Goal: Task Accomplishment & Management: Use online tool/utility

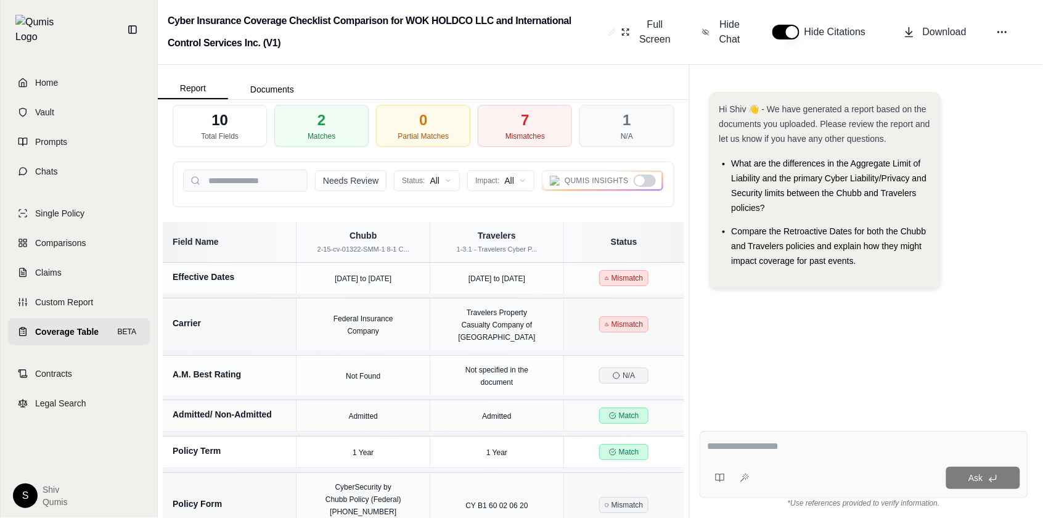
click at [643, 178] on div at bounding box center [640, 181] width 10 height 10
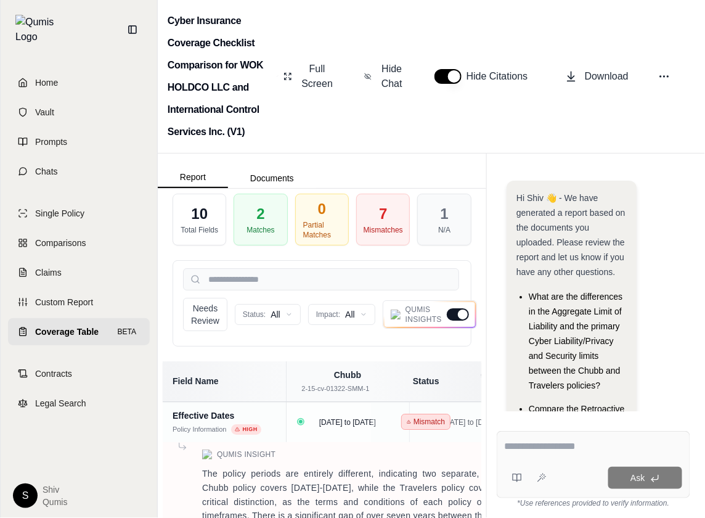
click at [81, 318] on link "Coverage Table BETA" at bounding box center [79, 331] width 142 height 27
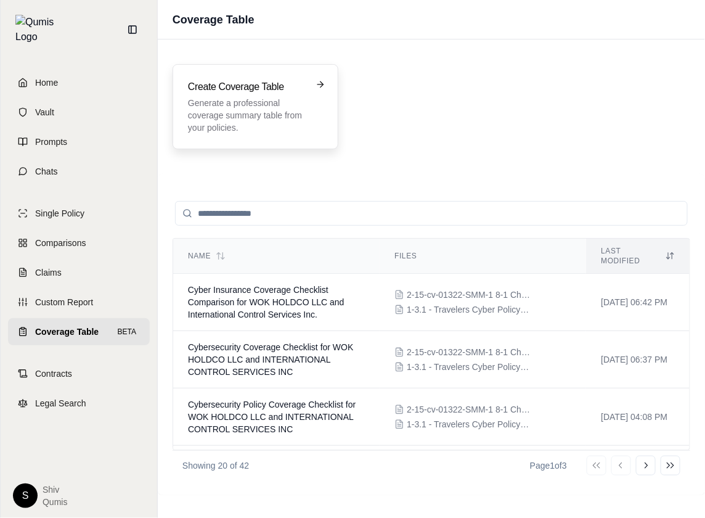
click at [258, 101] on p "Generate a professional coverage summary table from your policies." at bounding box center [247, 115] width 118 height 37
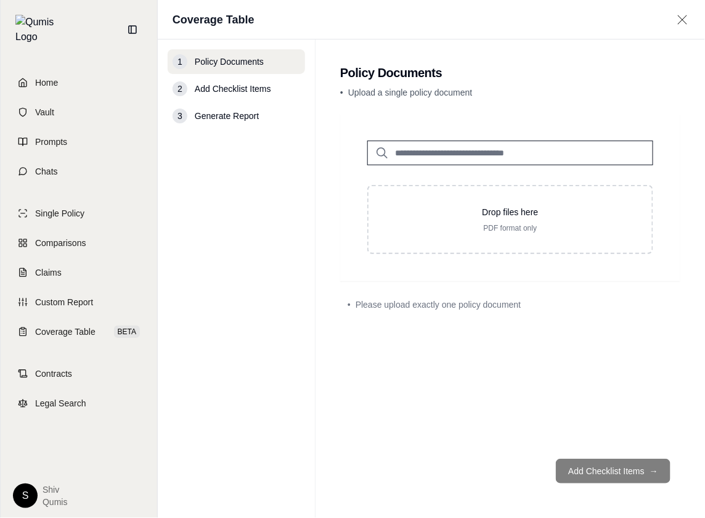
click at [458, 153] on input "search" at bounding box center [510, 153] width 286 height 25
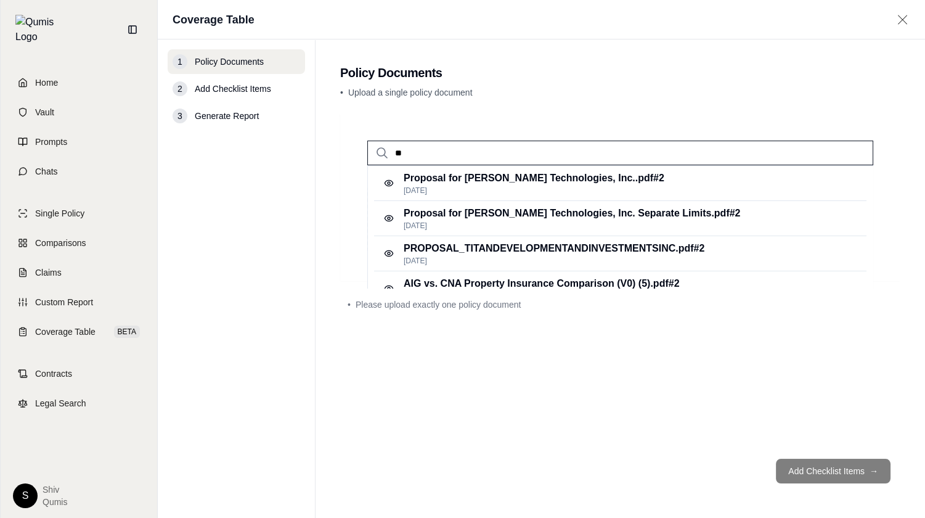
type input "*"
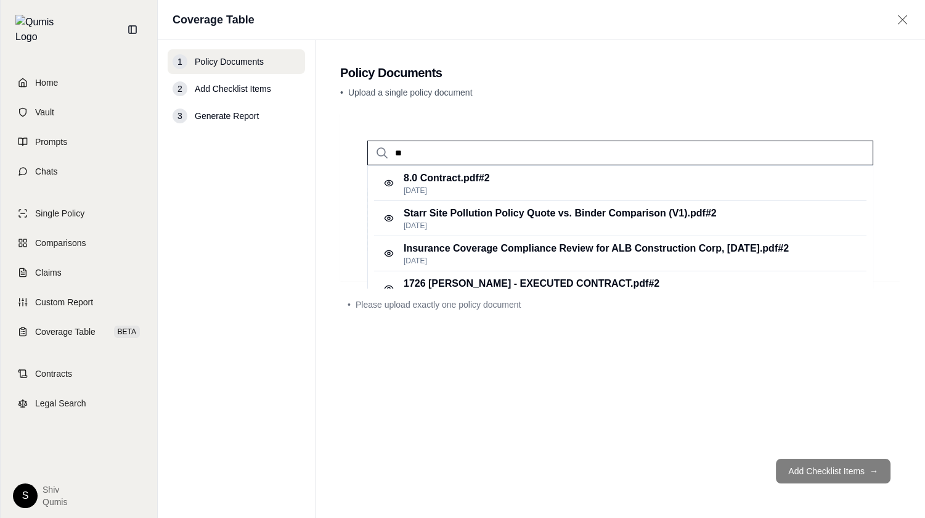
type input "*"
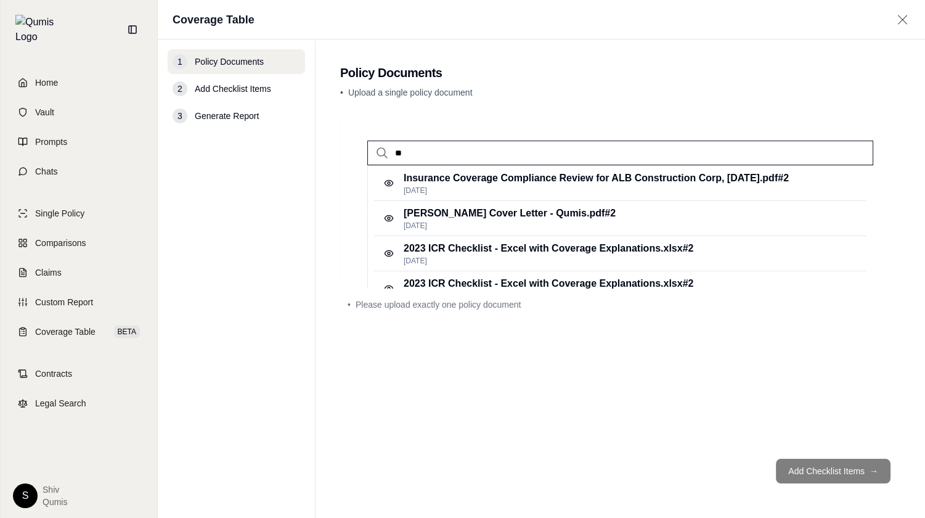
type input "*"
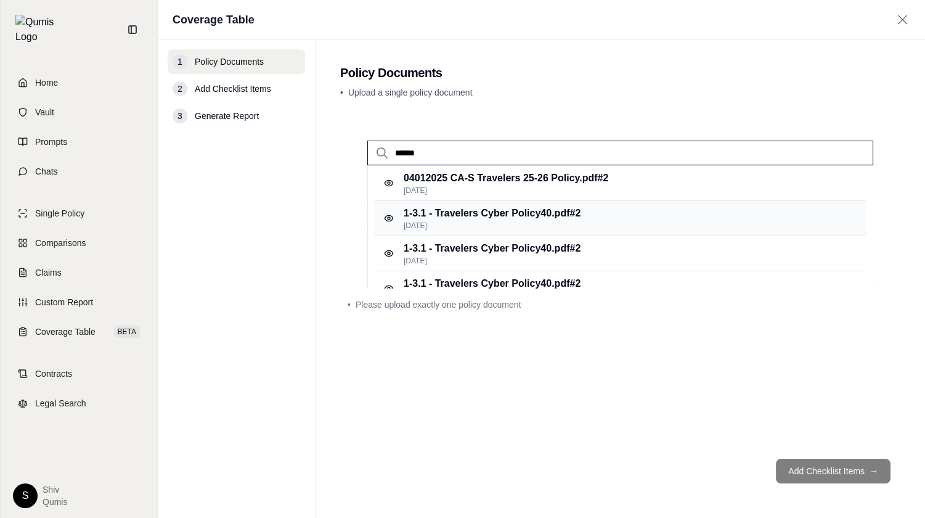
click at [677, 209] on div "1-3.1 - Travelers Cyber Policy40.pdf #2 Feb 22, 2025" at bounding box center [620, 218] width 492 height 35
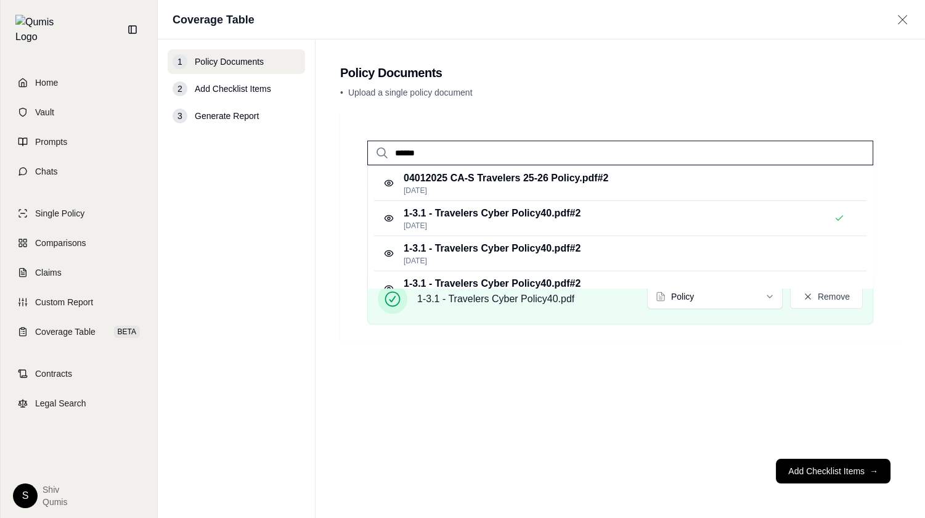
click at [402, 153] on input "******" at bounding box center [620, 153] width 506 height 25
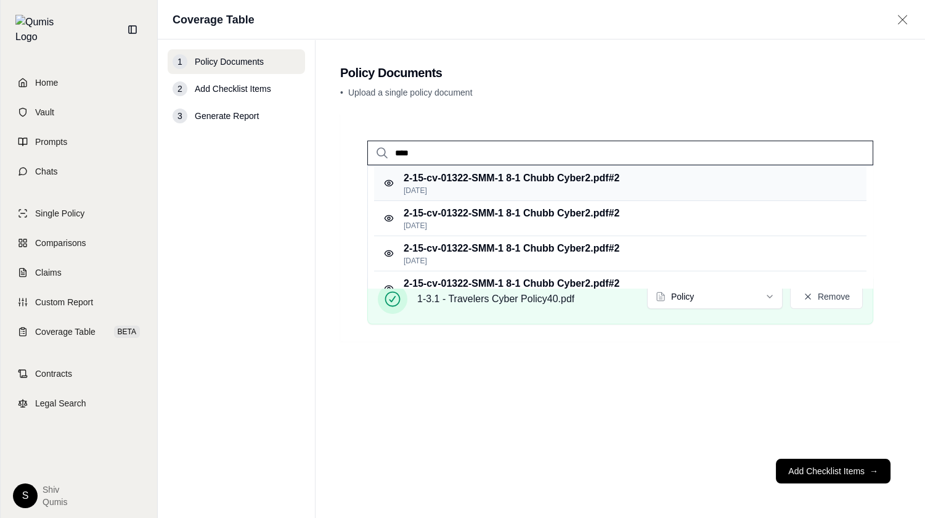
type input "****"
click at [474, 182] on p "2-15-cv-01322-SMM-1 8-1 Chubb Cyber2.pdf #2" at bounding box center [512, 178] width 216 height 15
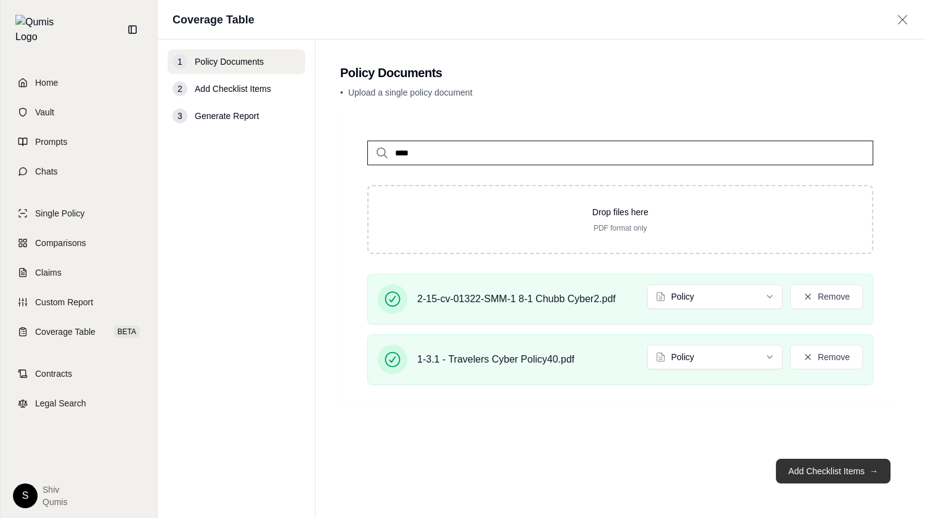
click at [853, 476] on button "Add Checklist Items →" at bounding box center [833, 470] width 115 height 25
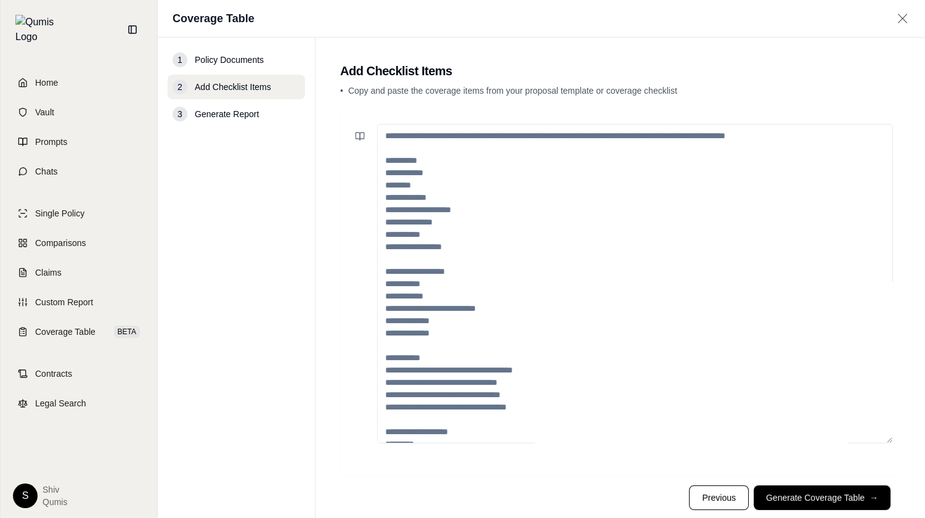
click at [616, 206] on textarea at bounding box center [635, 283] width 516 height 319
click at [356, 135] on icon at bounding box center [360, 136] width 10 height 10
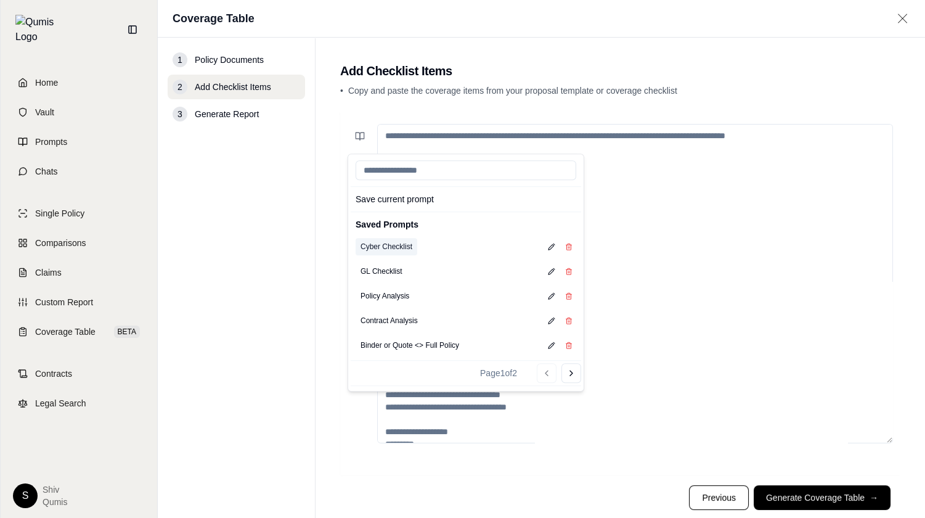
click at [397, 243] on button "Cyber Checklist" at bounding box center [387, 246] width 62 height 17
type textarea "**********"
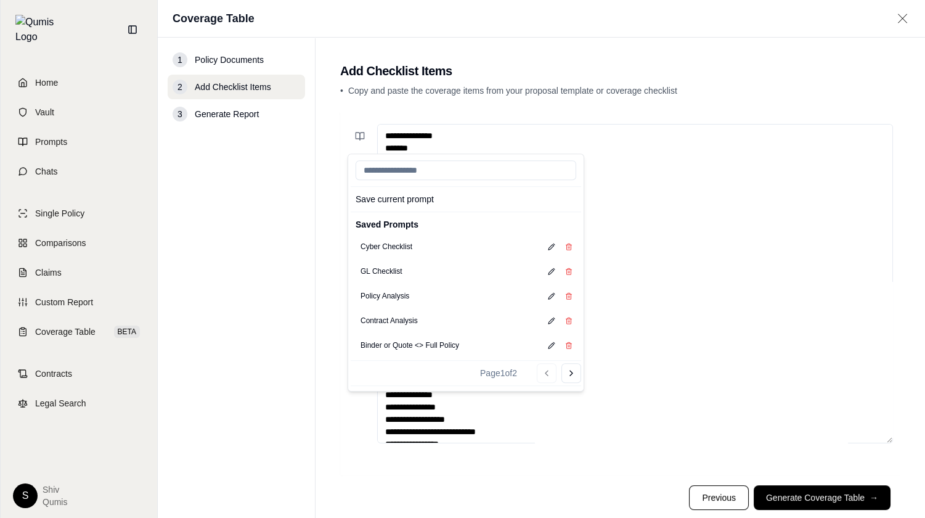
click at [669, 287] on textarea "**********" at bounding box center [635, 283] width 516 height 319
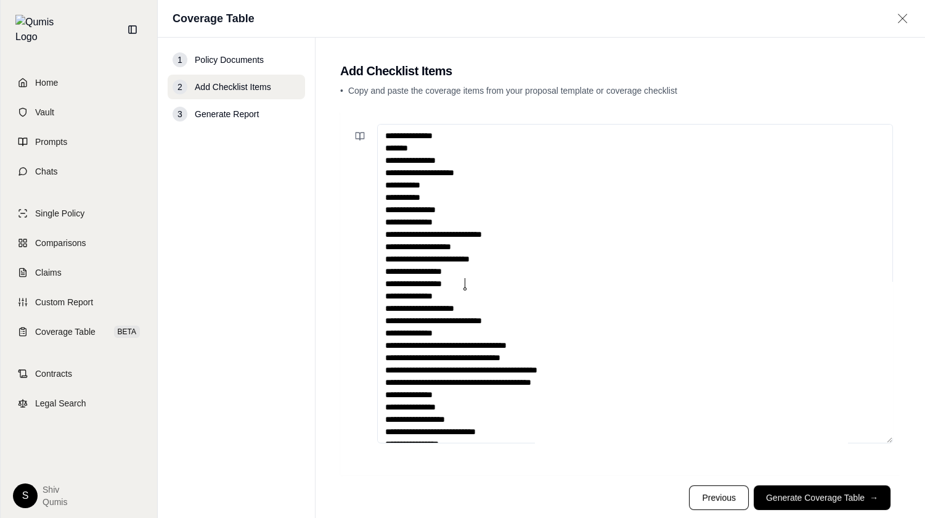
click at [510, 281] on textarea "**********" at bounding box center [635, 283] width 516 height 319
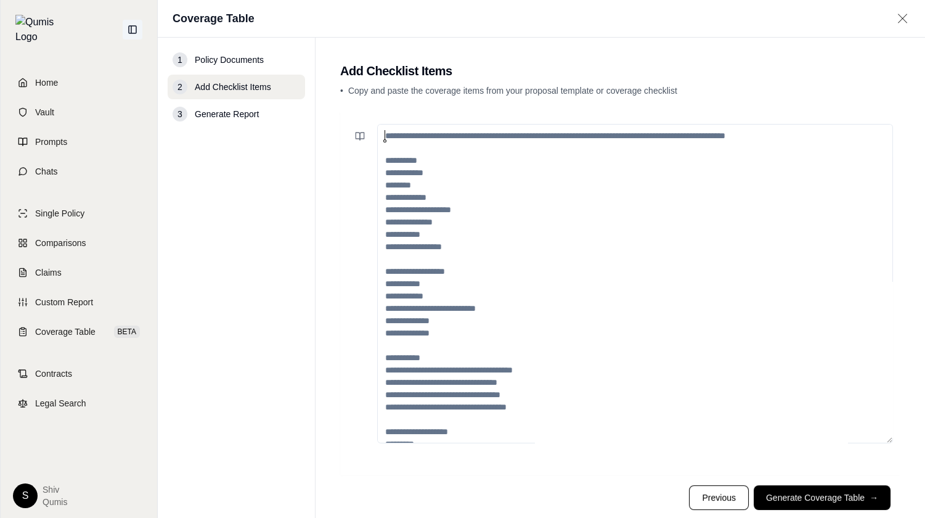
click at [133, 25] on icon at bounding box center [133, 30] width 10 height 10
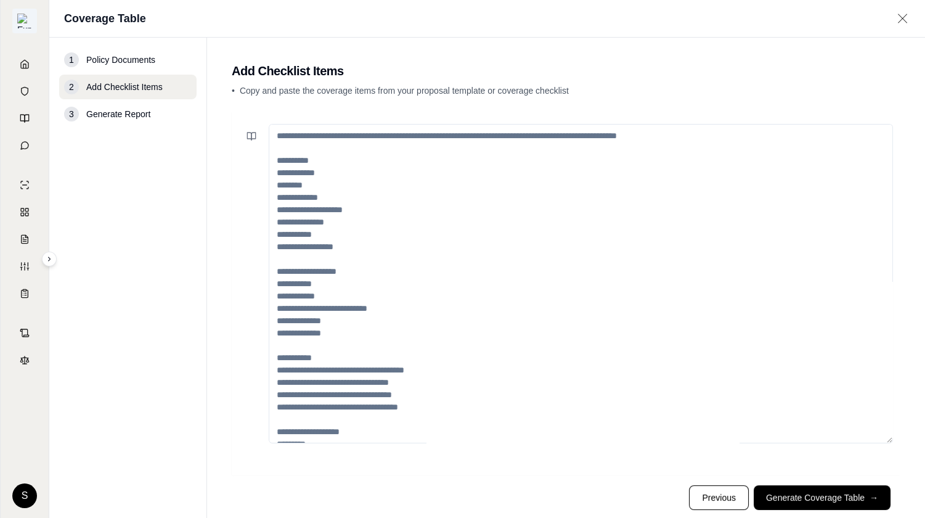
click at [19, 23] on img at bounding box center [24, 21] width 15 height 15
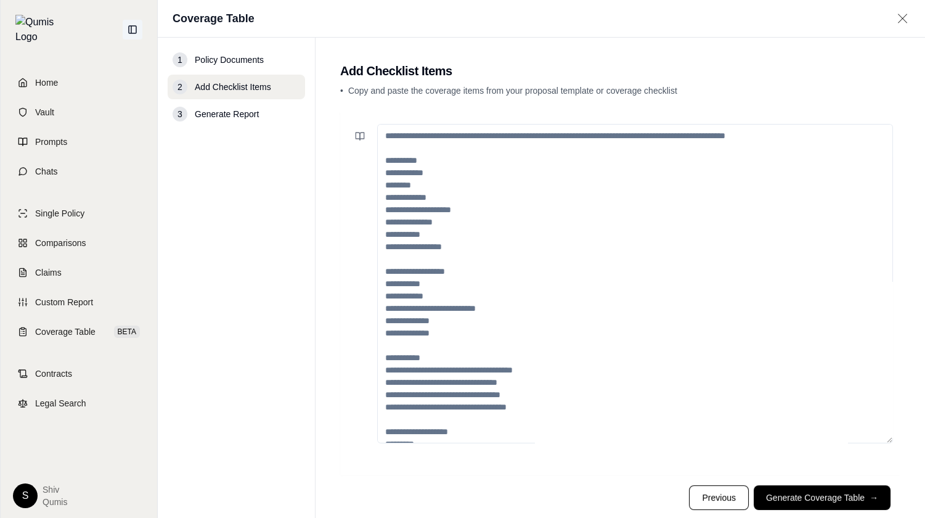
click at [127, 26] on button at bounding box center [133, 30] width 20 height 20
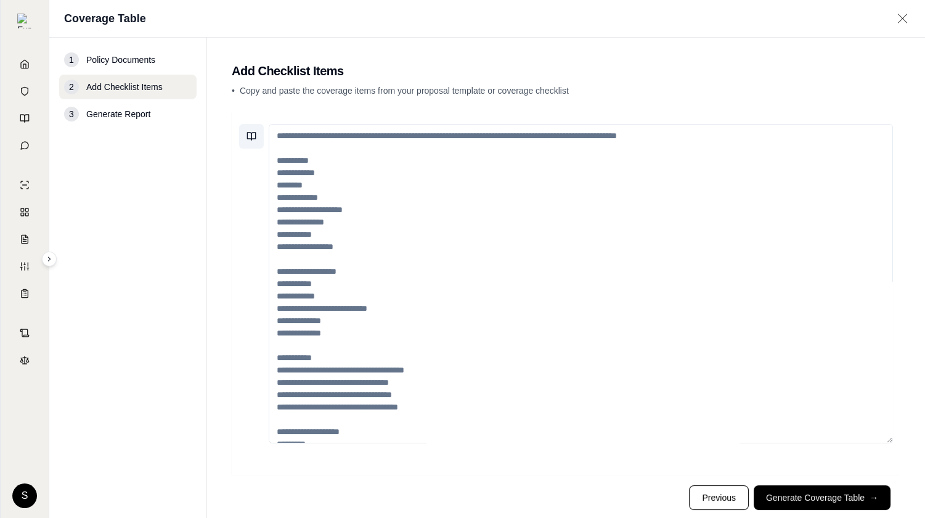
click at [248, 132] on icon at bounding box center [251, 136] width 10 height 10
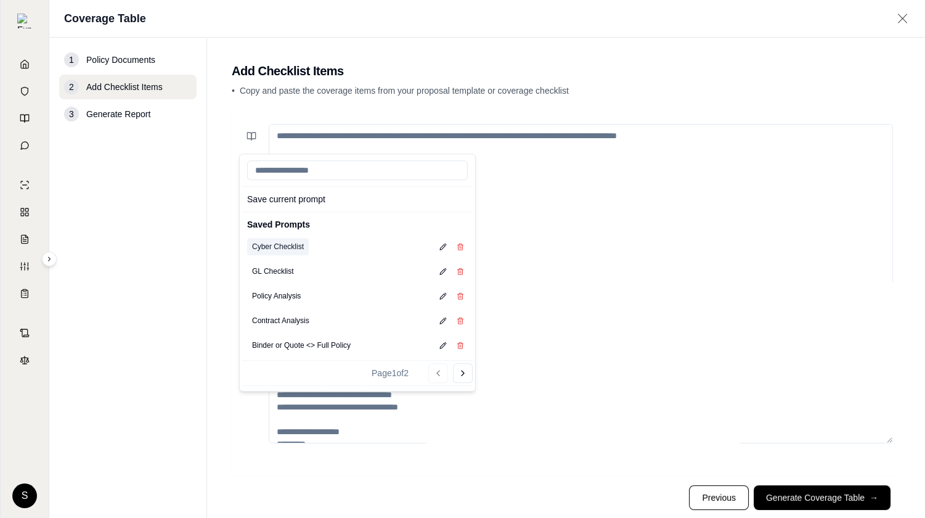
click at [285, 243] on button "Cyber Checklist" at bounding box center [278, 246] width 62 height 17
type textarea "**********"
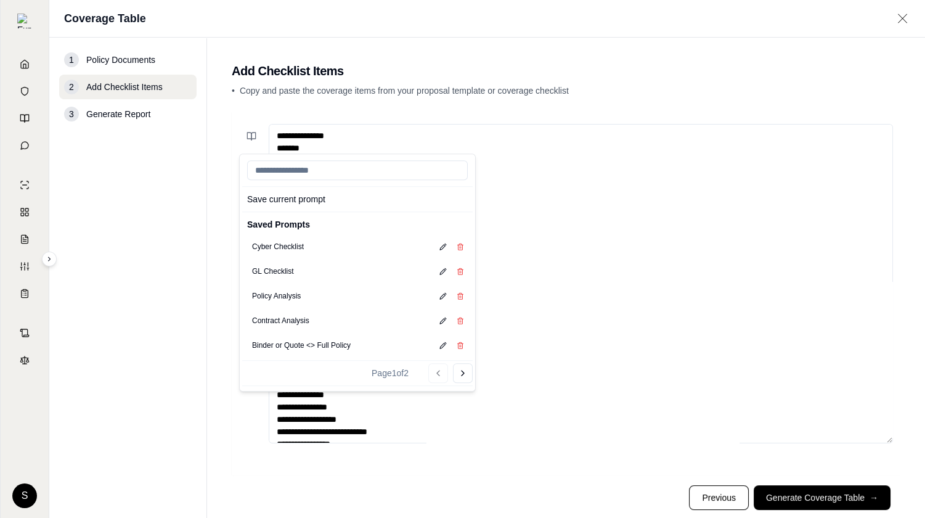
click at [574, 383] on textarea "**********" at bounding box center [581, 283] width 624 height 319
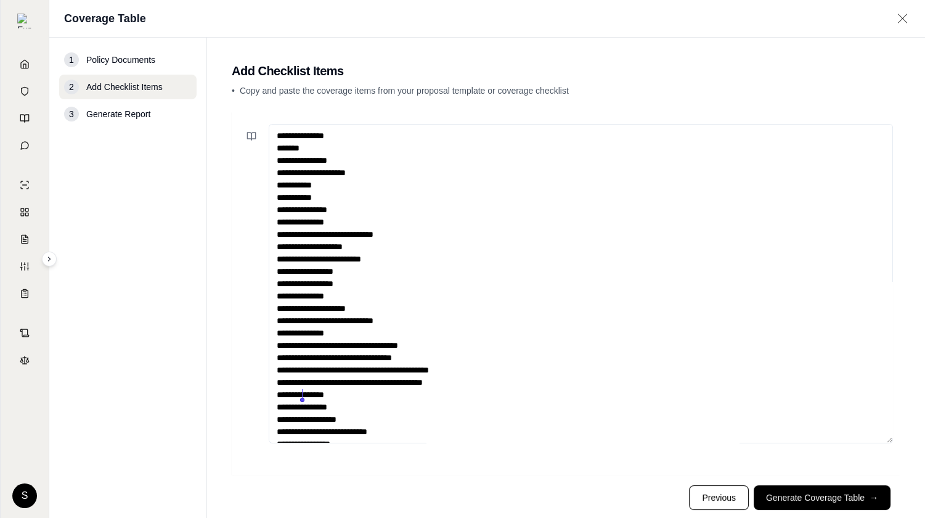
drag, startPoint x: 277, startPoint y: 280, endPoint x: 303, endPoint y: 395, distance: 118.1
click at [303, 395] on textarea "**********" at bounding box center [581, 283] width 624 height 319
click at [338, 222] on textarea "**********" at bounding box center [581, 283] width 624 height 319
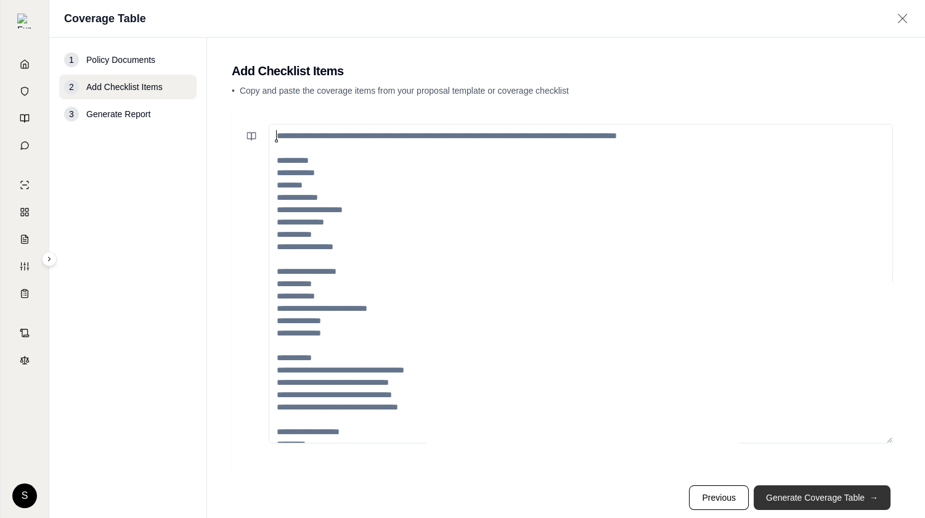
click at [813, 497] on button "Generate Coverage Table →" at bounding box center [822, 497] width 137 height 25
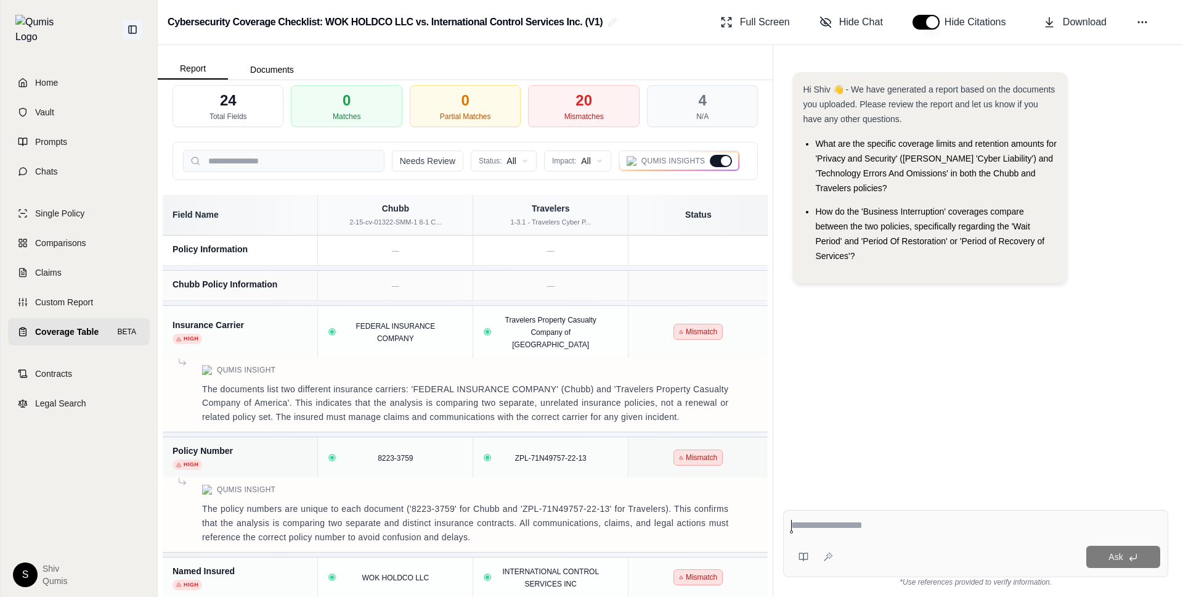
click at [131, 26] on icon at bounding box center [132, 29] width 7 height 7
click at [50, 106] on span "Vault" at bounding box center [44, 112] width 19 height 12
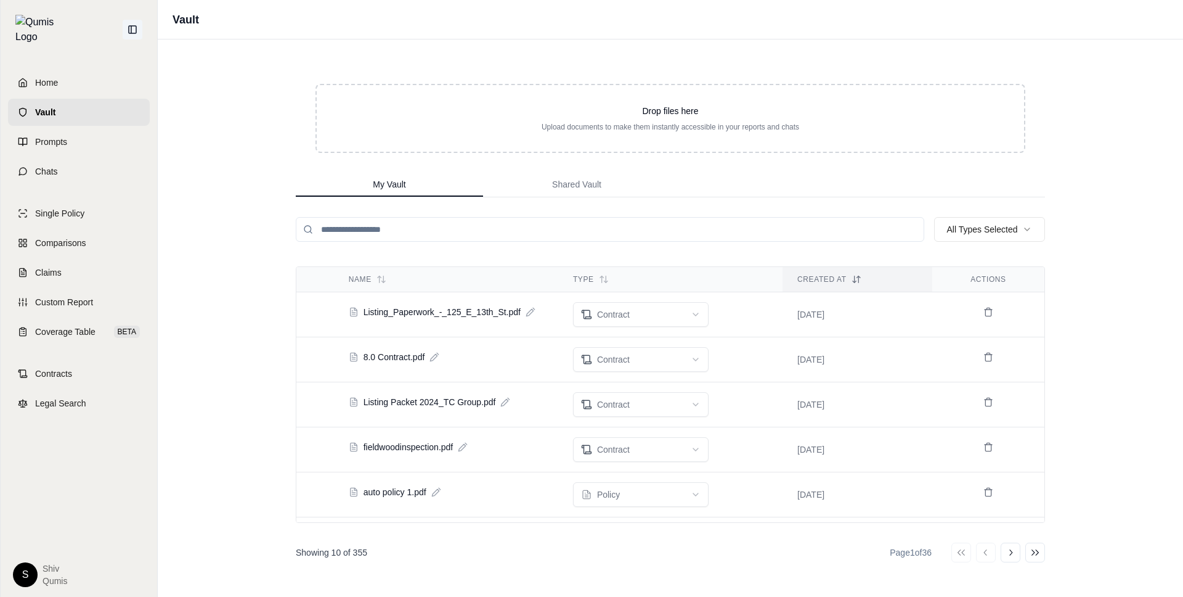
click at [129, 25] on icon at bounding box center [133, 30] width 10 height 10
click at [221, 203] on div "Vault Drop files here Upload documents to make them instantly accessible in you…" at bounding box center [670, 298] width 1025 height 597
click at [71, 207] on span "Single Policy" at bounding box center [59, 213] width 49 height 12
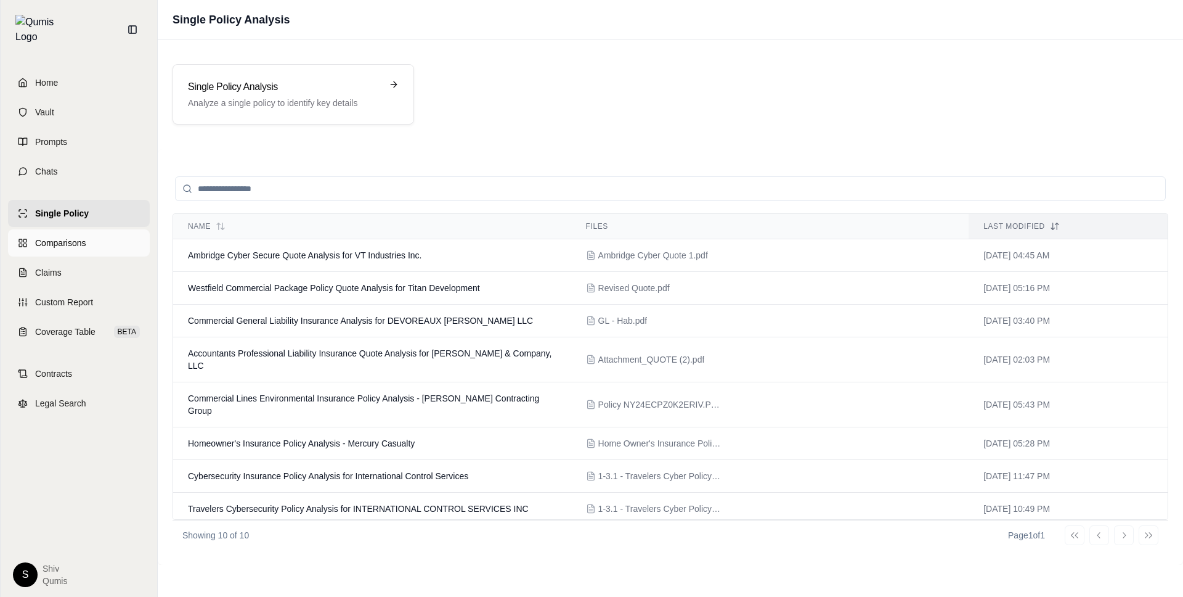
click at [65, 237] on span "Comparisons" at bounding box center [60, 243] width 51 height 12
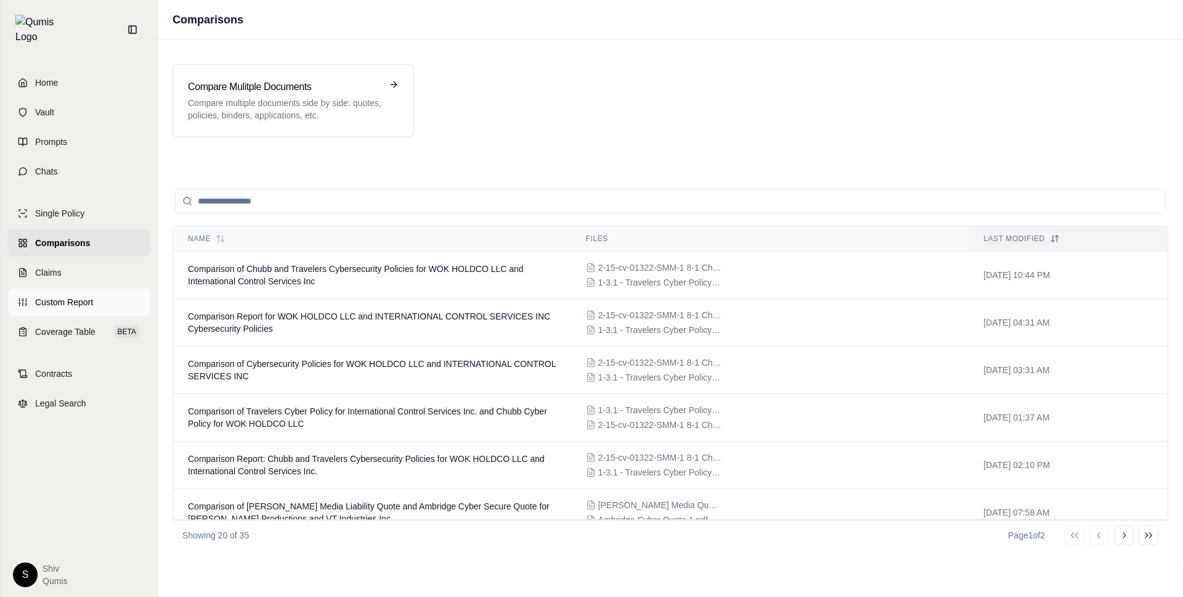
click at [60, 296] on span "Custom Report" at bounding box center [64, 302] width 58 height 12
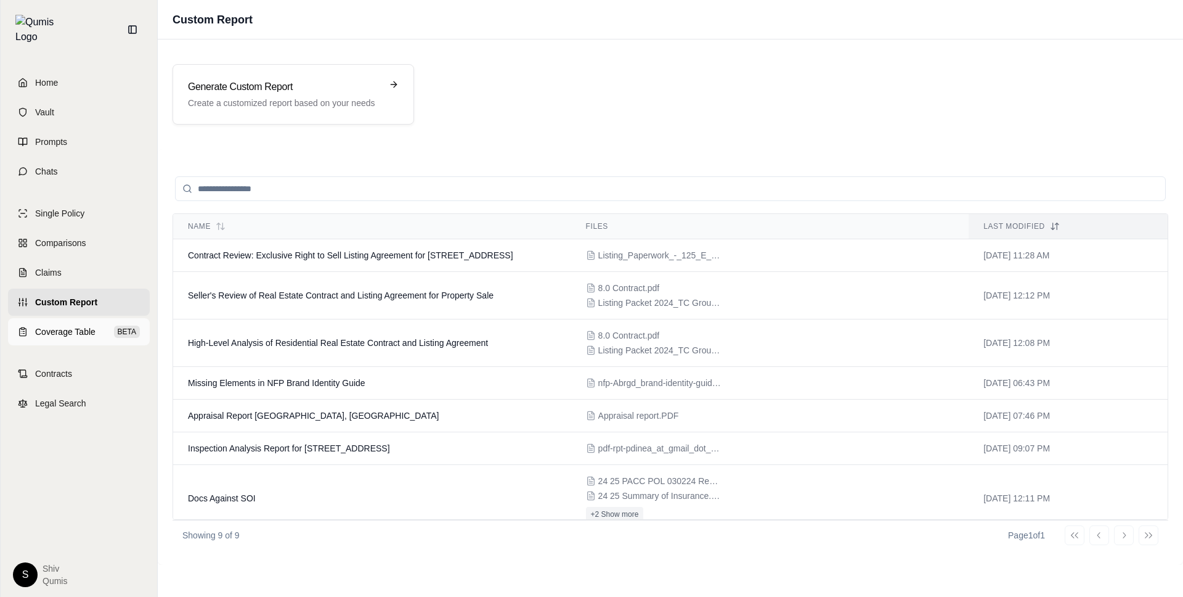
click at [62, 325] on span "Coverage Table" at bounding box center [65, 331] width 60 height 12
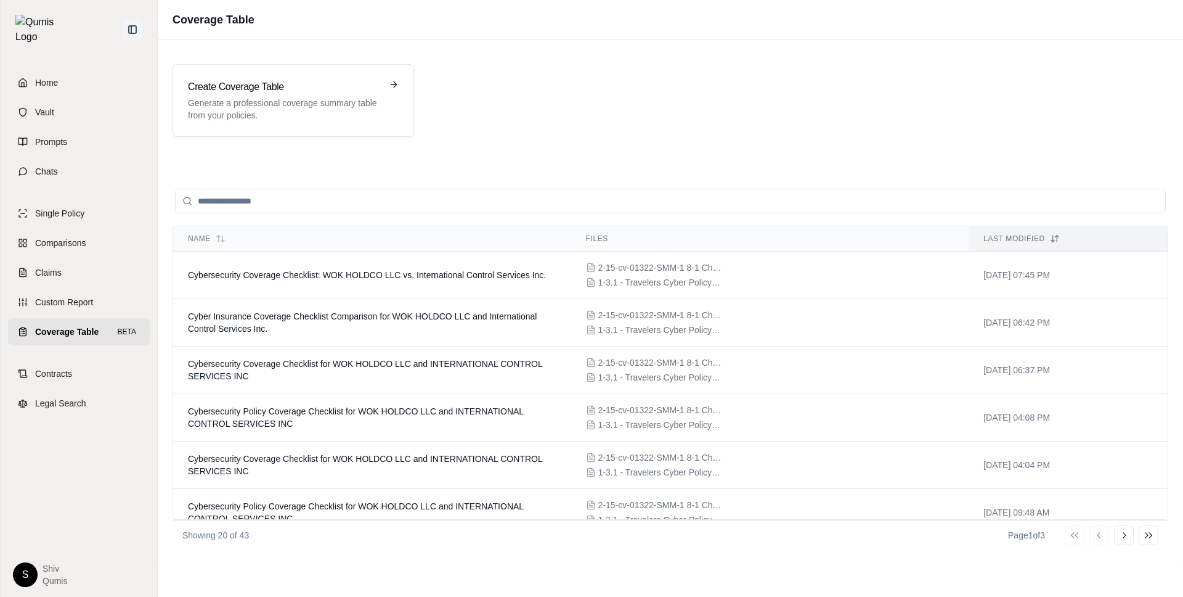
click at [141, 20] on button at bounding box center [133, 30] width 20 height 20
click at [61, 213] on link "Single Policy" at bounding box center [79, 213] width 142 height 27
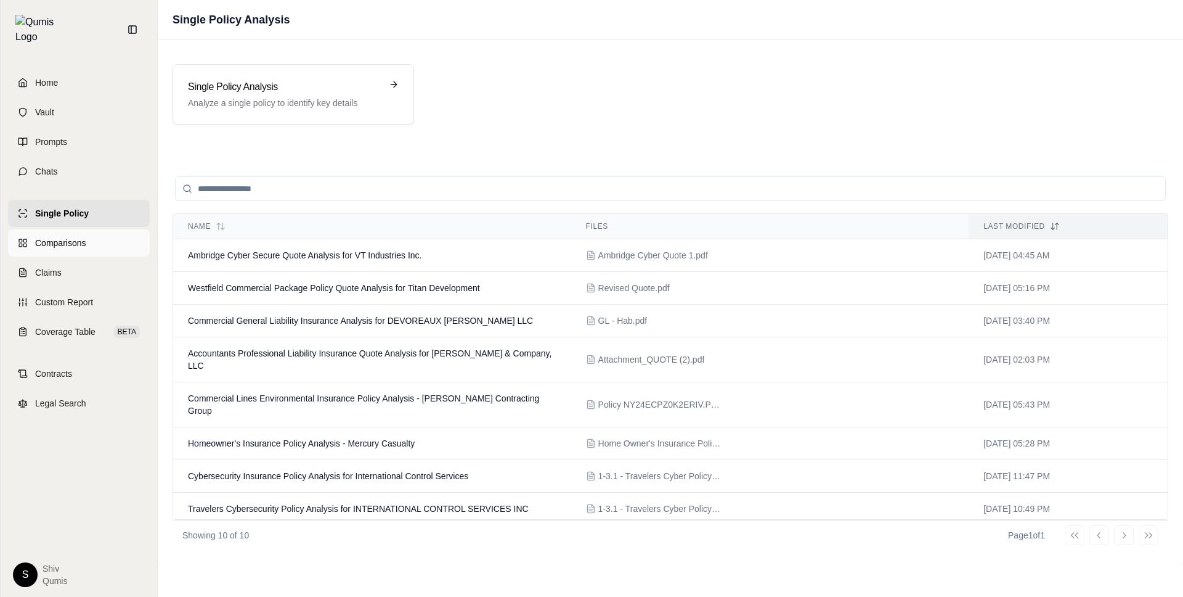
click at [56, 237] on span "Comparisons" at bounding box center [60, 243] width 51 height 12
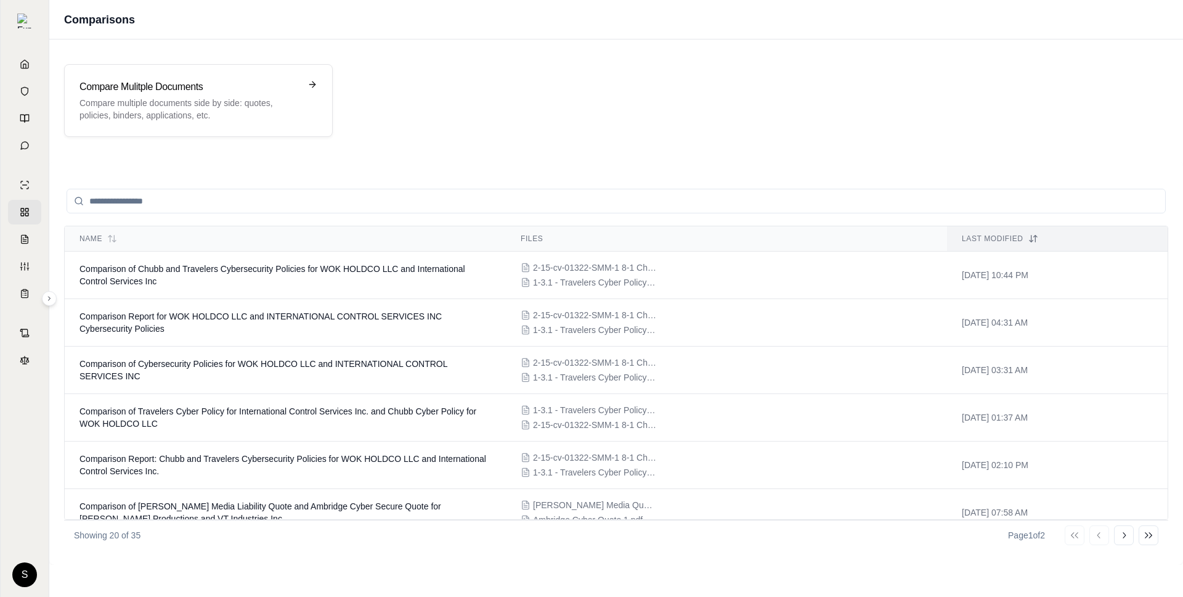
click at [401, 188] on div at bounding box center [616, 200] width 1104 height 49
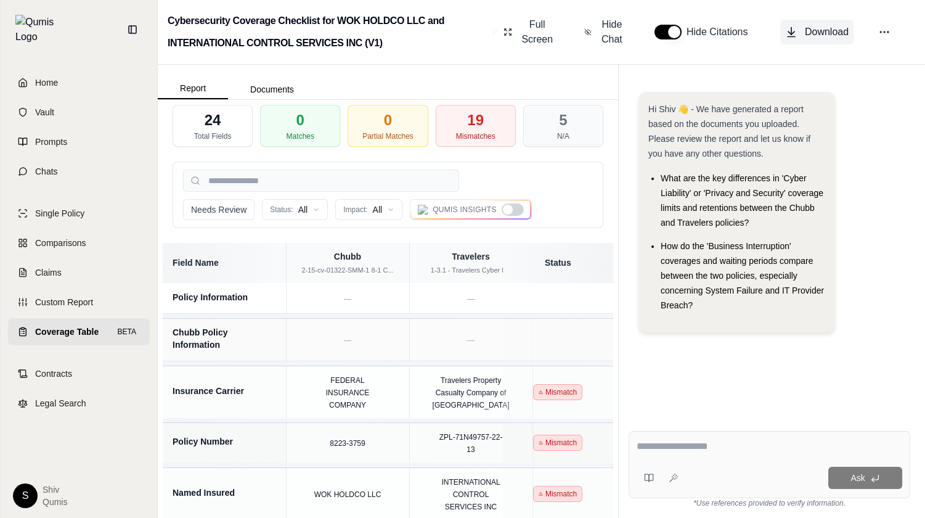
click at [820, 23] on button "Download" at bounding box center [816, 32] width 73 height 25
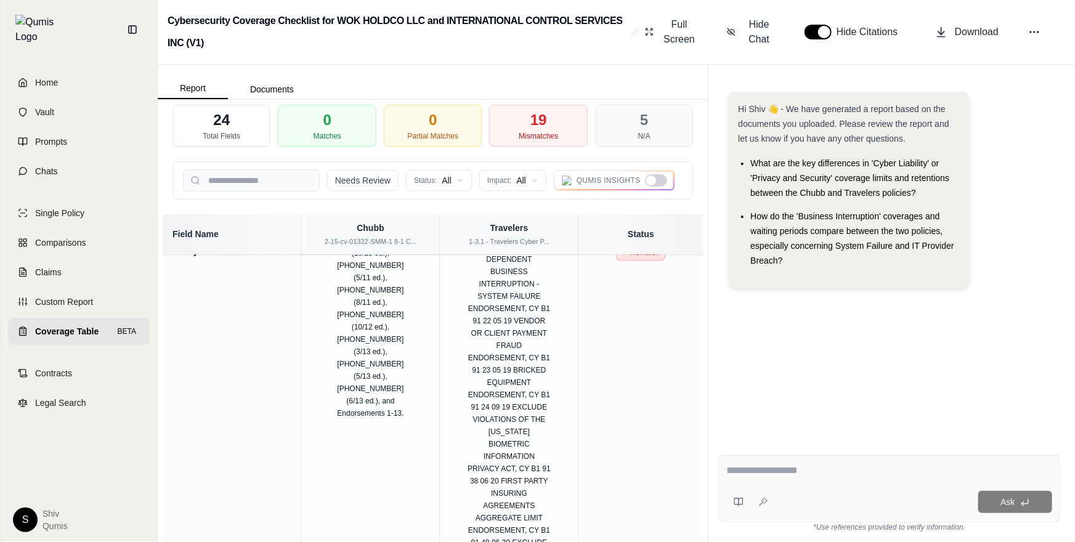
scroll to position [1522, 0]
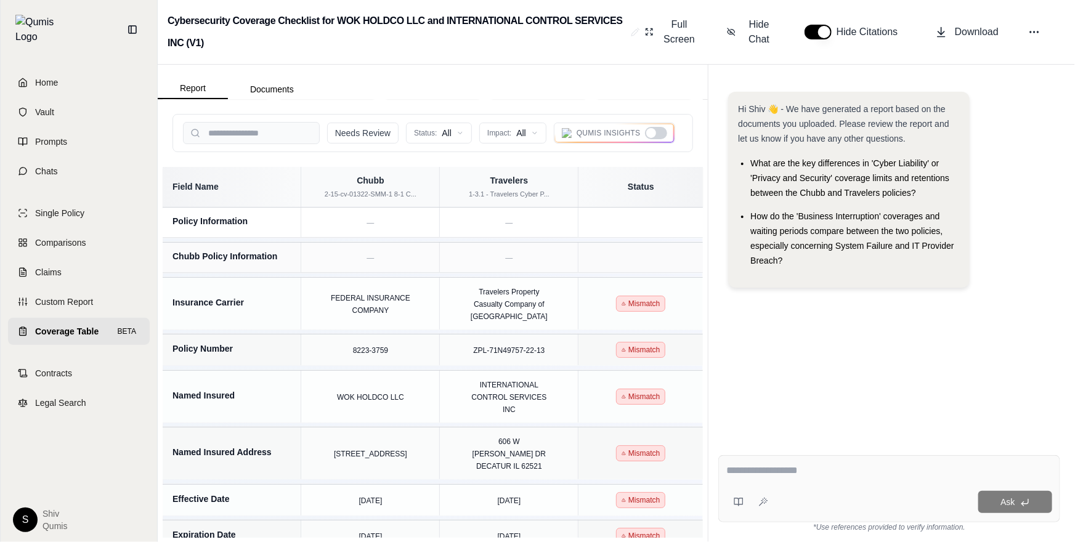
click at [660, 129] on div at bounding box center [656, 133] width 22 height 12
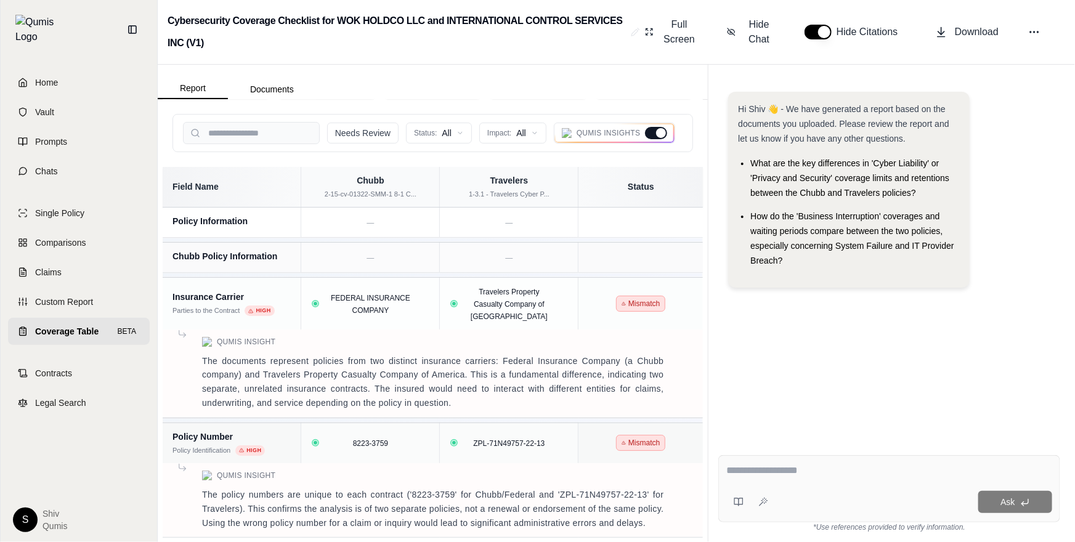
click at [660, 129] on div at bounding box center [661, 133] width 10 height 10
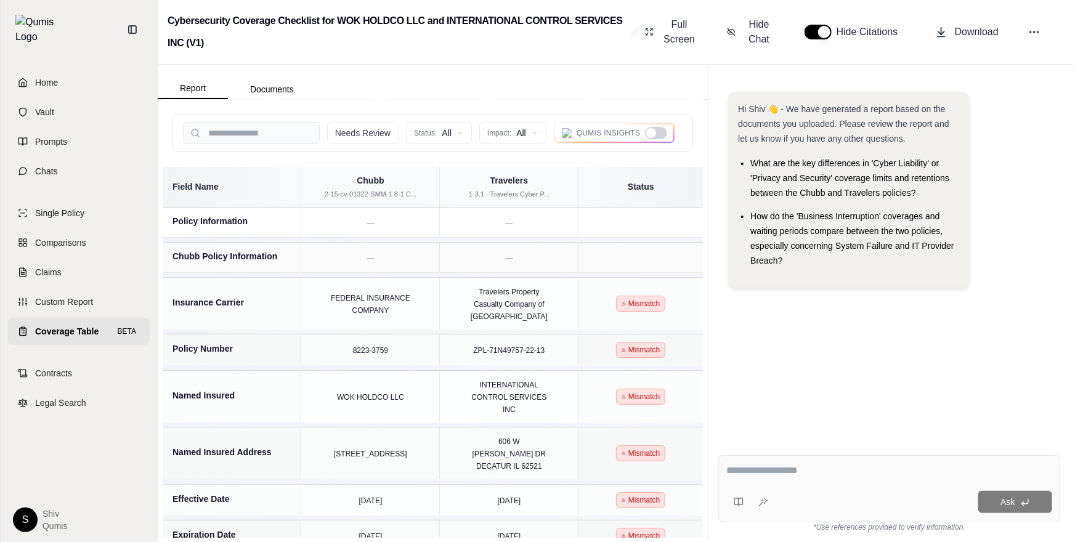
click at [660, 129] on div at bounding box center [656, 133] width 22 height 12
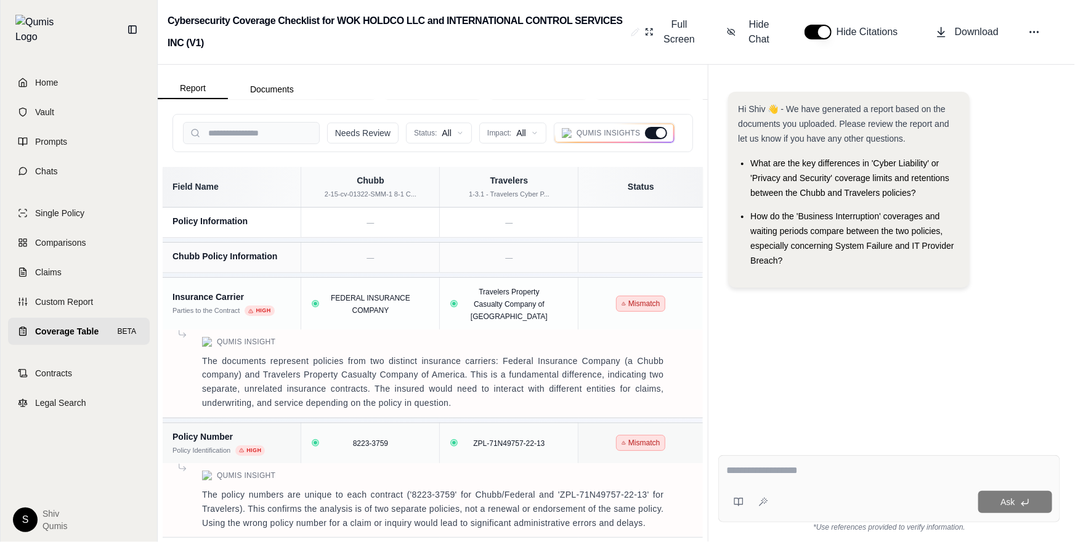
click at [660, 129] on div at bounding box center [661, 133] width 10 height 10
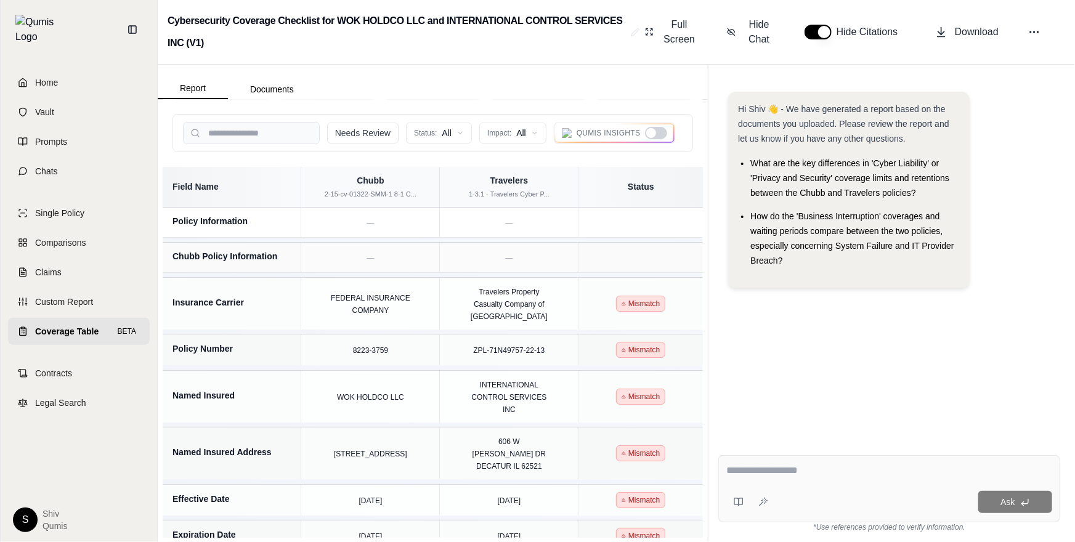
click at [660, 129] on div at bounding box center [656, 133] width 22 height 12
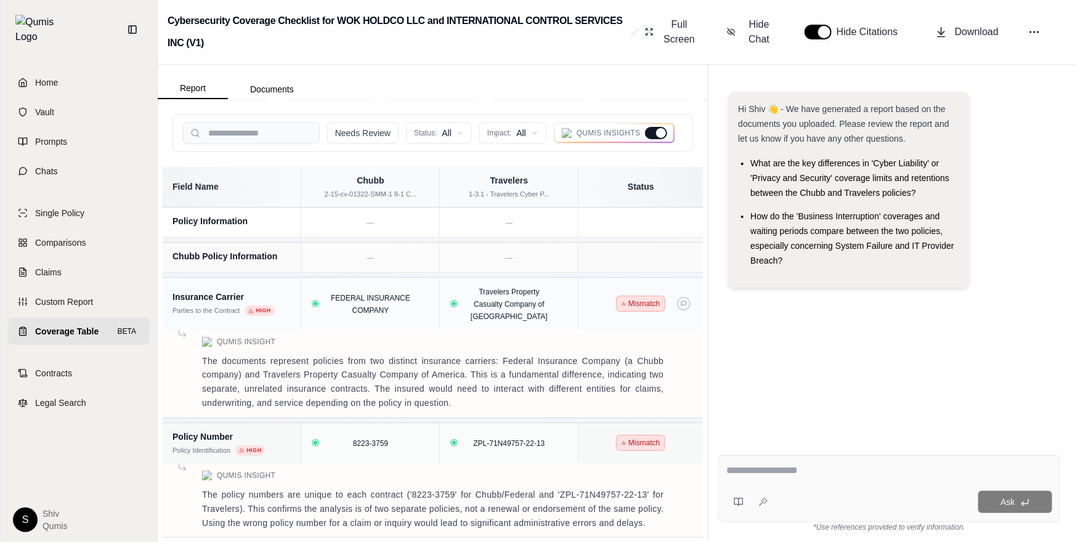
scroll to position [0, 0]
click at [823, 27] on button "button" at bounding box center [818, 32] width 27 height 15
click at [823, 26] on button "button" at bounding box center [818, 32] width 27 height 15
click at [772, 30] on span "Hide Chat" at bounding box center [758, 32] width 31 height 30
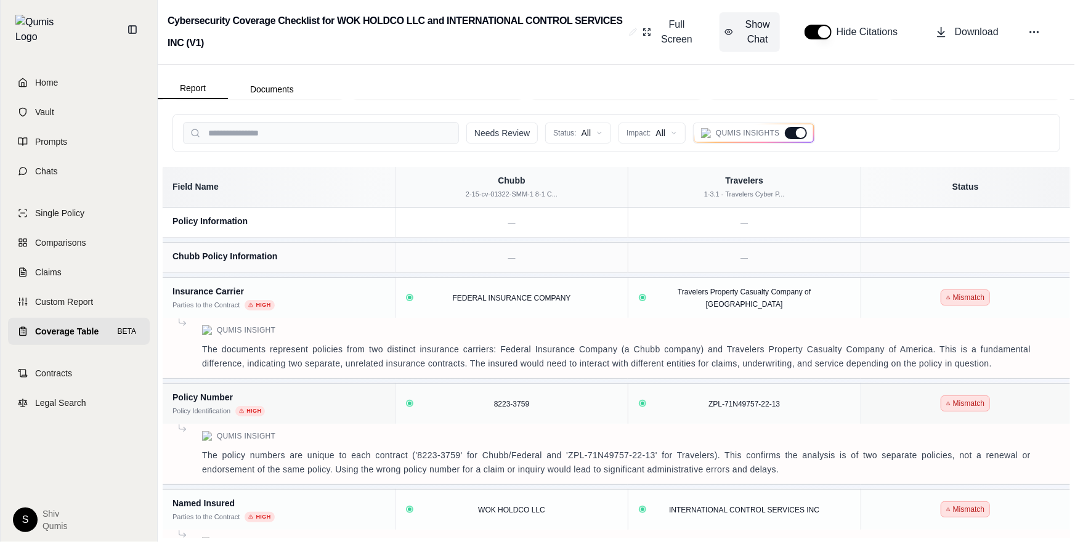
click at [772, 30] on span "Show Chat" at bounding box center [758, 32] width 35 height 30
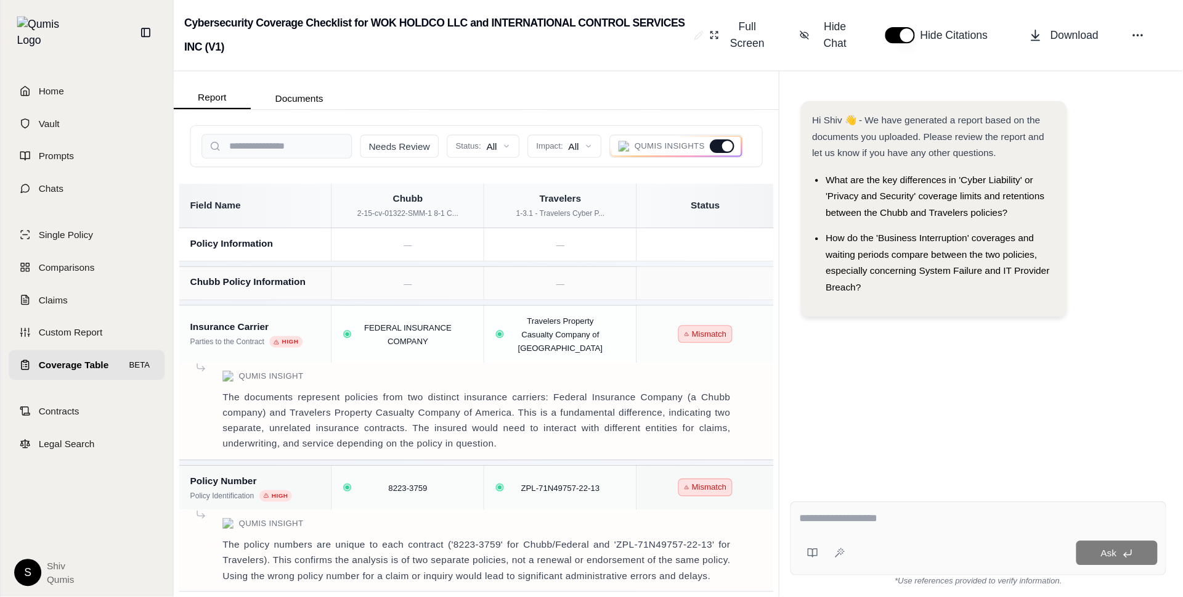
scroll to position [28, 0]
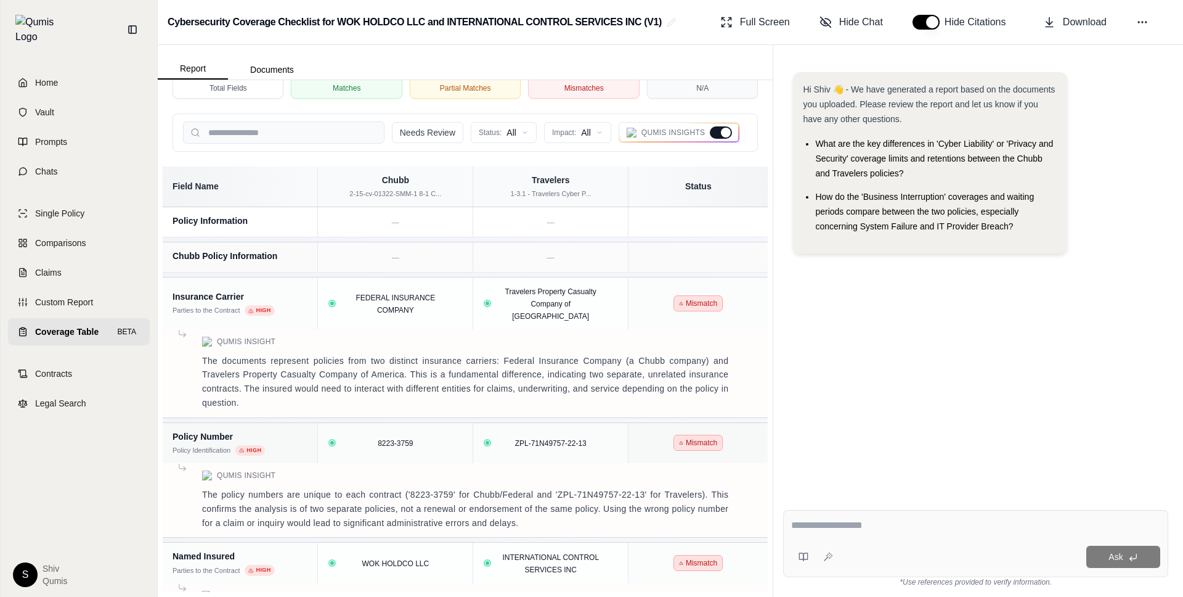
click at [869, 336] on div "Hi Shiv 👋 - We have generated a report based on the documents you uploaded. Ple…" at bounding box center [975, 276] width 385 height 428
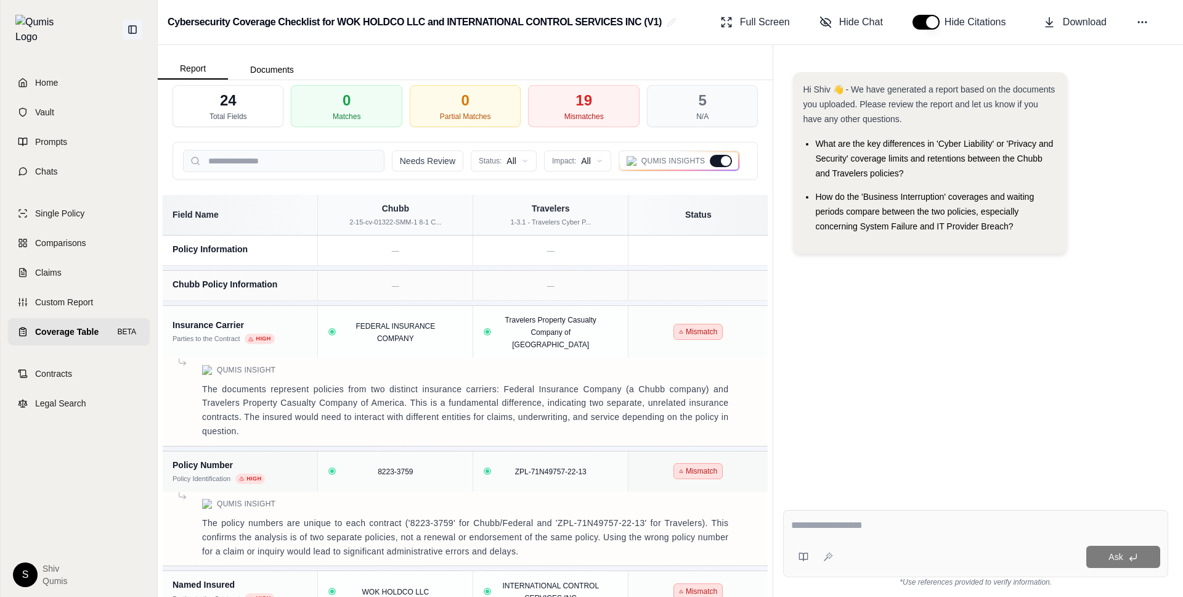
click at [134, 25] on icon at bounding box center [133, 30] width 10 height 10
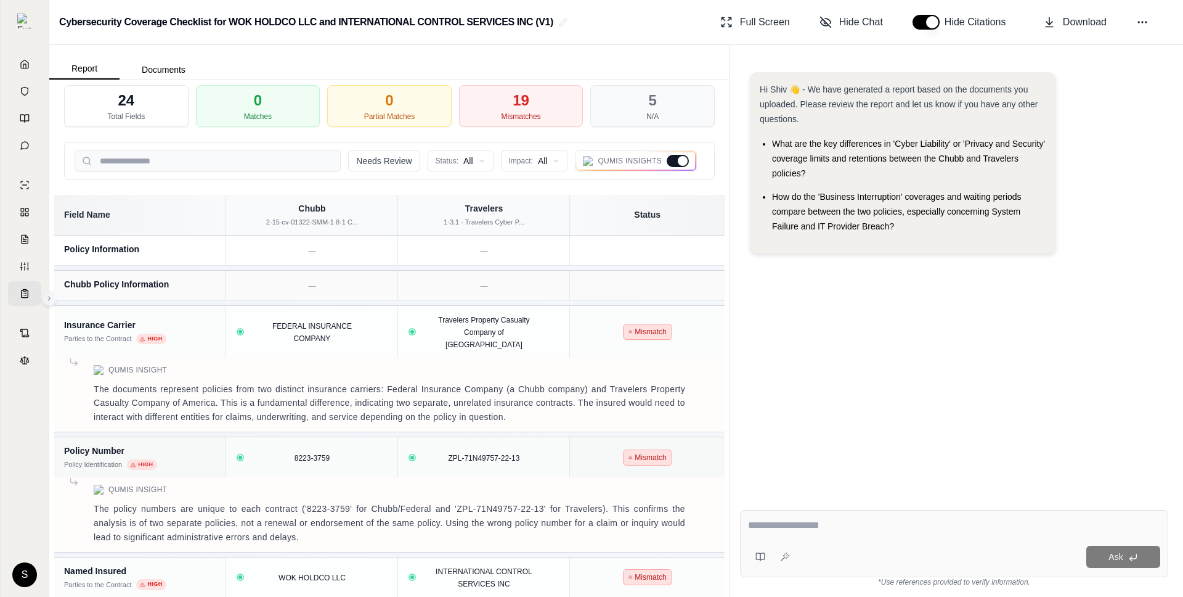
click at [47, 298] on icon at bounding box center [49, 298] width 7 height 7
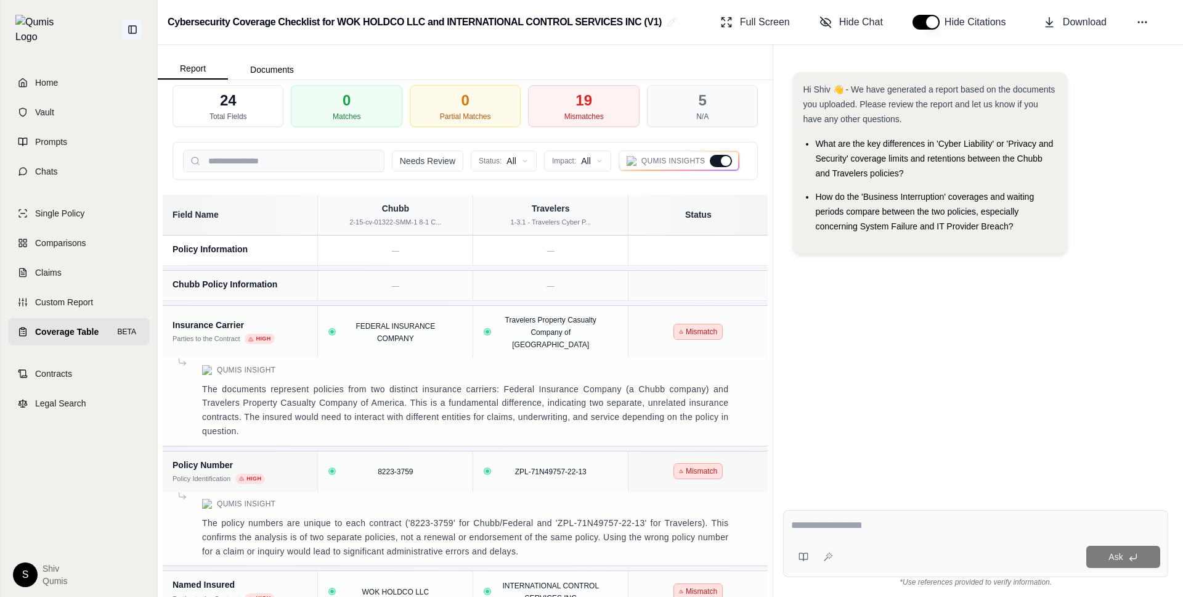
click at [129, 26] on icon at bounding box center [132, 29] width 7 height 7
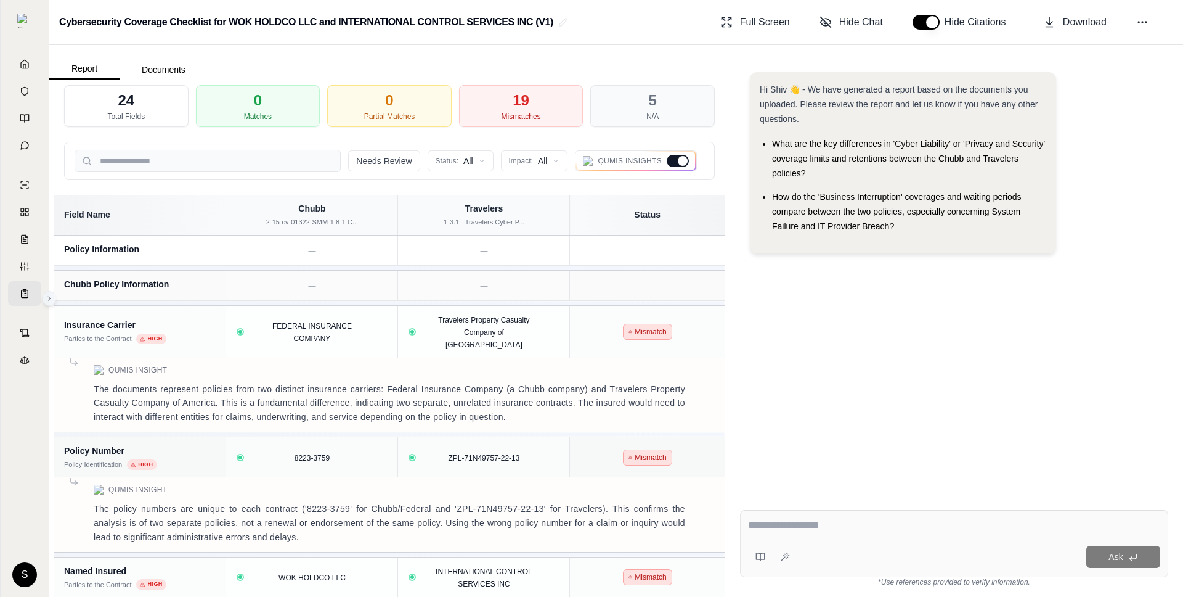
click at [49, 302] on button at bounding box center [49, 298] width 15 height 15
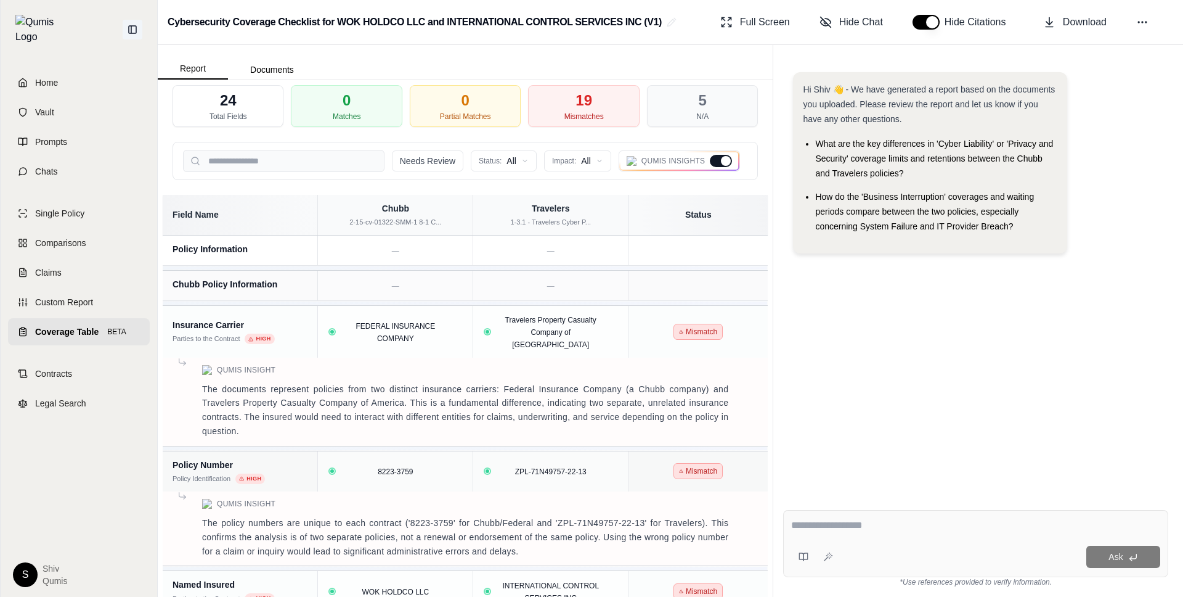
click at [131, 25] on icon at bounding box center [133, 30] width 10 height 10
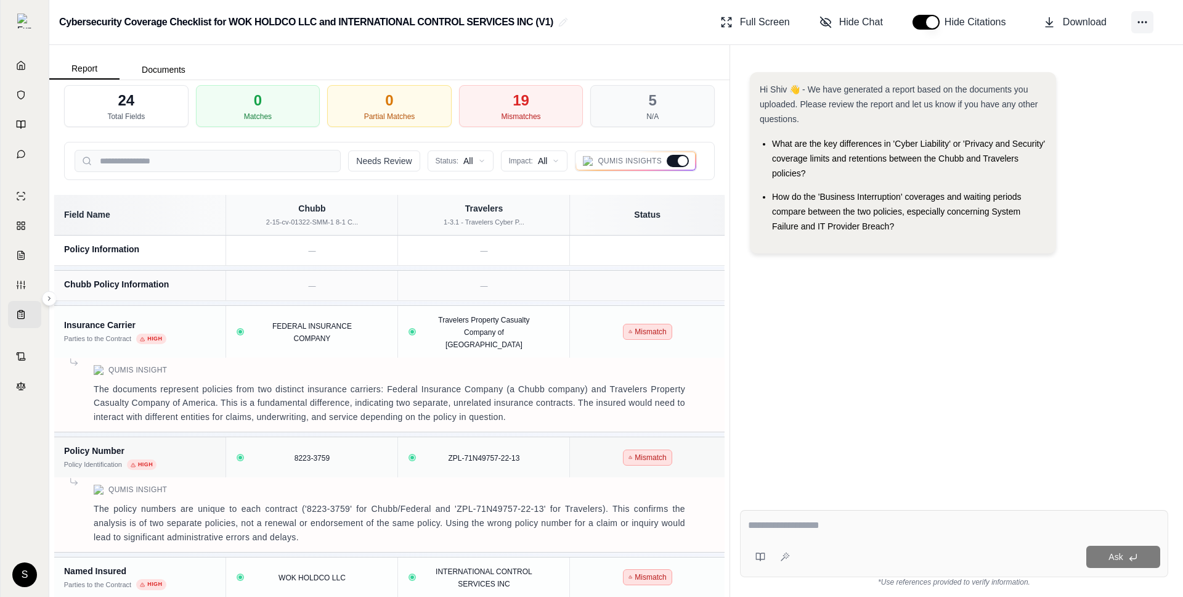
click at [924, 20] on button at bounding box center [1142, 22] width 22 height 22
click at [905, 312] on div "Hi Shiv 👋 - We have generated a report based on the documents you uploaded. Ple…" at bounding box center [954, 276] width 428 height 428
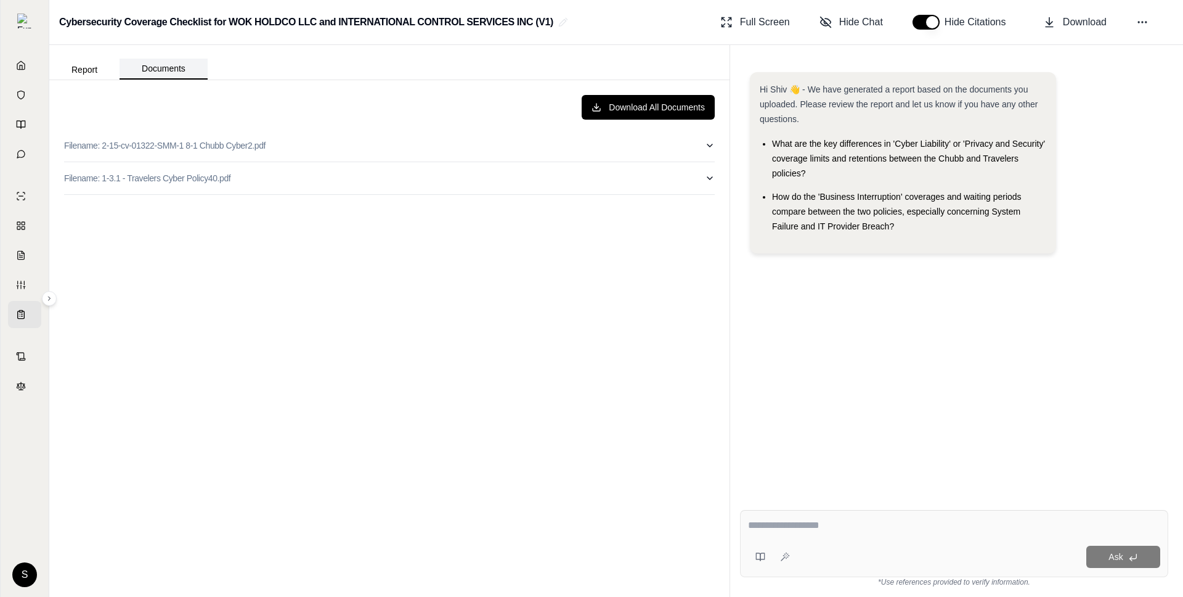
click at [165, 67] on button "Documents" at bounding box center [164, 69] width 88 height 21
click at [89, 67] on button "Report" at bounding box center [84, 70] width 70 height 20
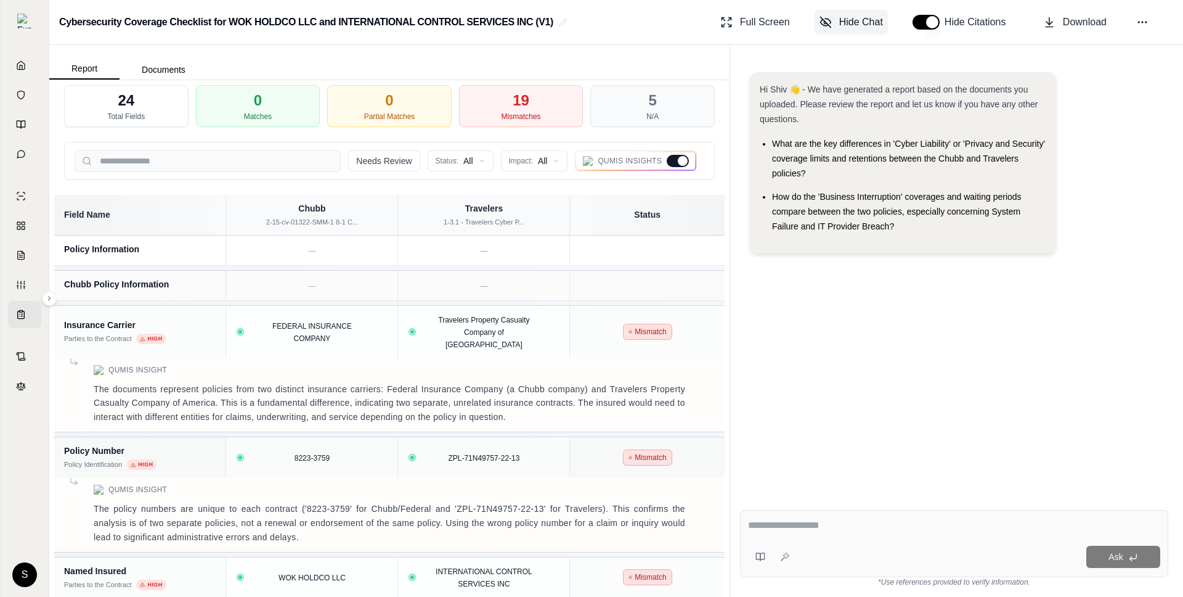
click at [861, 25] on span "Hide Chat" at bounding box center [861, 22] width 44 height 15
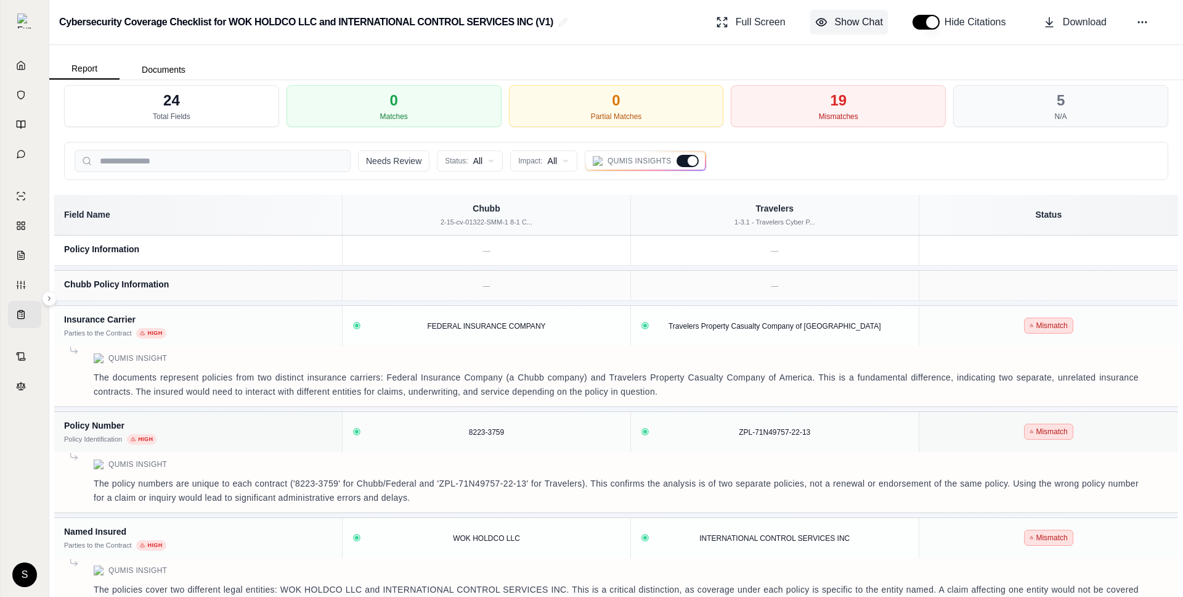
click at [862, 25] on span "Show Chat" at bounding box center [859, 22] width 48 height 15
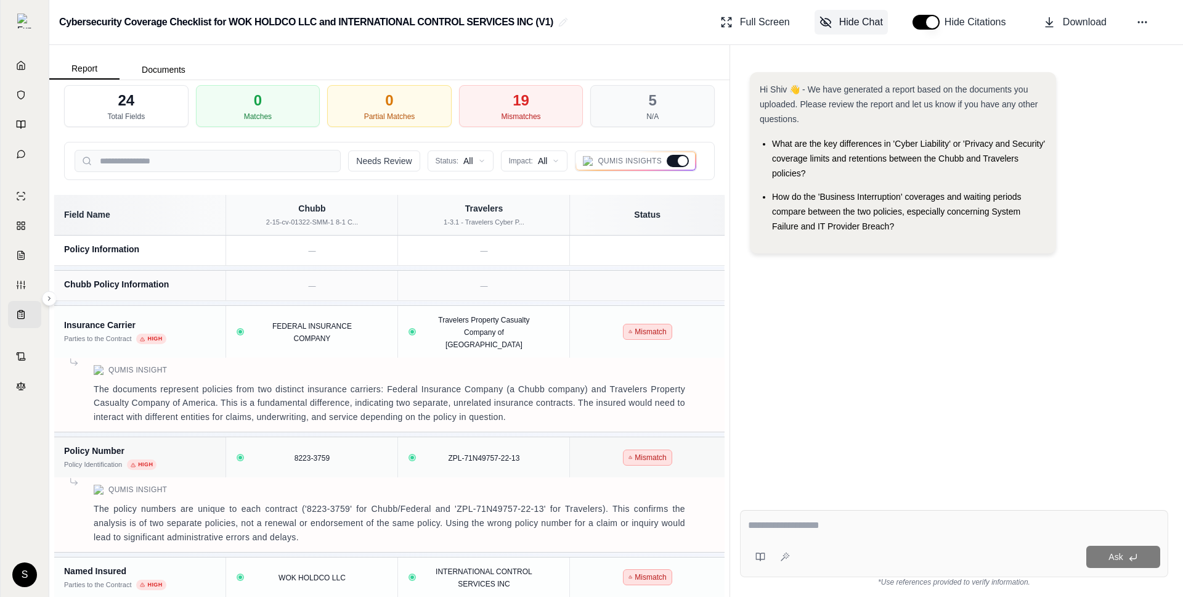
click at [862, 25] on span "Hide Chat" at bounding box center [861, 22] width 44 height 15
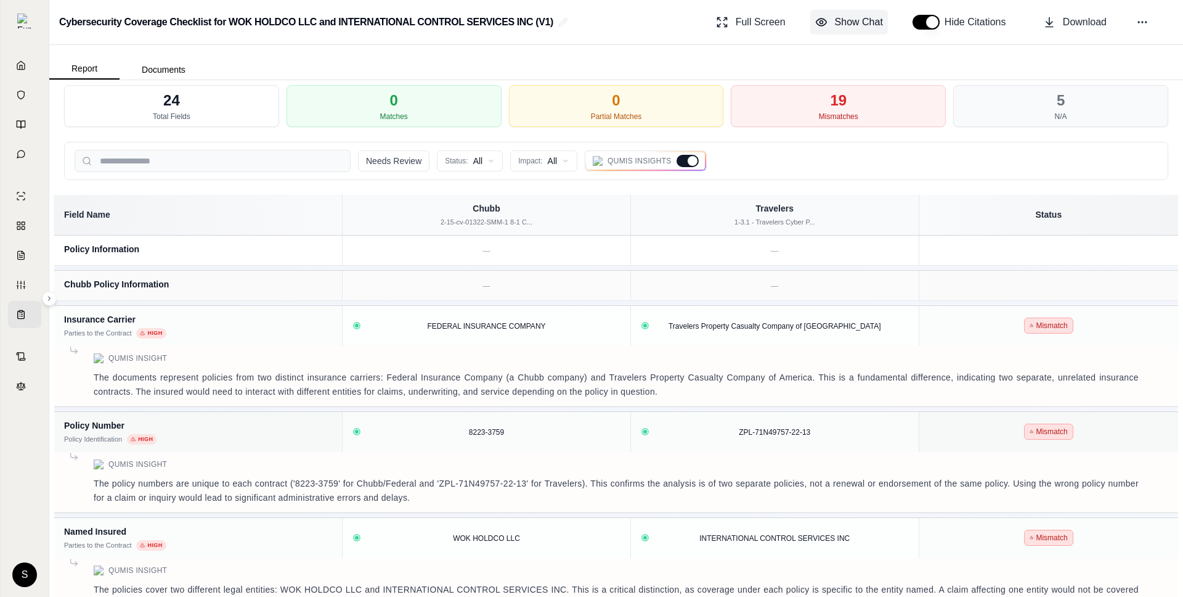
click at [862, 25] on span "Show Chat" at bounding box center [859, 22] width 48 height 15
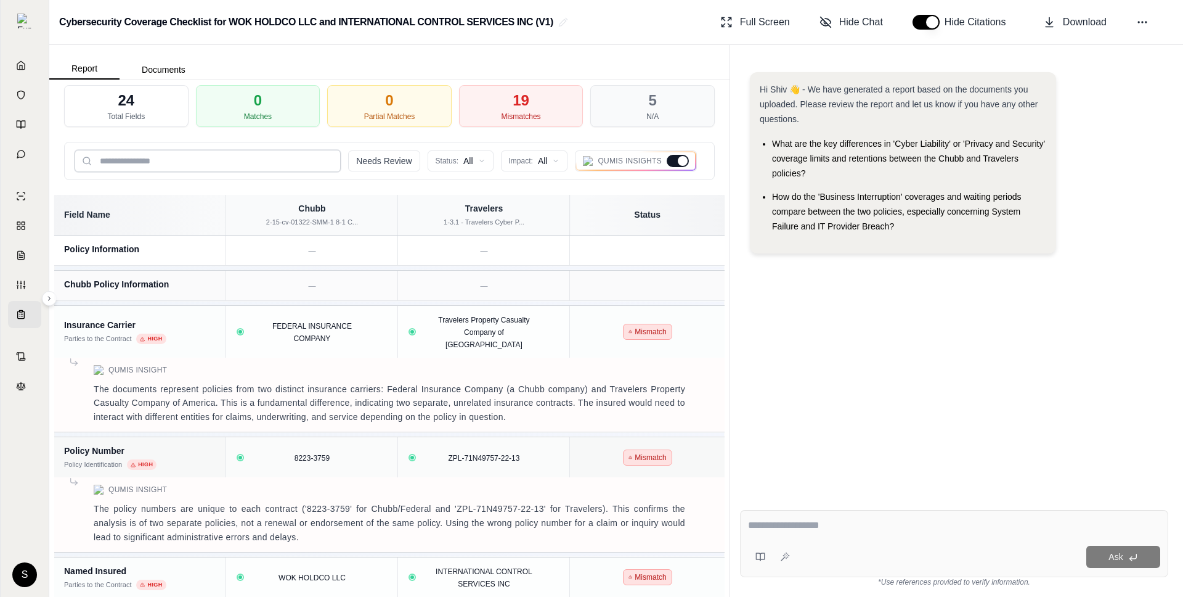
click at [200, 154] on input "search" at bounding box center [208, 161] width 266 height 22
drag, startPoint x: 149, startPoint y: 115, endPoint x: 98, endPoint y: 114, distance: 50.5
click at [98, 114] on div "24 Total Fields" at bounding box center [126, 106] width 124 height 42
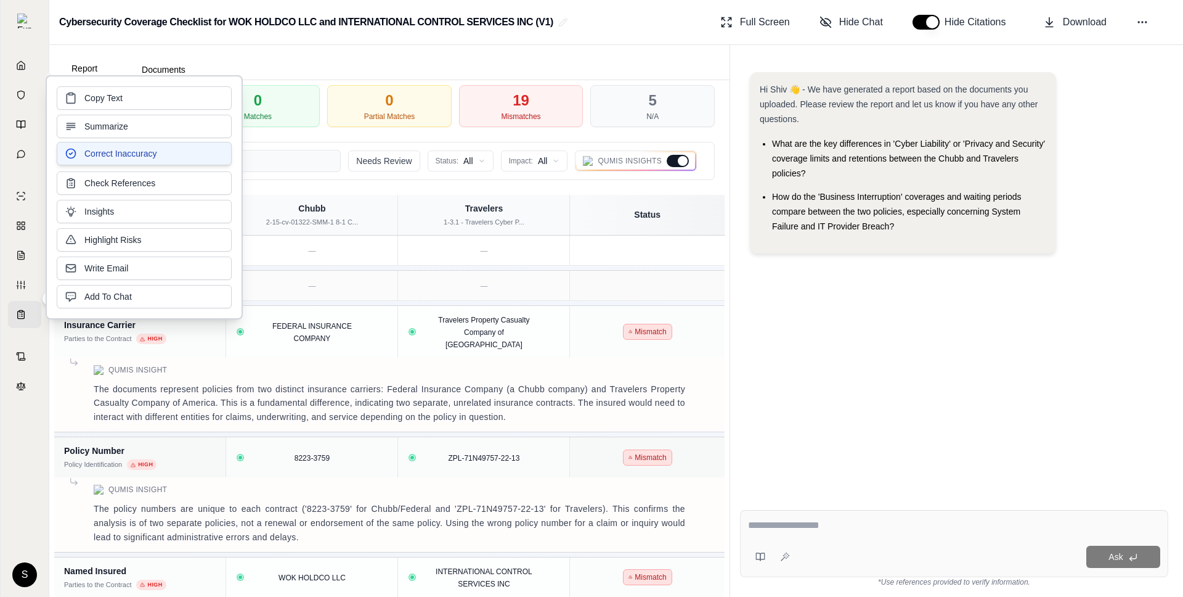
copy div "Total Fields"
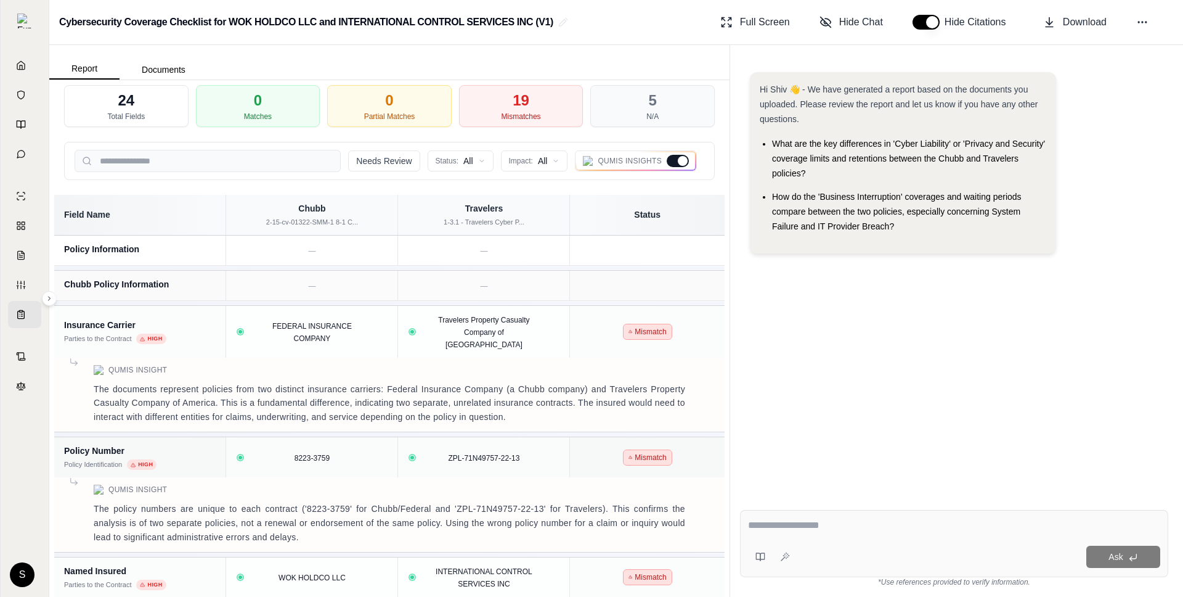
click at [924, 409] on div "Hi Shiv 👋 - We have generated a report based on the documents you uploaded. Ple…" at bounding box center [954, 276] width 428 height 428
click at [842, 275] on div "Hi Shiv 👋 - We have generated a report based on the documents you uploaded. Ple…" at bounding box center [954, 276] width 428 height 428
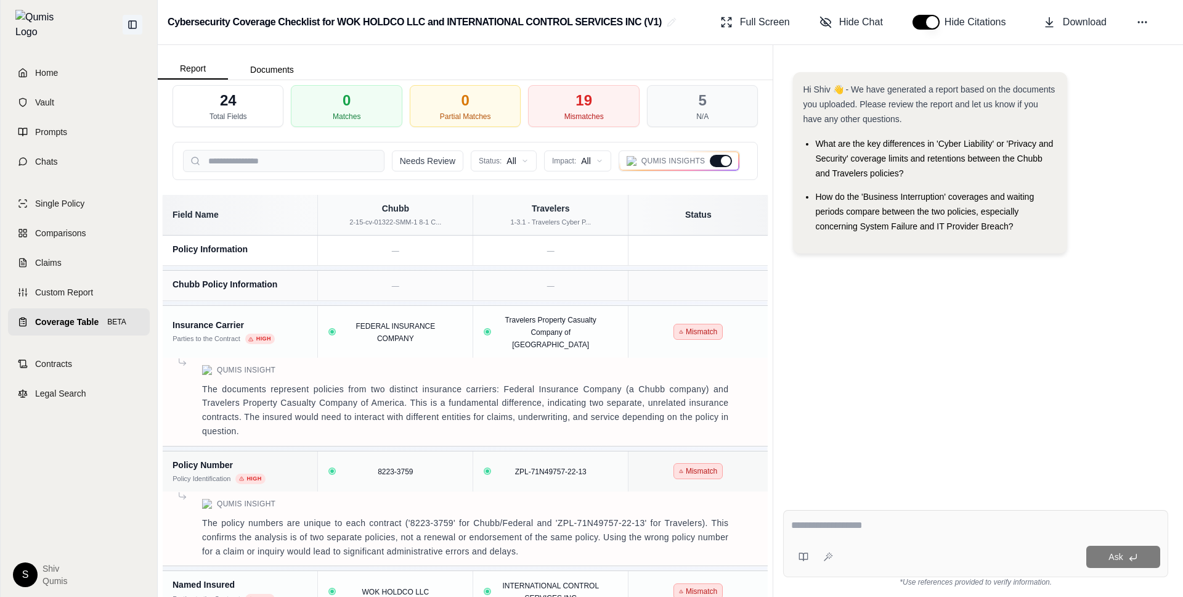
click at [131, 21] on icon at bounding box center [132, 24] width 7 height 7
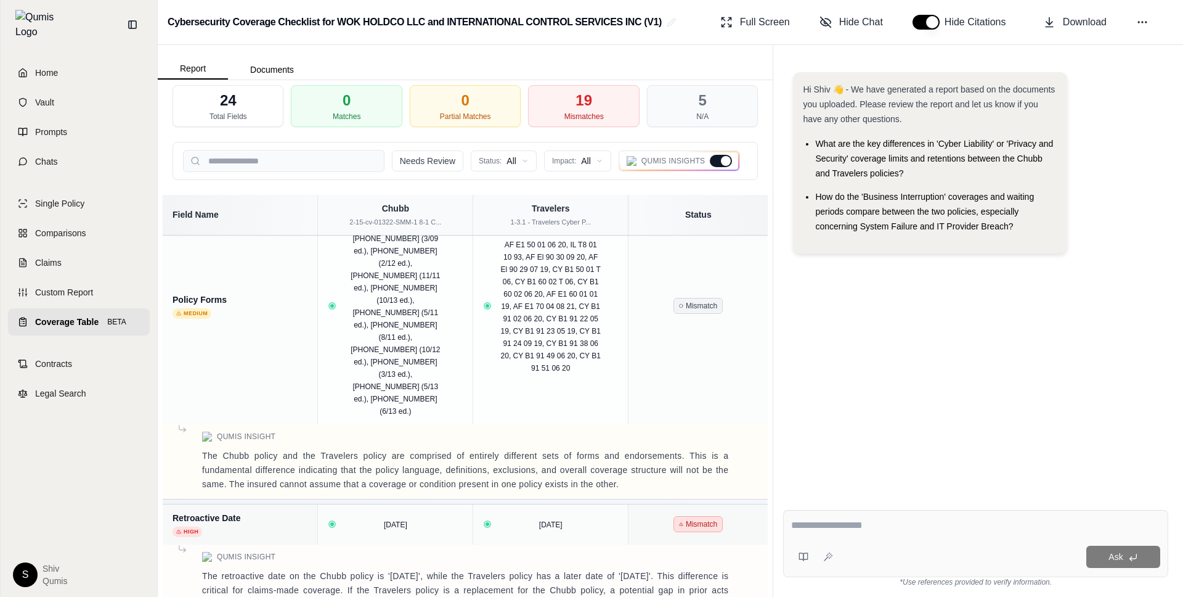
scroll to position [864, 0]
click at [132, 20] on icon at bounding box center [133, 25] width 10 height 10
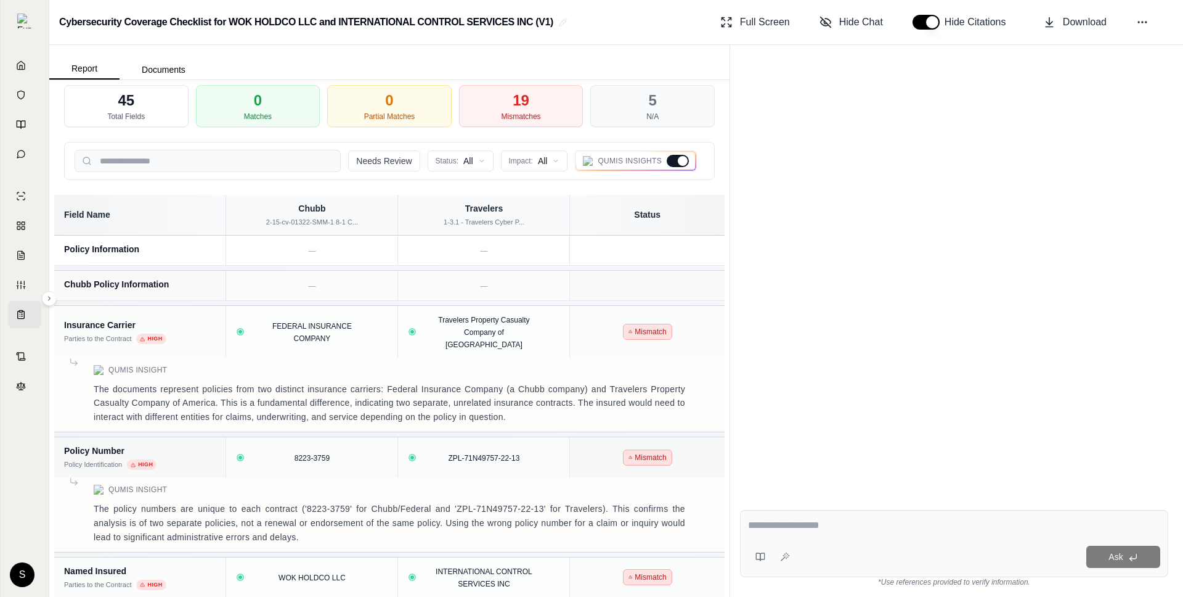
scroll to position [0, 0]
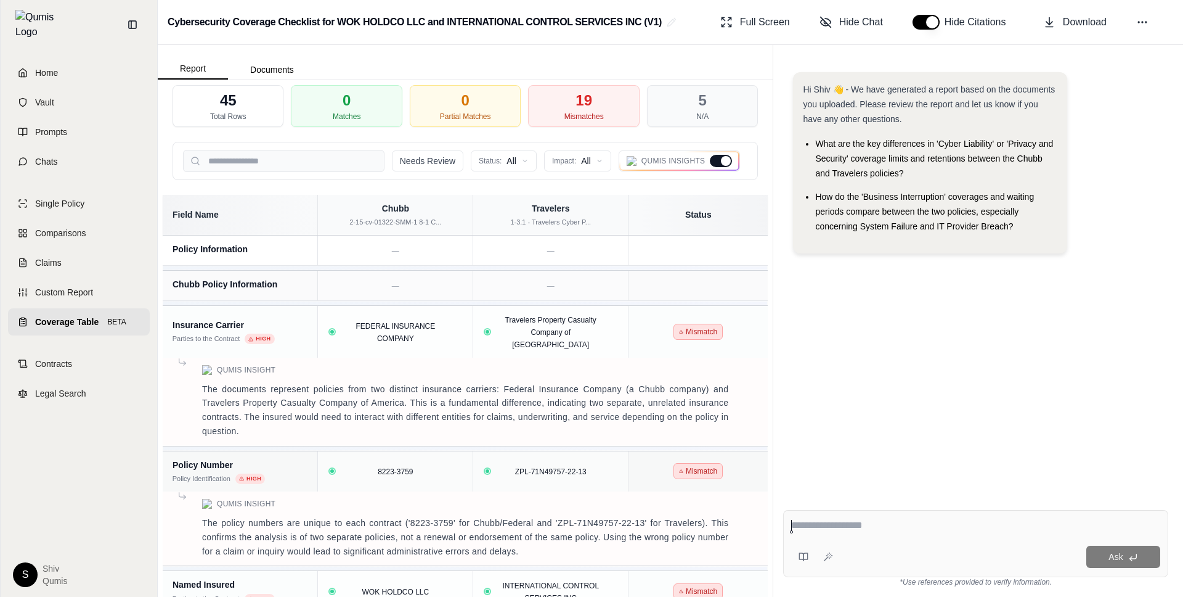
click at [60, 316] on span "Coverage Table" at bounding box center [66, 322] width 63 height 12
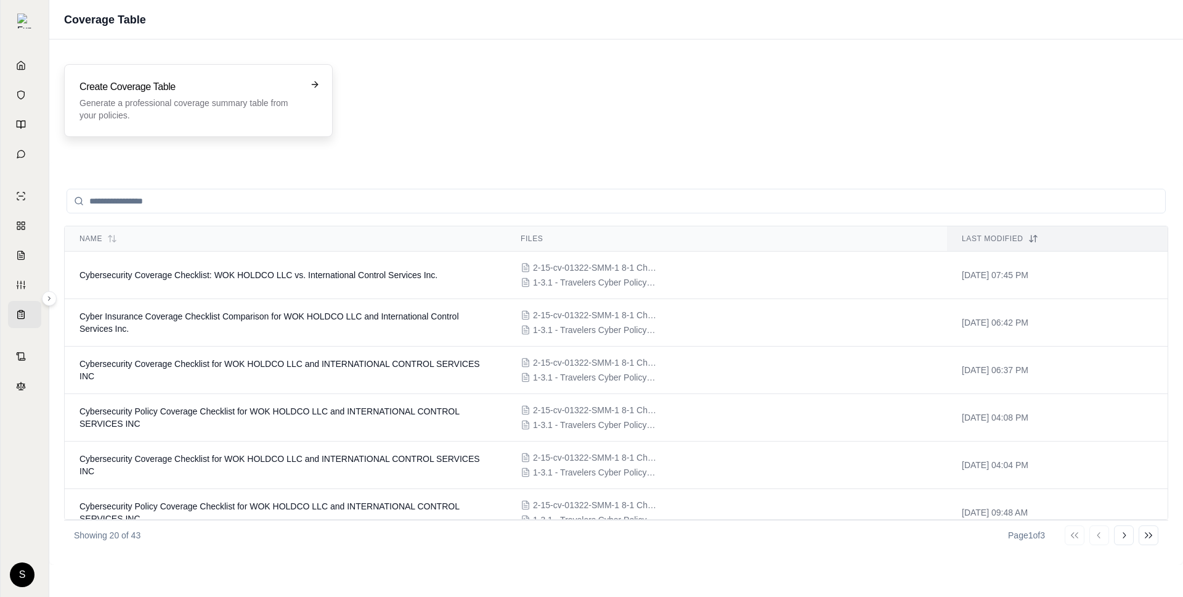
click at [179, 118] on p "Generate a professional coverage summary table from your policies." at bounding box center [189, 109] width 221 height 25
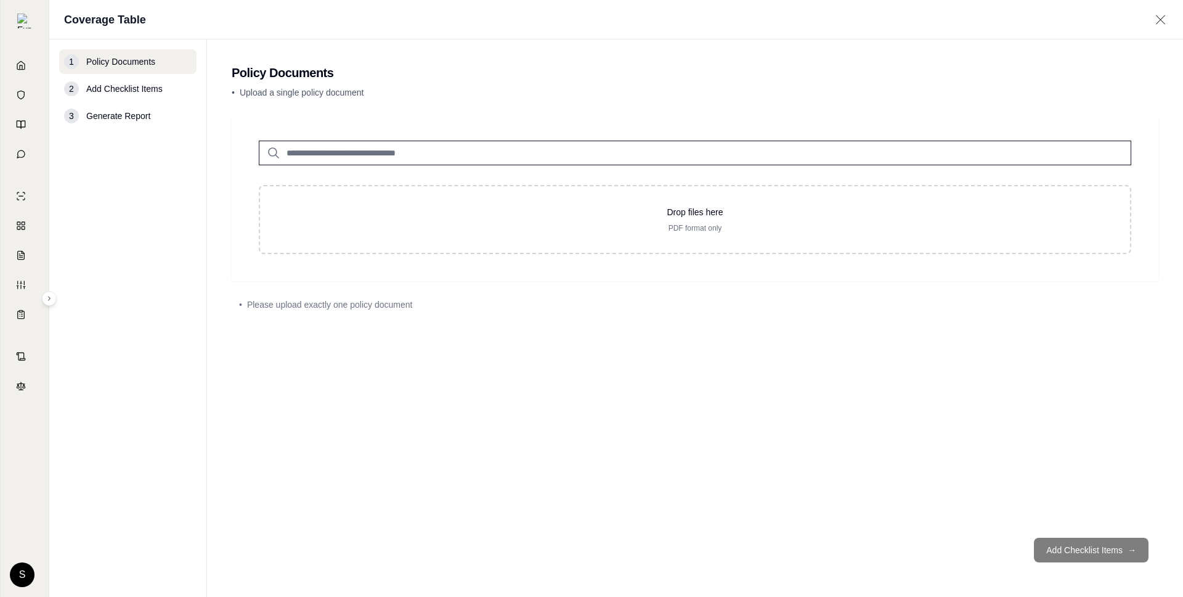
click at [360, 153] on input "search" at bounding box center [695, 153] width 873 height 25
type input "*"
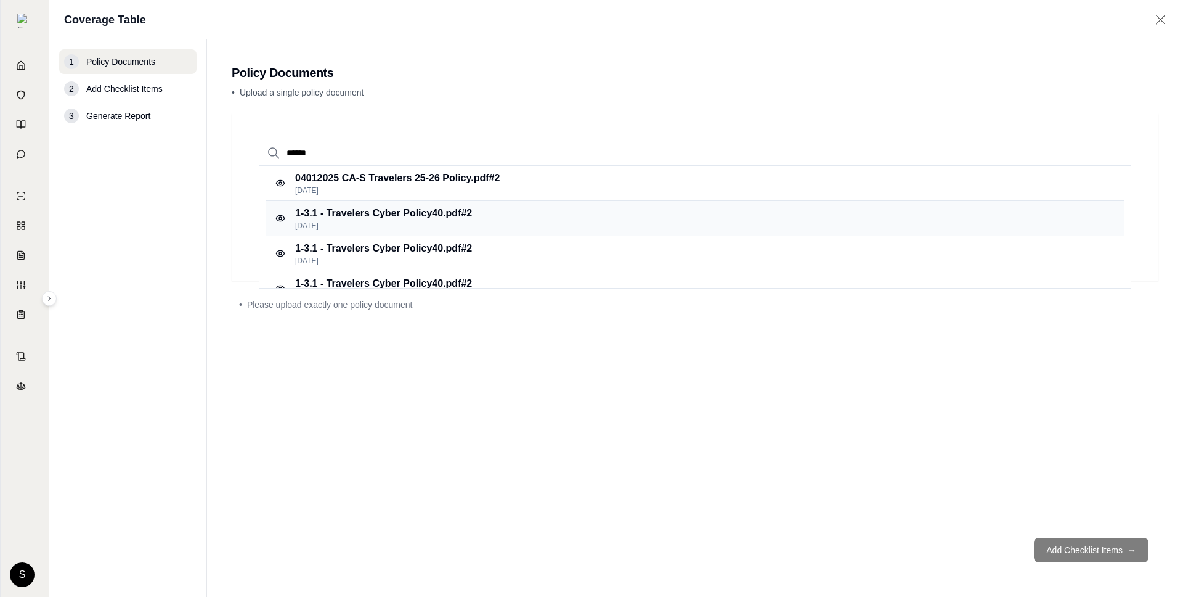
type input "******"
click at [336, 217] on p "1-3.1 - Travelers Cyber Policy40.pdf #2" at bounding box center [383, 213] width 177 height 15
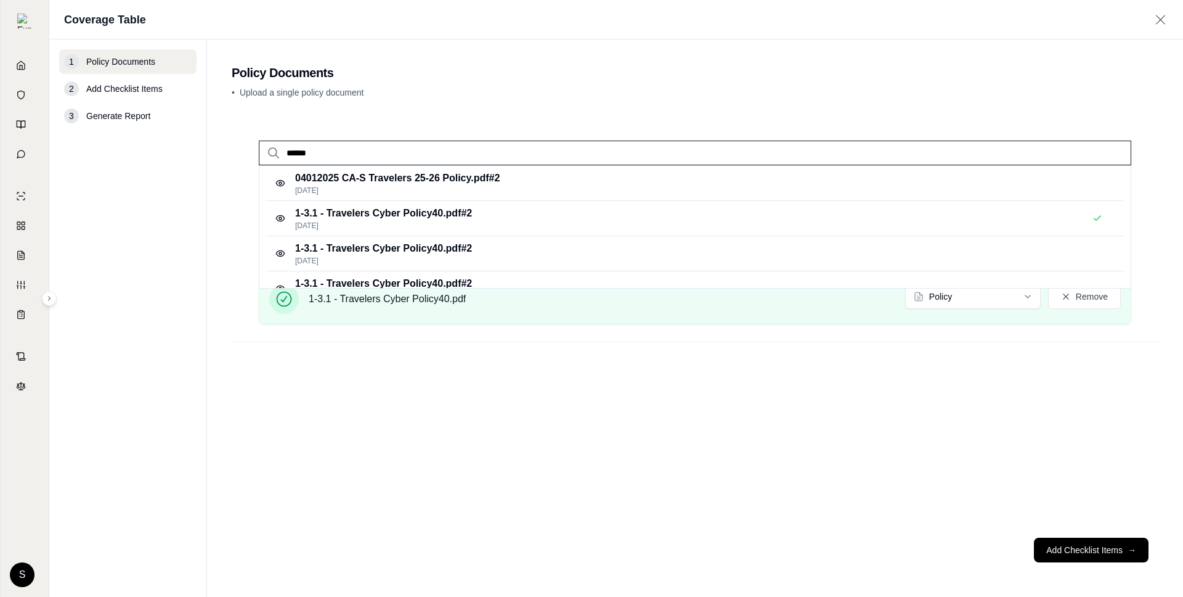
click at [300, 155] on input "******" at bounding box center [695, 153] width 873 height 25
click at [517, 443] on div "****** 04012025 CA-S Travelers 25-26 Policy.pdf #2 [DATE] 1-3.1 - Travelers Cyb…" at bounding box center [695, 320] width 927 height 414
click at [519, 431] on div "****** 04012025 CA-S Travelers 25-26 Policy.pdf #2 [DATE] 1-3.1 - Travelers Cyb…" at bounding box center [695, 320] width 927 height 414
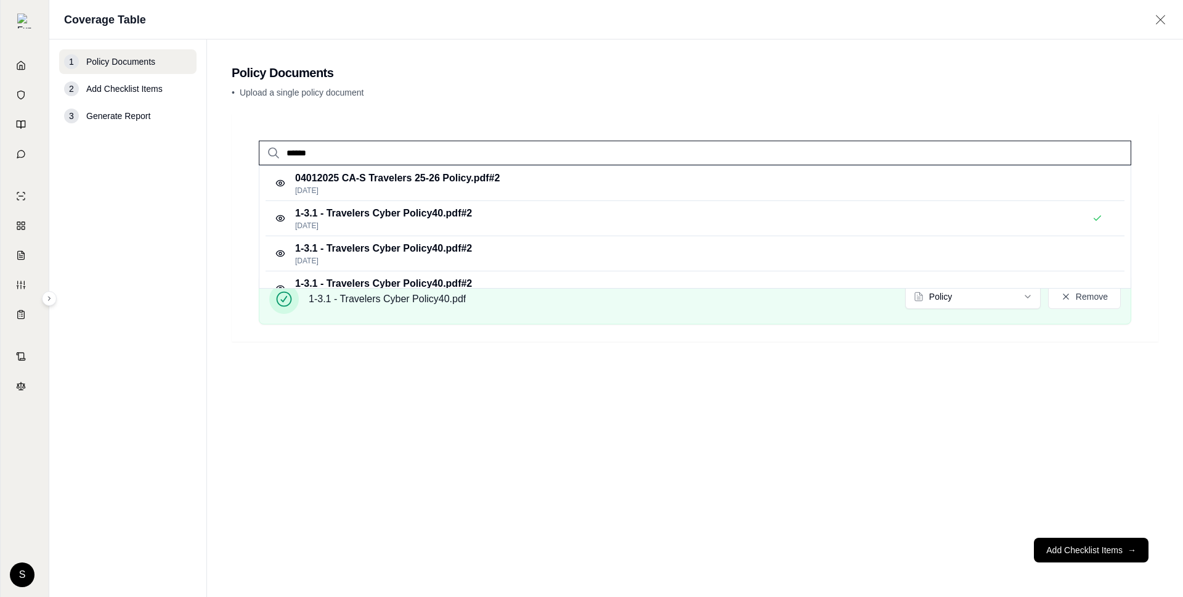
drag, startPoint x: 326, startPoint y: 158, endPoint x: 235, endPoint y: 147, distance: 91.2
click at [240, 147] on div "******" at bounding box center [695, 143] width 912 height 44
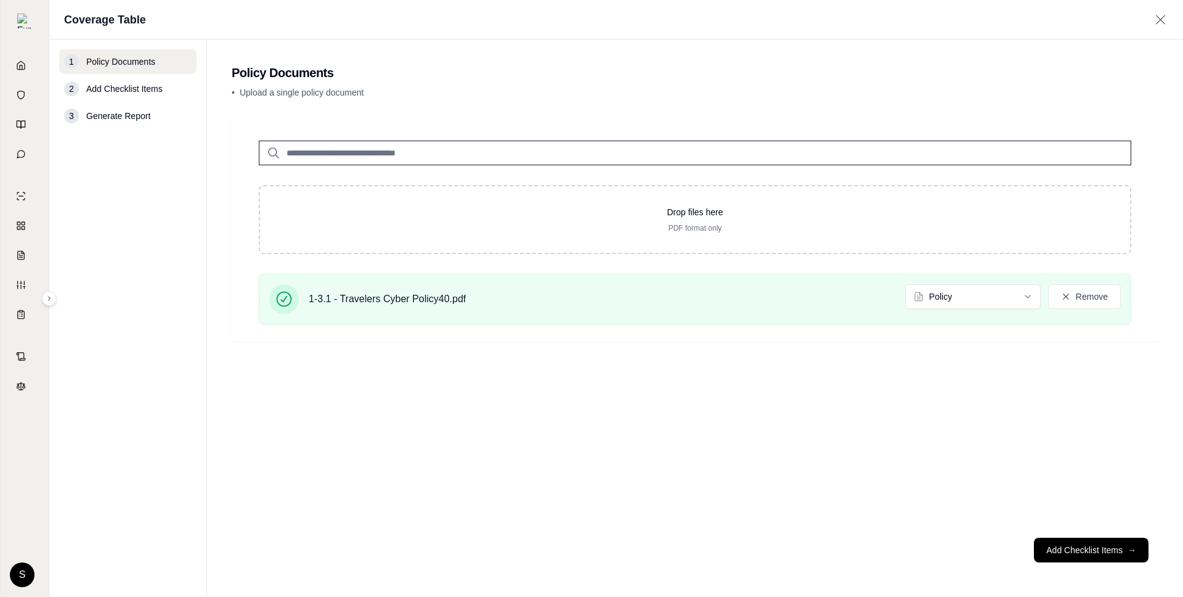
click at [374, 427] on div "Drop files here PDF format only 1-3.1 - Travelers Cyber Policy40.pdf Policy Rem…" at bounding box center [695, 320] width 927 height 414
click at [429, 153] on input "search" at bounding box center [695, 153] width 873 height 25
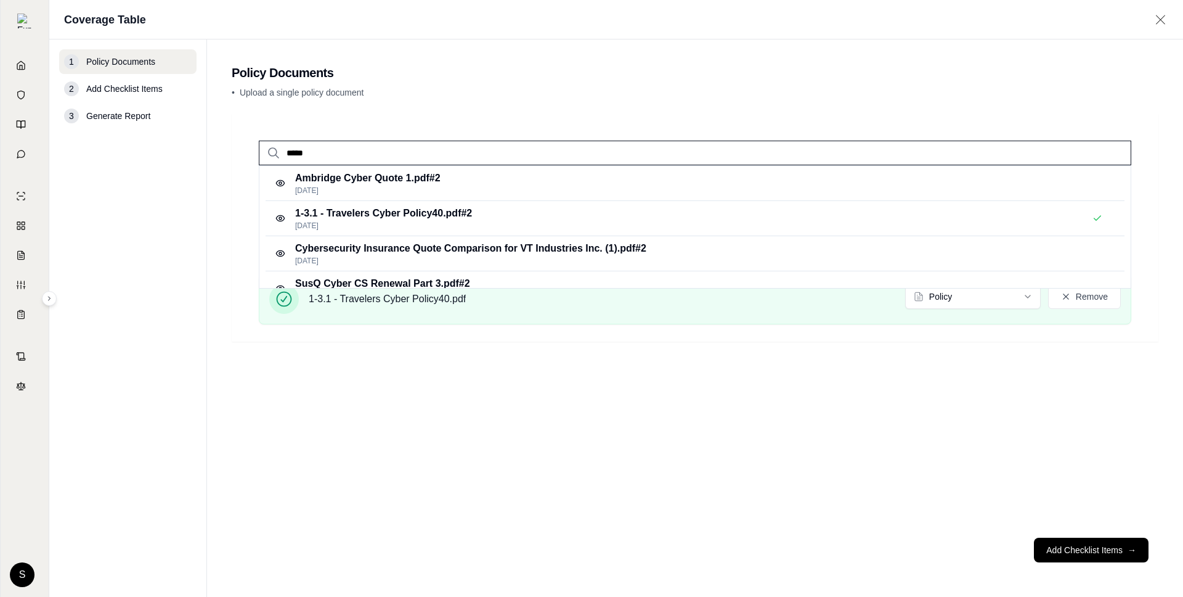
drag, startPoint x: 429, startPoint y: 153, endPoint x: 435, endPoint y: 155, distance: 6.4
click at [434, 155] on input "*****" at bounding box center [695, 153] width 873 height 25
type input "*****"
click at [439, 224] on p "[DATE]" at bounding box center [383, 226] width 177 height 10
click at [427, 216] on p "1-3.1 - Travelers Cyber Policy40.pdf #2" at bounding box center [383, 213] width 177 height 15
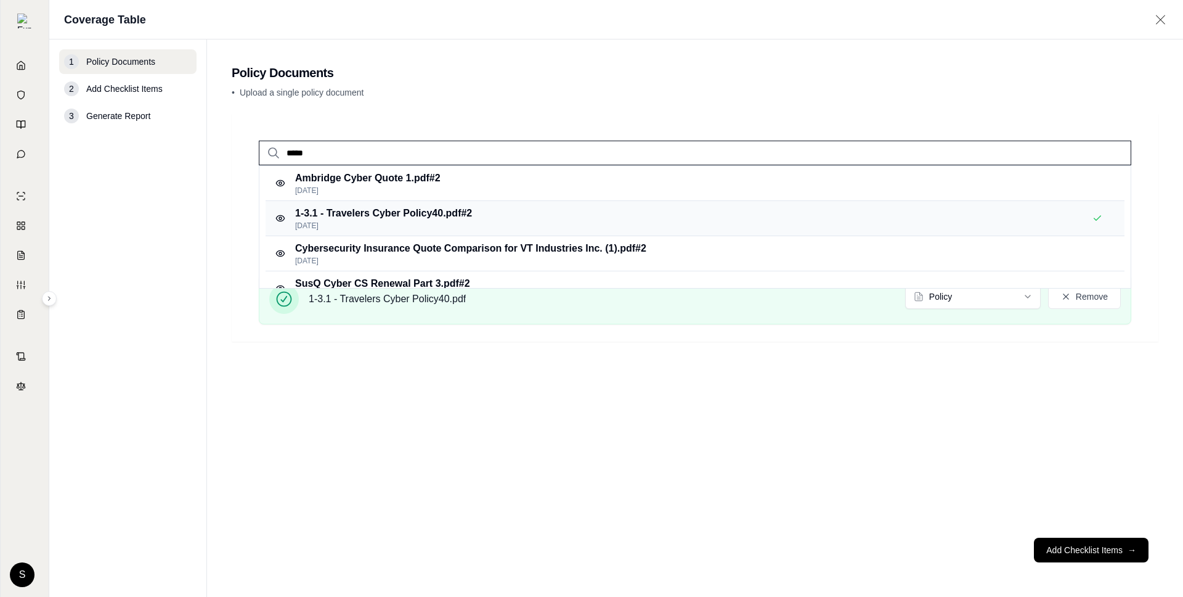
click at [428, 219] on p "1-3.1 - Travelers Cyber Policy40.pdf #2" at bounding box center [383, 213] width 177 height 15
click at [475, 499] on div "***** Ambridge Cyber Quote 1.pdf #2 [DATE] 1-3.1 - Travelers Cyber Policy40.pdf…" at bounding box center [695, 320] width 927 height 414
click at [502, 250] on p "Cybersecurity Insurance Quote Comparison for VT Industries Inc. (1).pdf #2" at bounding box center [470, 248] width 351 height 15
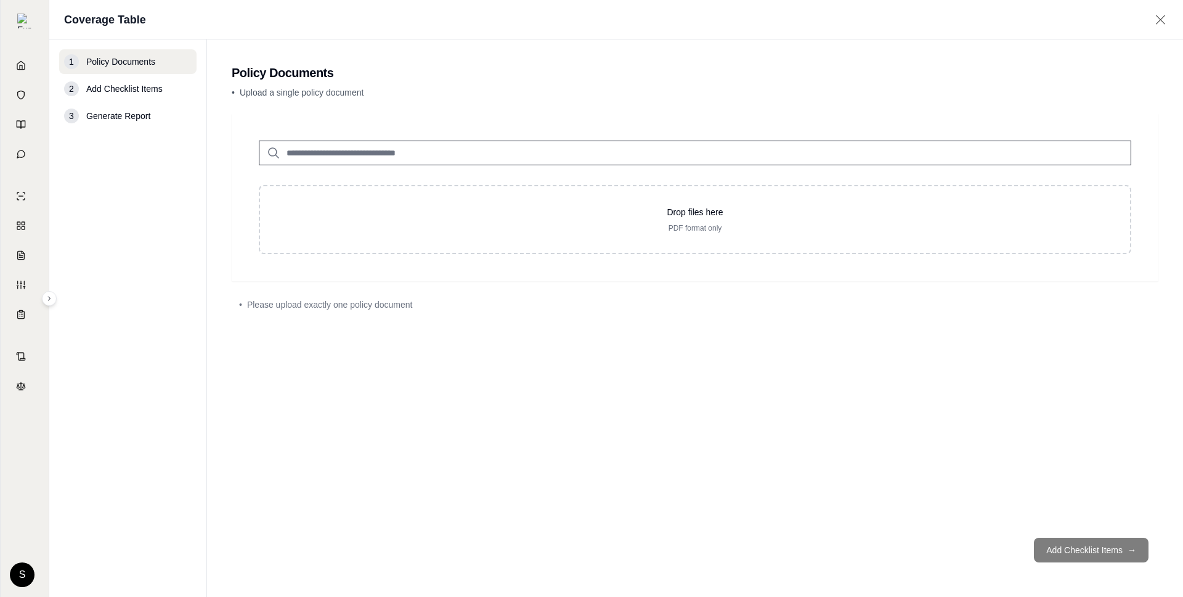
click at [307, 159] on input "search" at bounding box center [695, 153] width 873 height 25
click at [307, 311] on div "• Please upload exactly one policy document" at bounding box center [695, 304] width 927 height 27
click at [328, 161] on input "search" at bounding box center [695, 153] width 873 height 25
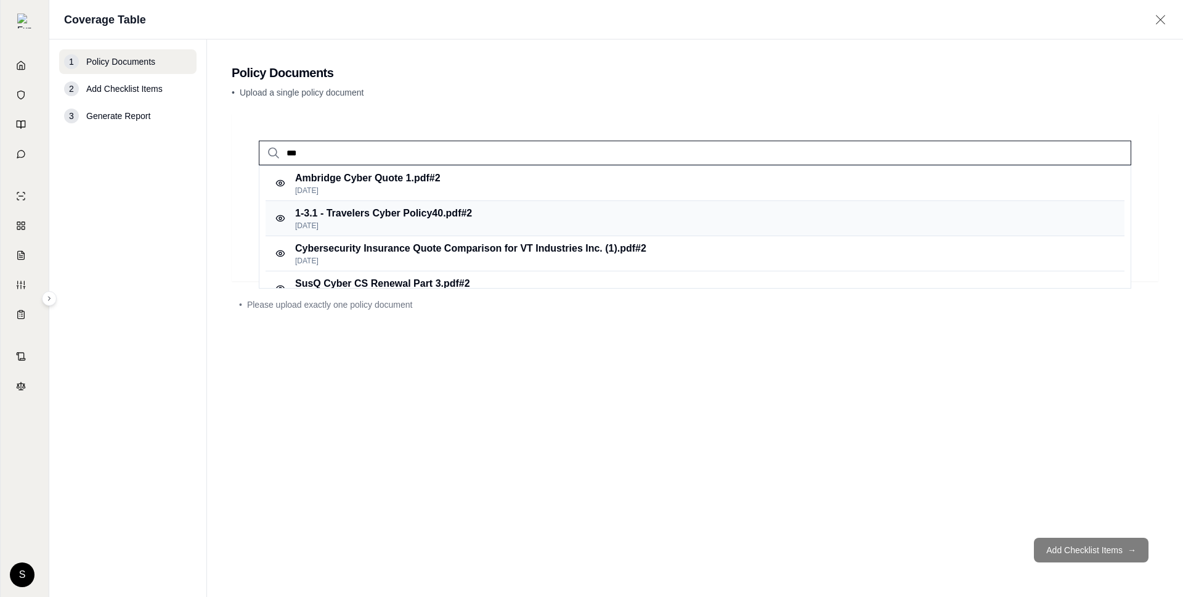
type input "***"
click at [372, 222] on p "[DATE]" at bounding box center [383, 226] width 177 height 10
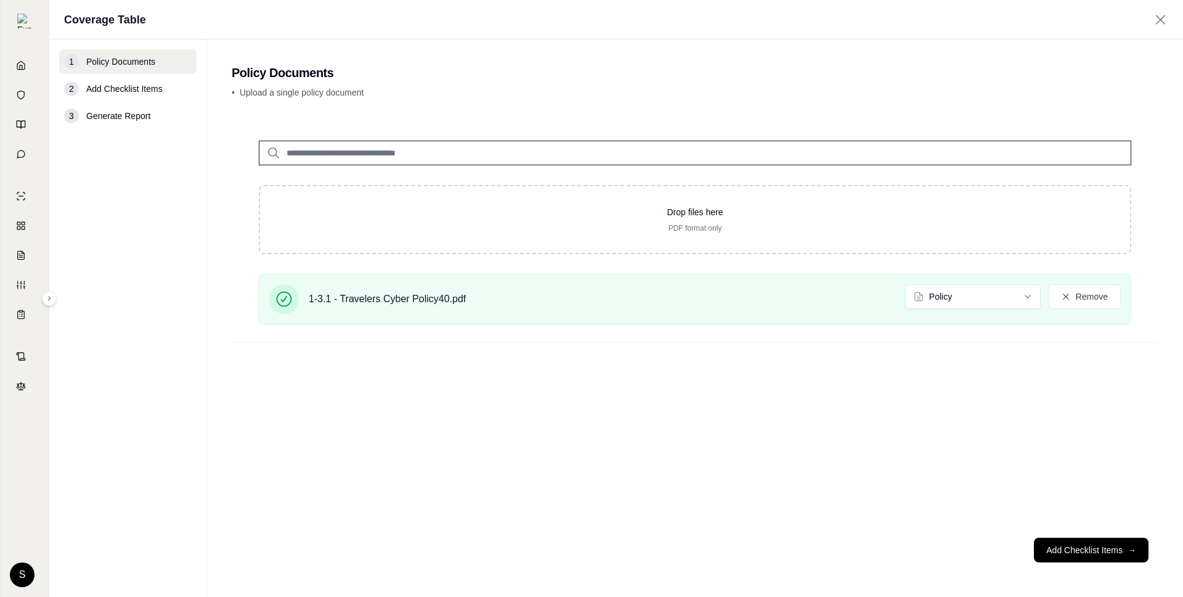
click at [309, 157] on input "search" at bounding box center [695, 153] width 873 height 25
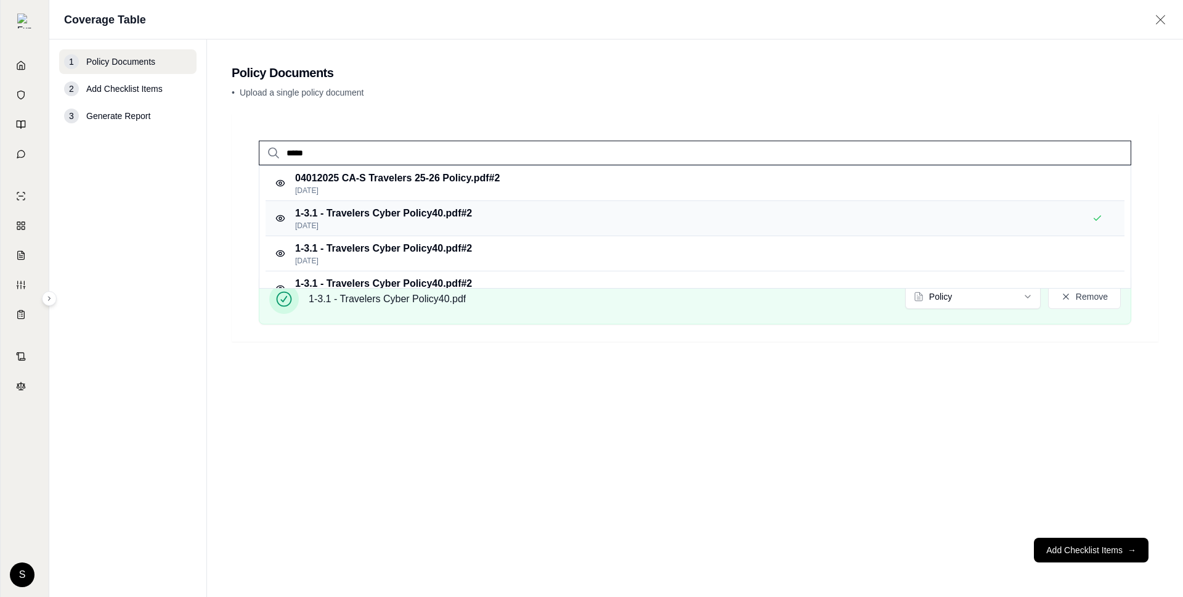
click at [422, 227] on p "[DATE]" at bounding box center [383, 226] width 177 height 10
click at [298, 149] on input "*****" at bounding box center [695, 153] width 873 height 25
type input "****"
click at [365, 187] on p "[DATE]" at bounding box center [403, 190] width 216 height 10
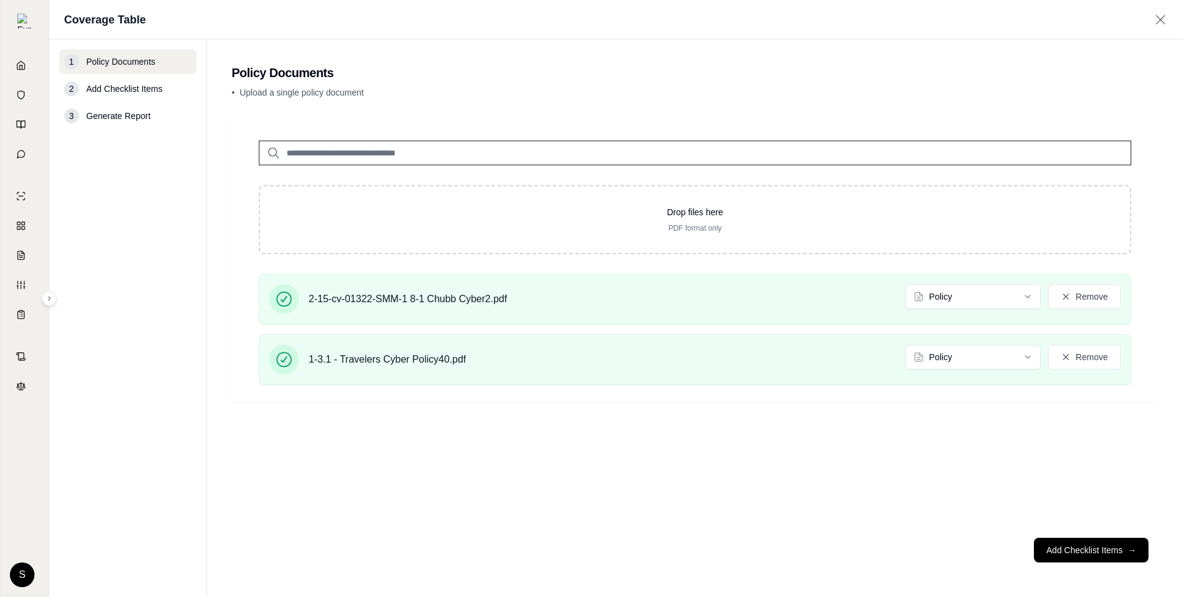
click at [401, 432] on div "Drop files here PDF format only 2-15-cv-01322-SMM-1 8-1 Chubb Cyber2.pdf Policy…" at bounding box center [695, 320] width 927 height 414
click at [1078, 556] on button "Add Checklist Items →" at bounding box center [1091, 549] width 115 height 25
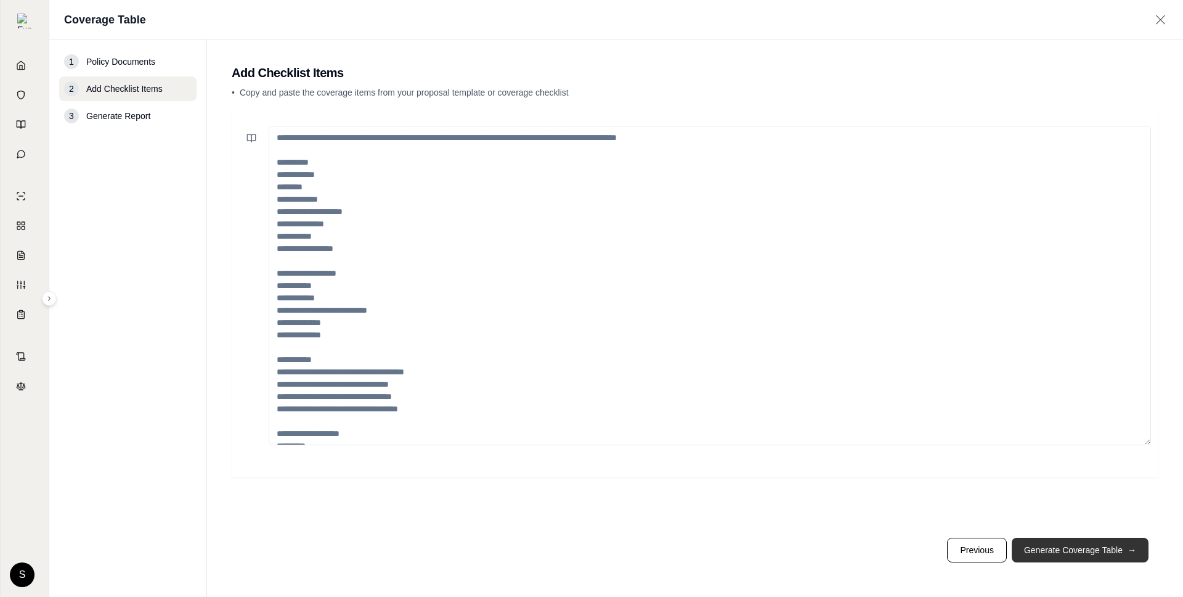
click at [1045, 554] on button "Generate Coverage Table →" at bounding box center [1080, 549] width 137 height 25
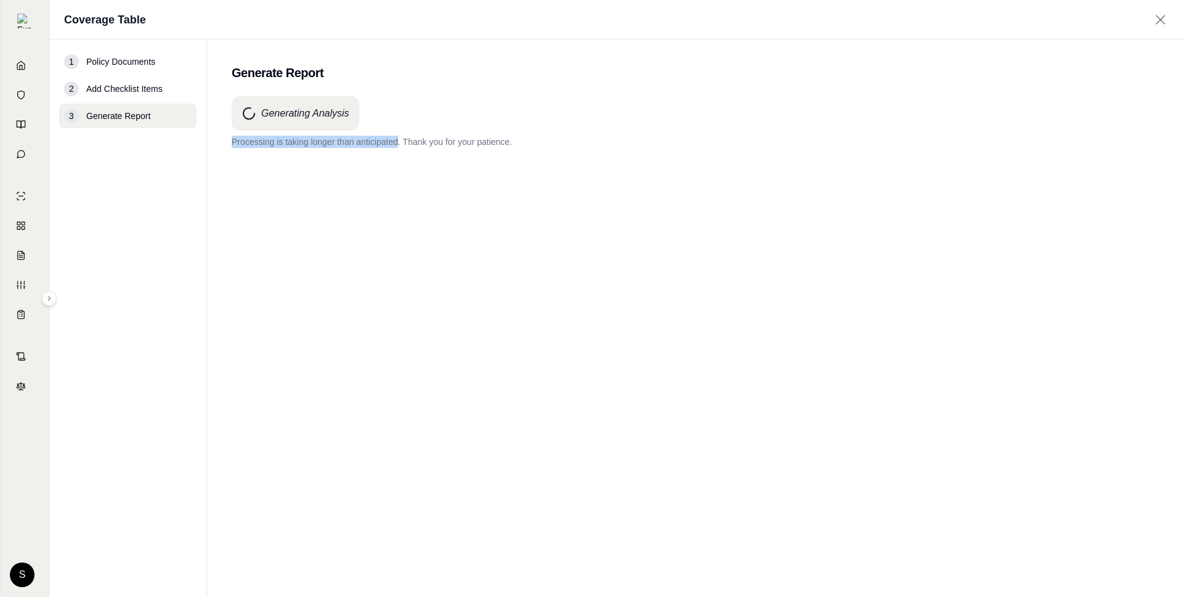
drag, startPoint x: 230, startPoint y: 140, endPoint x: 399, endPoint y: 142, distance: 168.2
click at [399, 142] on main "Generate Report Generating Analysis Processing is taking longer than anticipate…" at bounding box center [695, 317] width 976 height 557
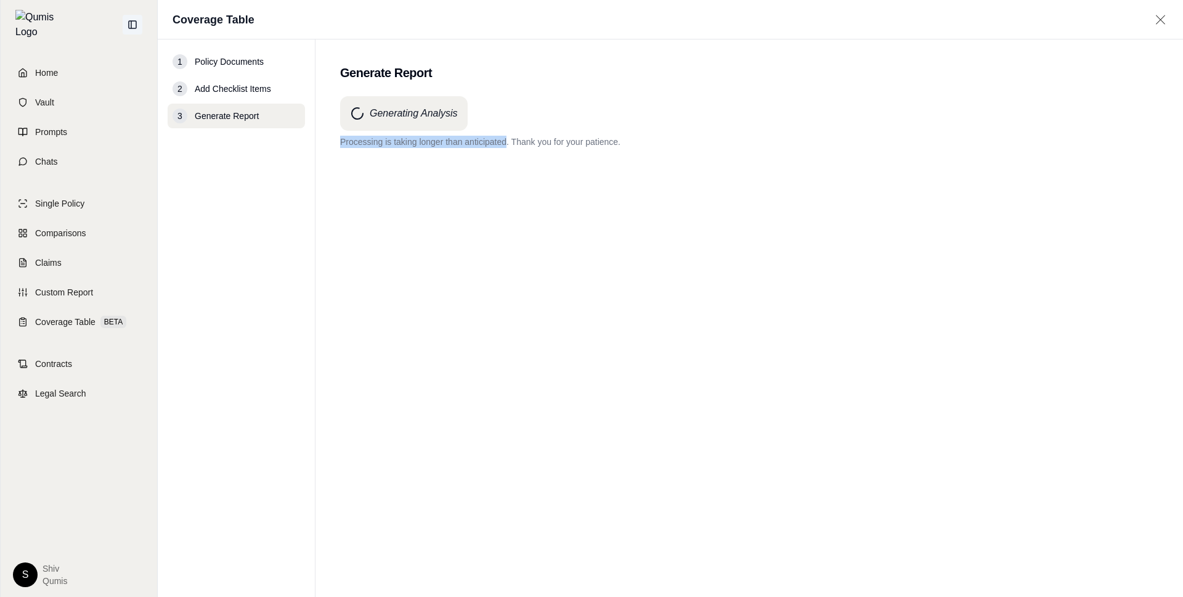
click at [133, 20] on icon at bounding box center [133, 25] width 10 height 10
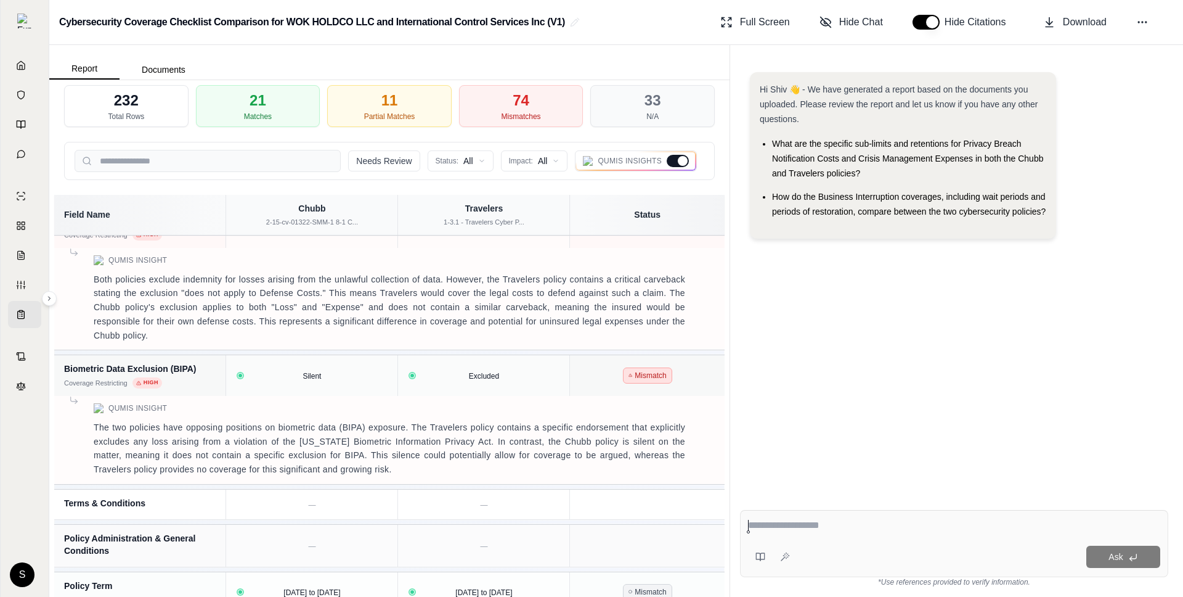
scroll to position [11304, 0]
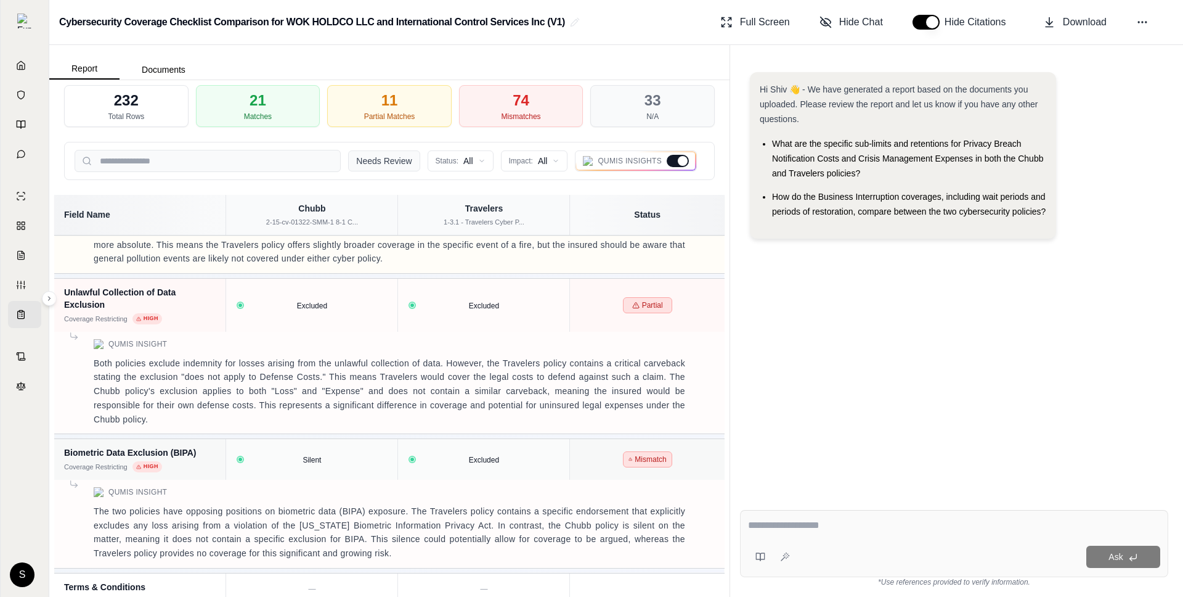
click at [400, 162] on button "Needs Review" at bounding box center [383, 160] width 71 height 21
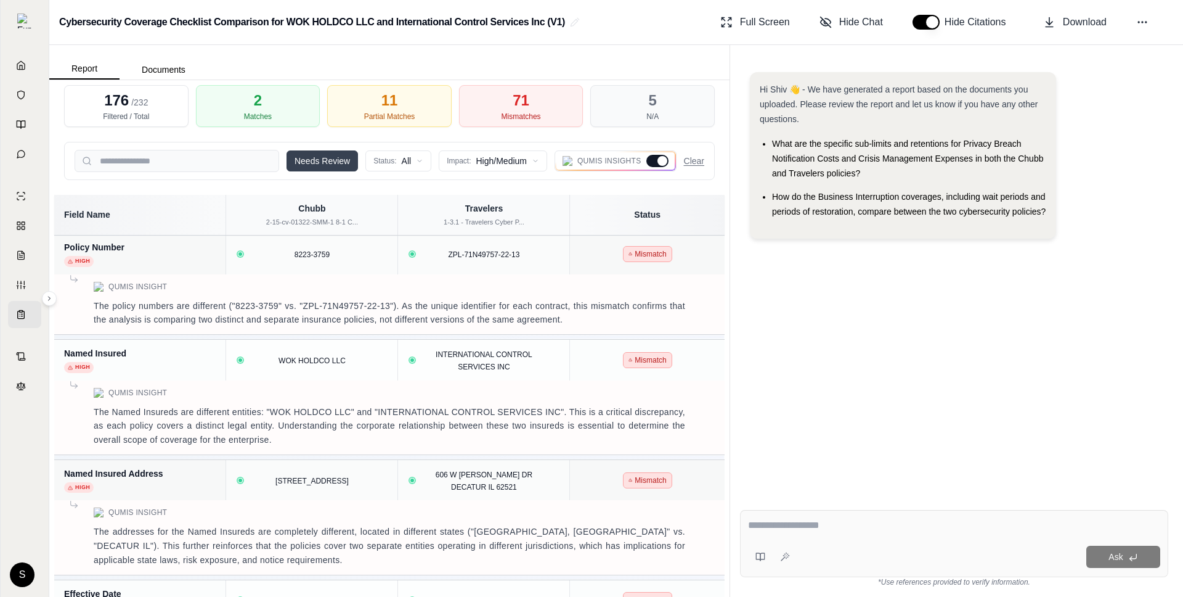
scroll to position [0, 0]
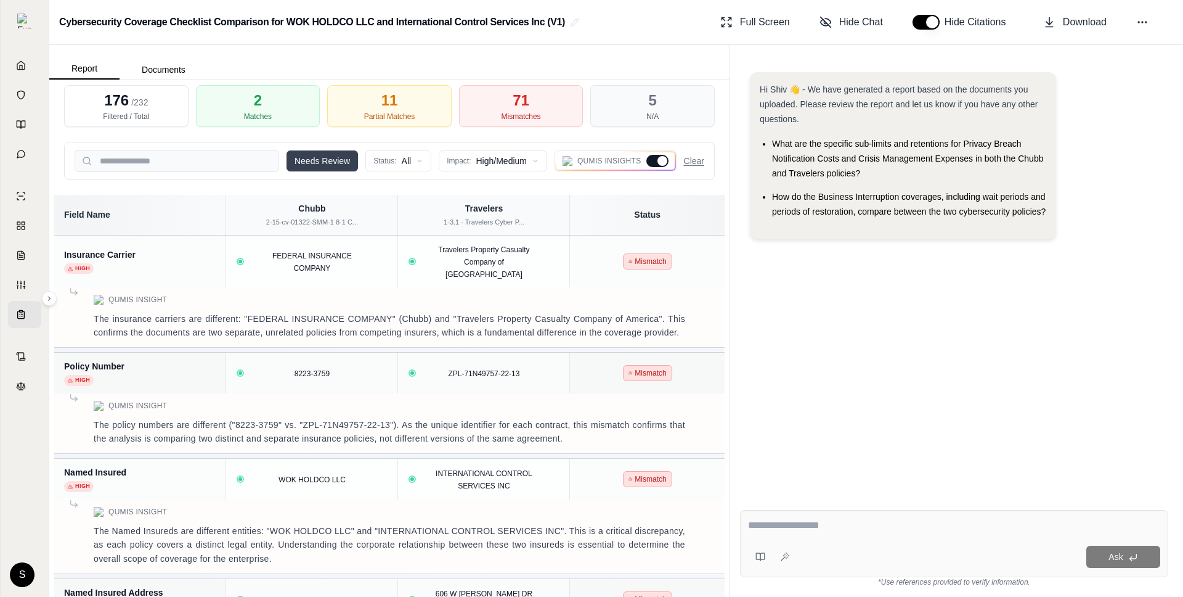
click at [797, 254] on div "Hi Shiv 👋 - We have generated a report based on the documents you uploaded. Ple…" at bounding box center [954, 276] width 428 height 428
click at [322, 158] on button "Needs Review" at bounding box center [322, 160] width 71 height 21
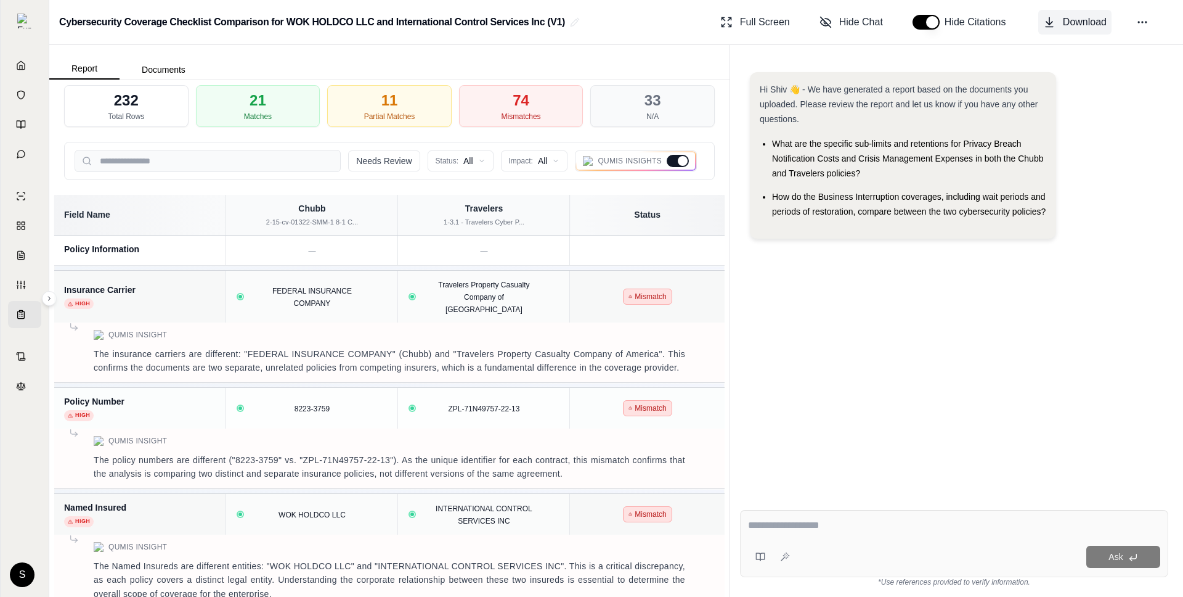
click at [1079, 19] on span "Download" at bounding box center [1085, 22] width 44 height 15
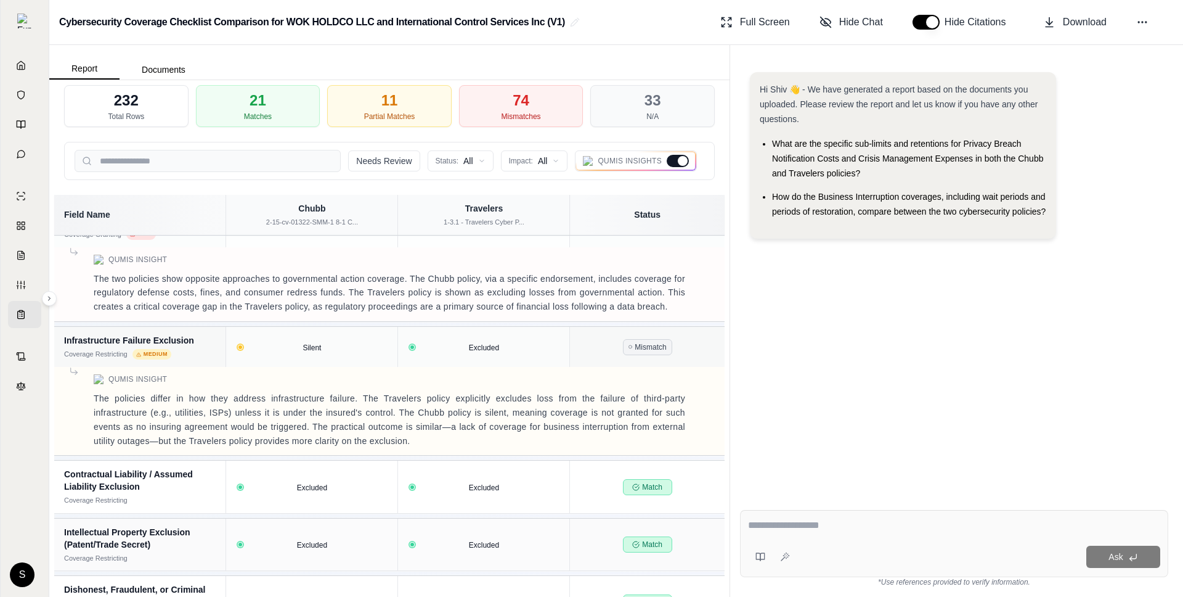
scroll to position [10477, 0]
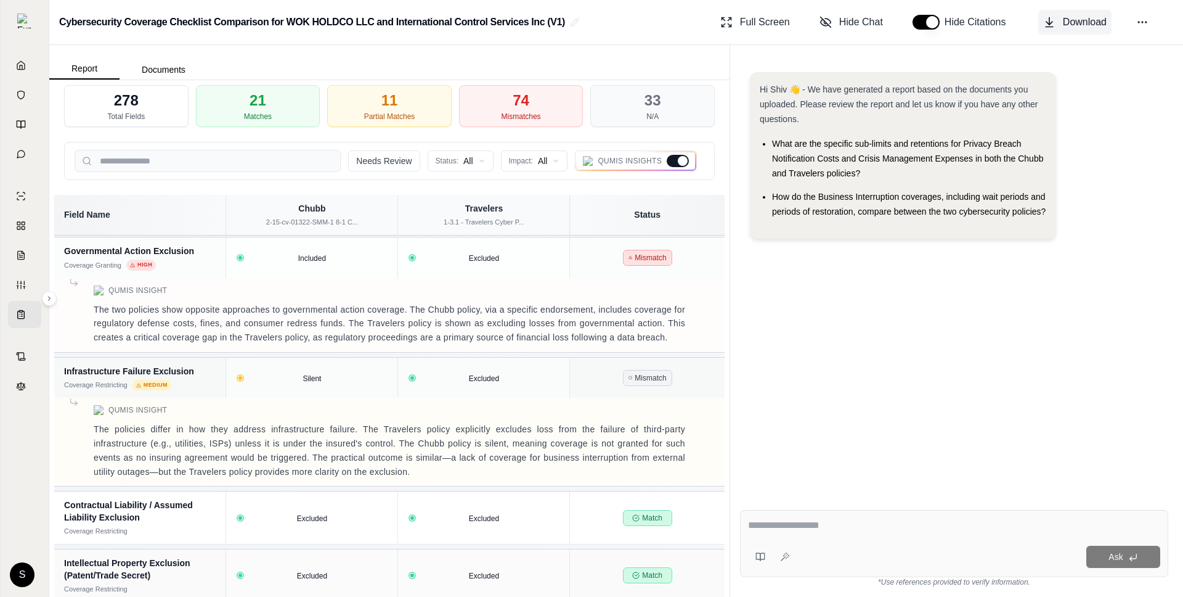
click at [1056, 16] on button "Download" at bounding box center [1074, 22] width 73 height 25
click at [528, 115] on div "Mismatches" at bounding box center [521, 117] width 39 height 10
click at [391, 158] on button "Needs Review" at bounding box center [383, 160] width 71 height 21
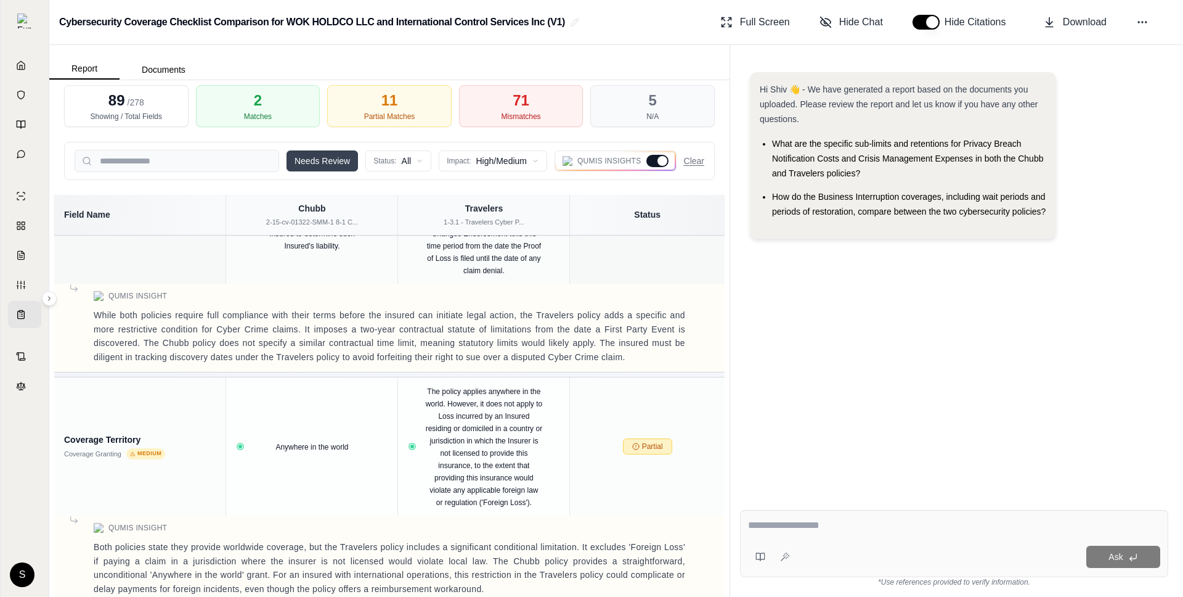
scroll to position [8577, 0]
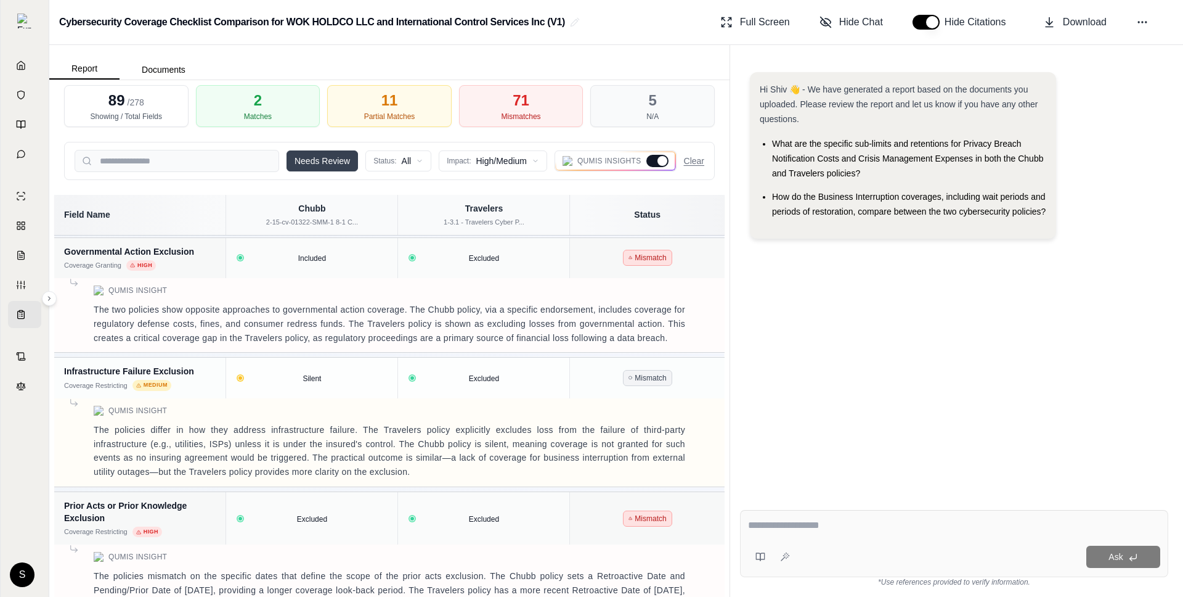
click at [322, 165] on button "Needs Review" at bounding box center [322, 160] width 71 height 21
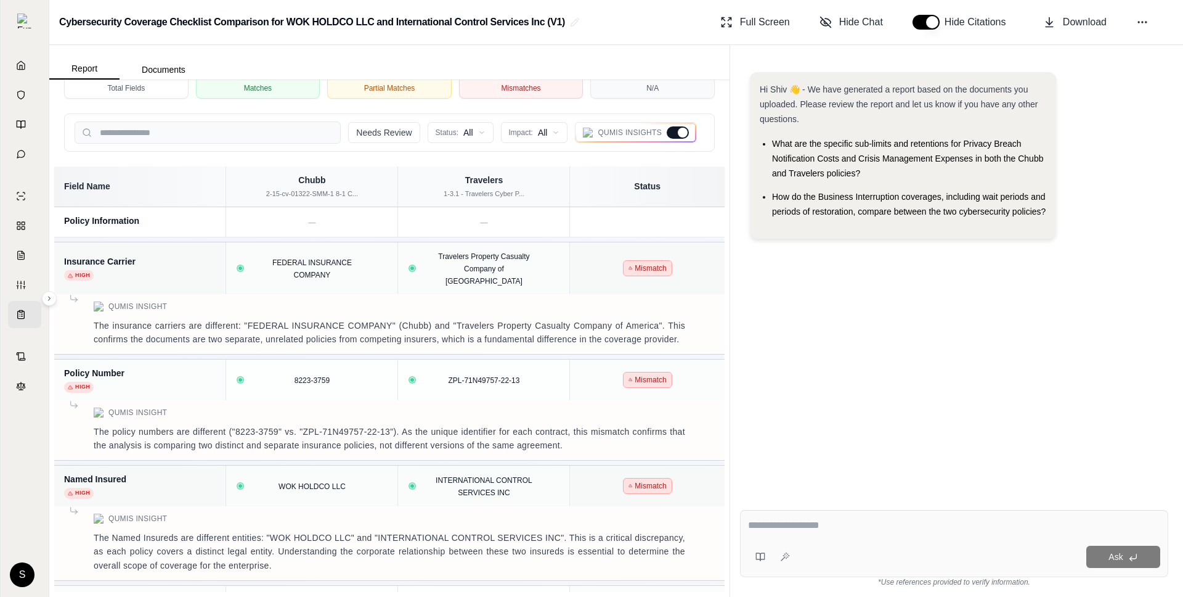
scroll to position [0, 0]
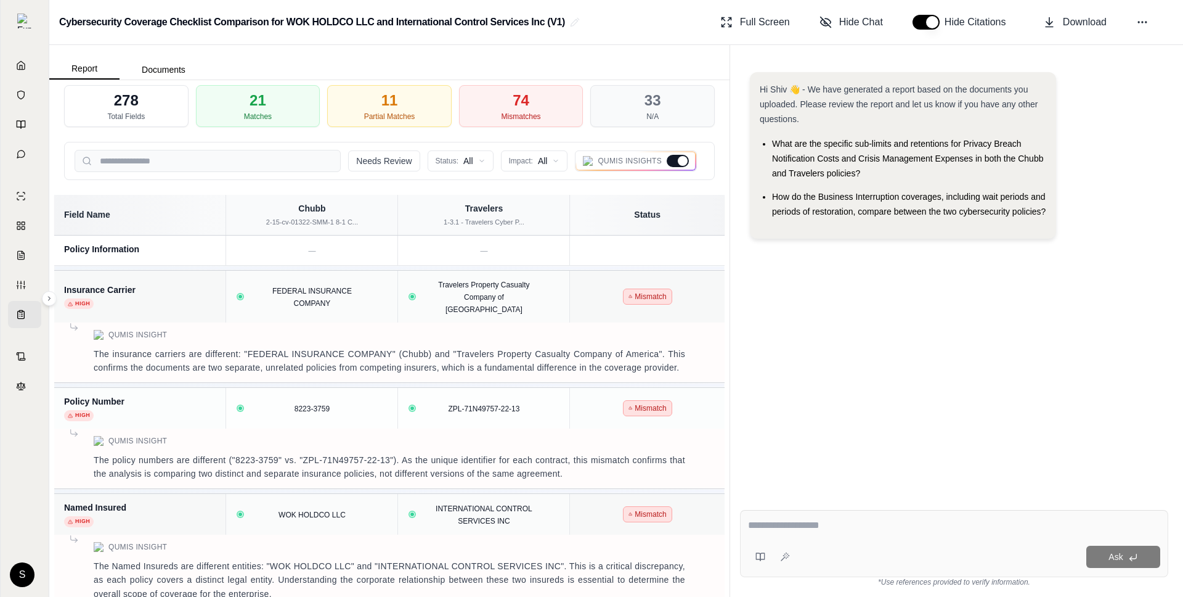
click at [678, 158] on div at bounding box center [683, 161] width 10 height 10
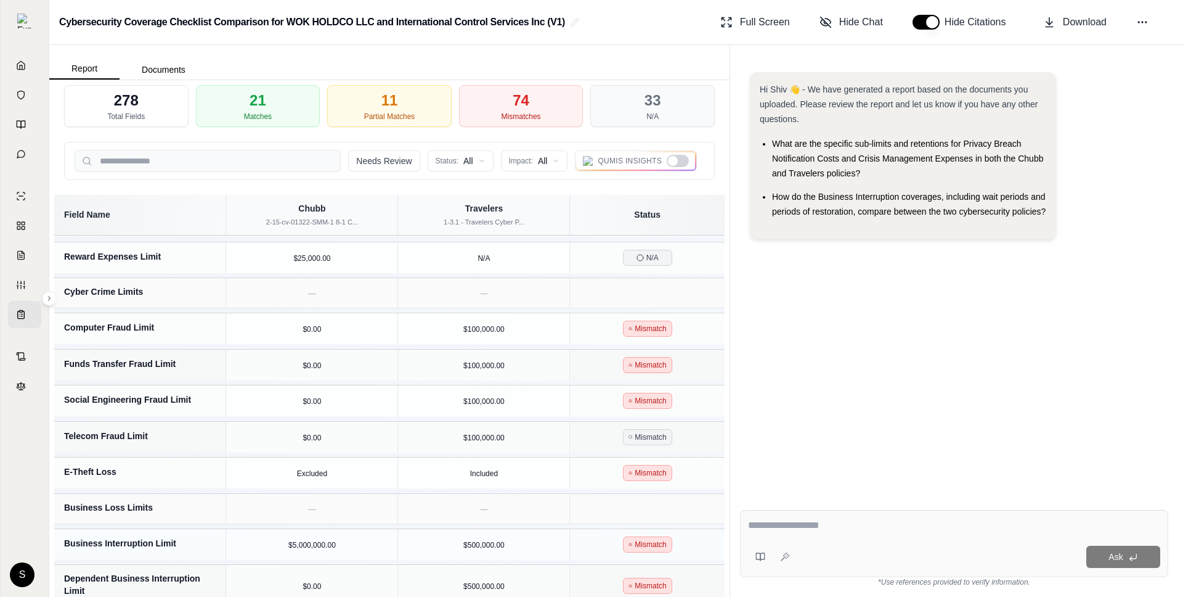
scroll to position [1260, 0]
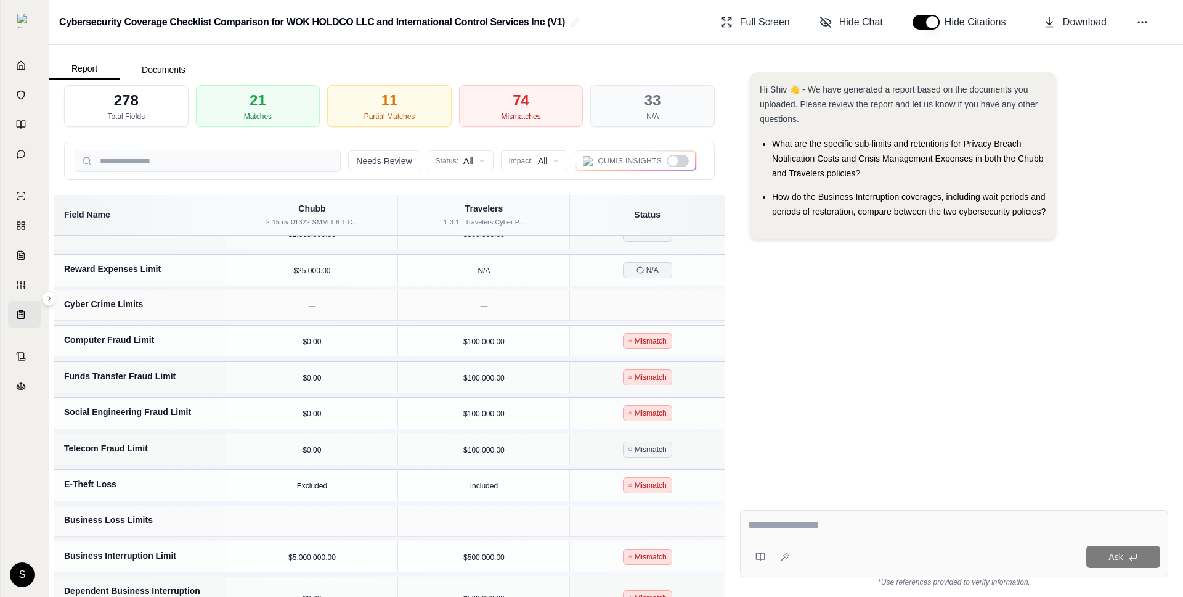
click at [677, 156] on div at bounding box center [678, 161] width 22 height 12
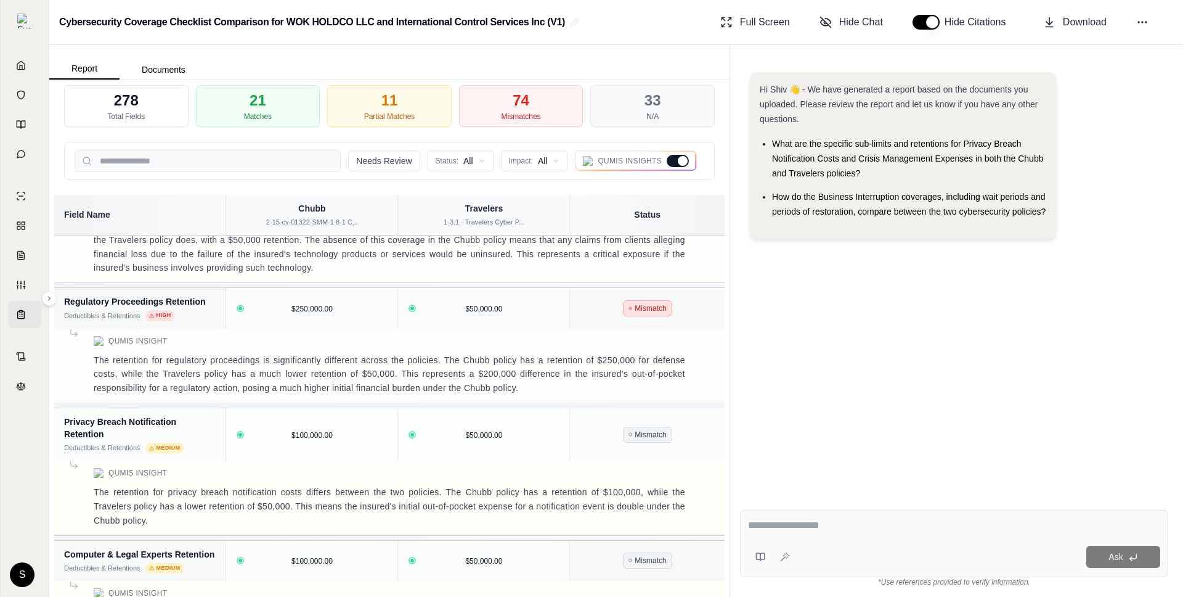
scroll to position [5523, 0]
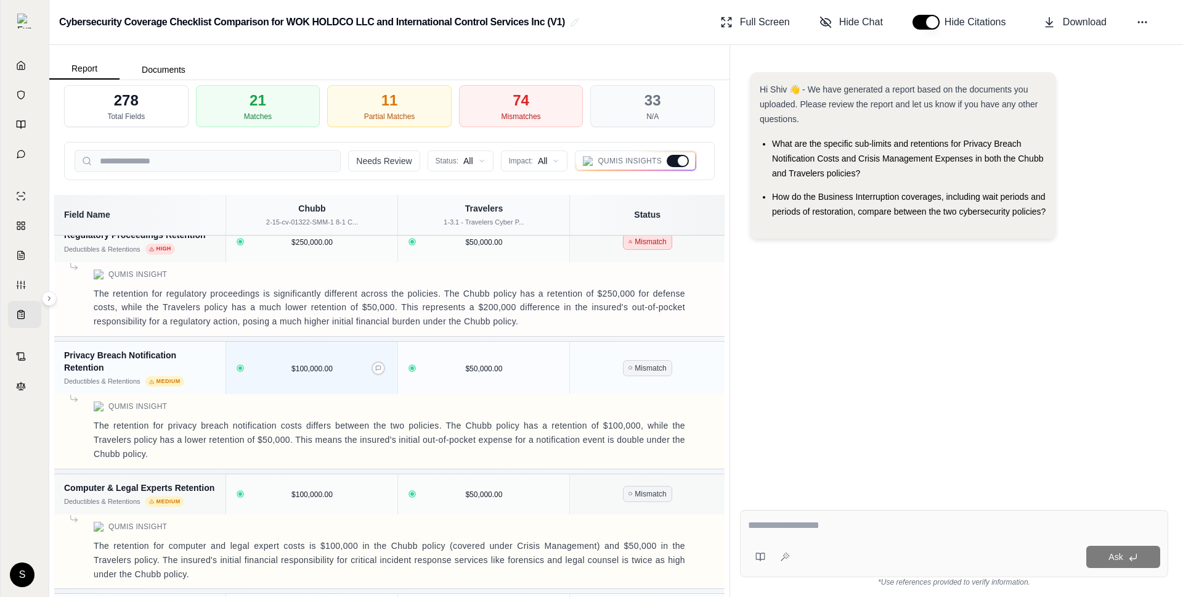
click at [312, 341] on td "$100,000.00" at bounding box center [312, 367] width 172 height 53
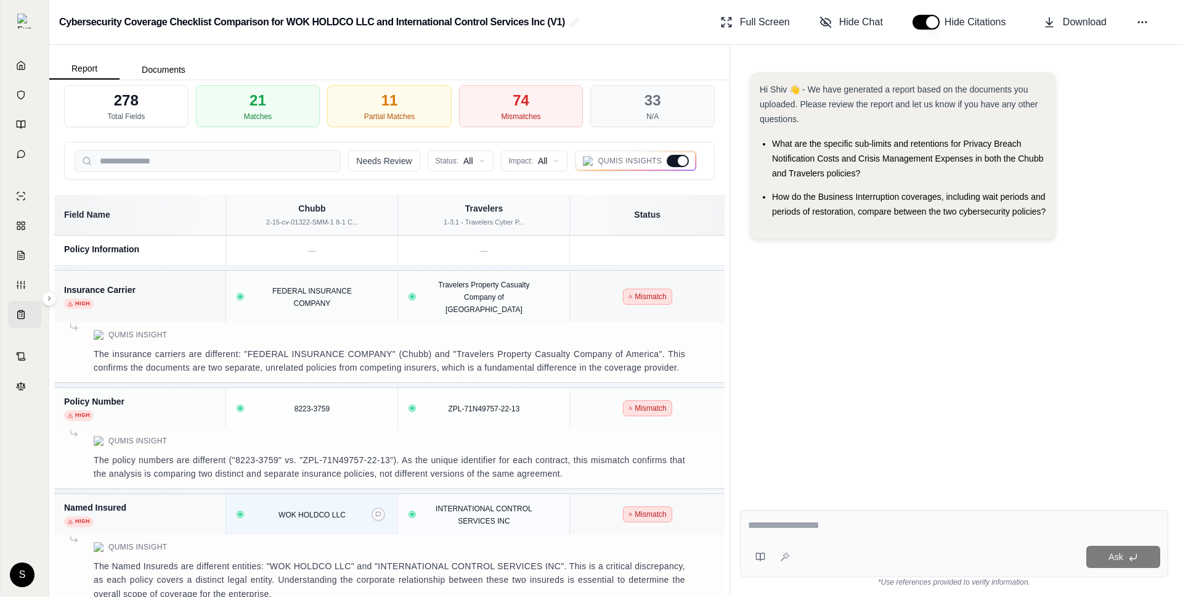
scroll to position [89, 0]
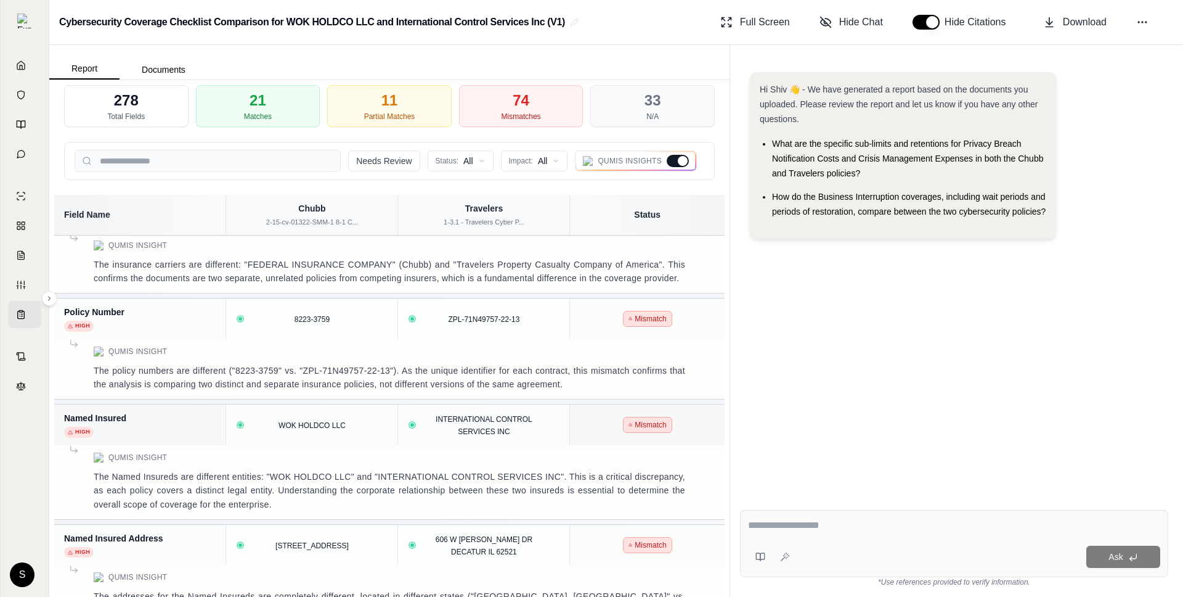
click at [674, 160] on div at bounding box center [678, 161] width 22 height 12
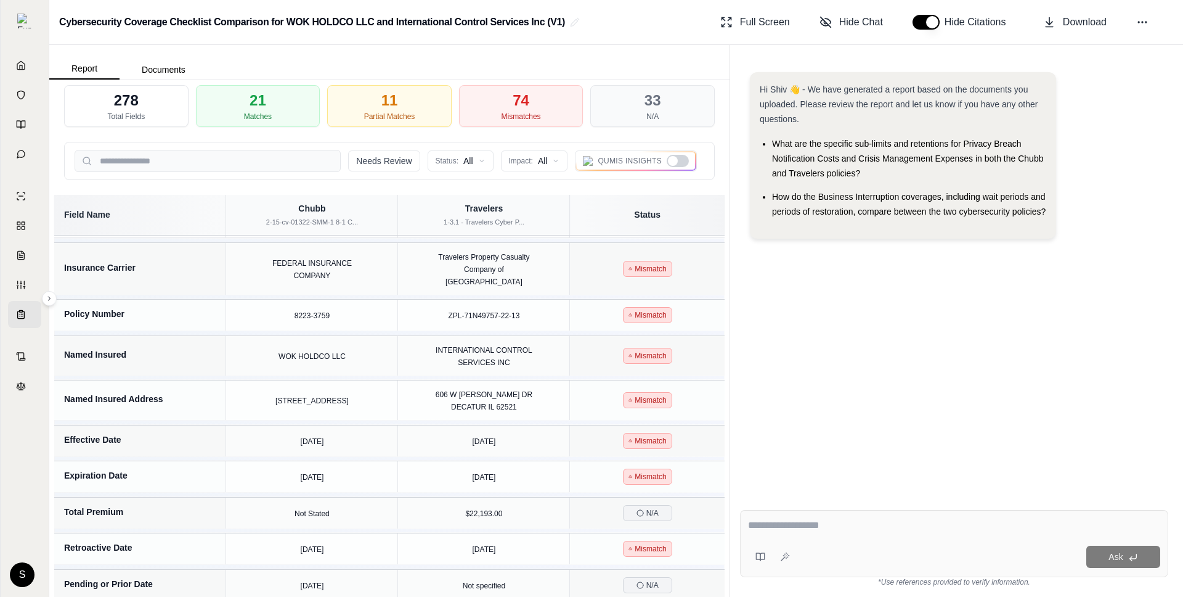
click at [674, 160] on div at bounding box center [673, 161] width 10 height 10
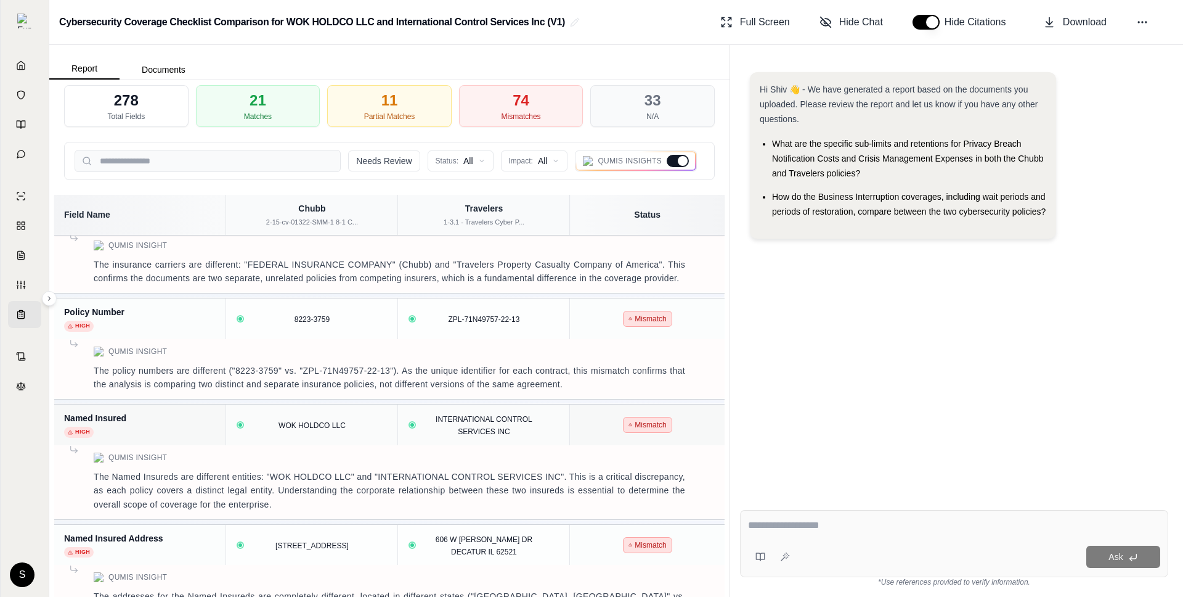
click at [674, 160] on div at bounding box center [678, 161] width 22 height 12
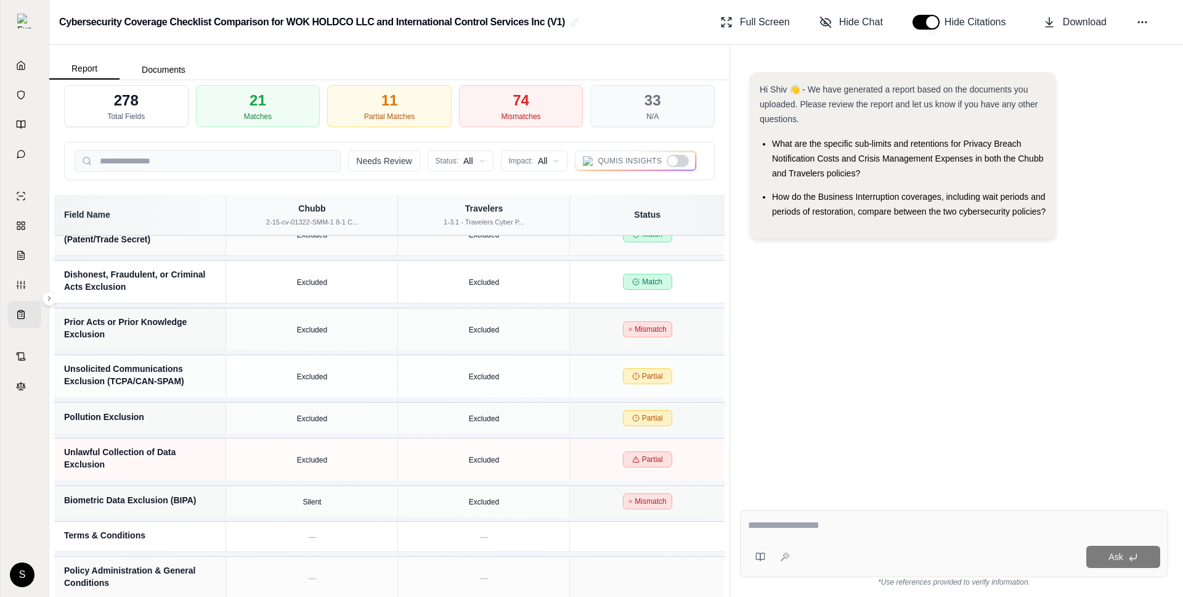
scroll to position [4276, 0]
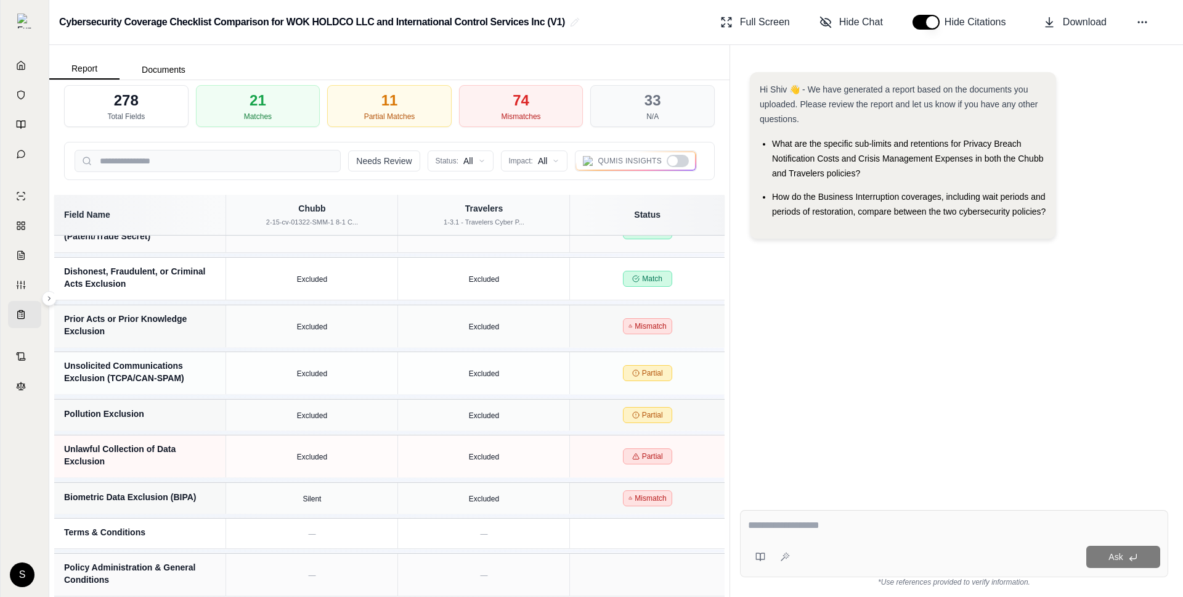
click at [678, 161] on div at bounding box center [678, 161] width 22 height 12
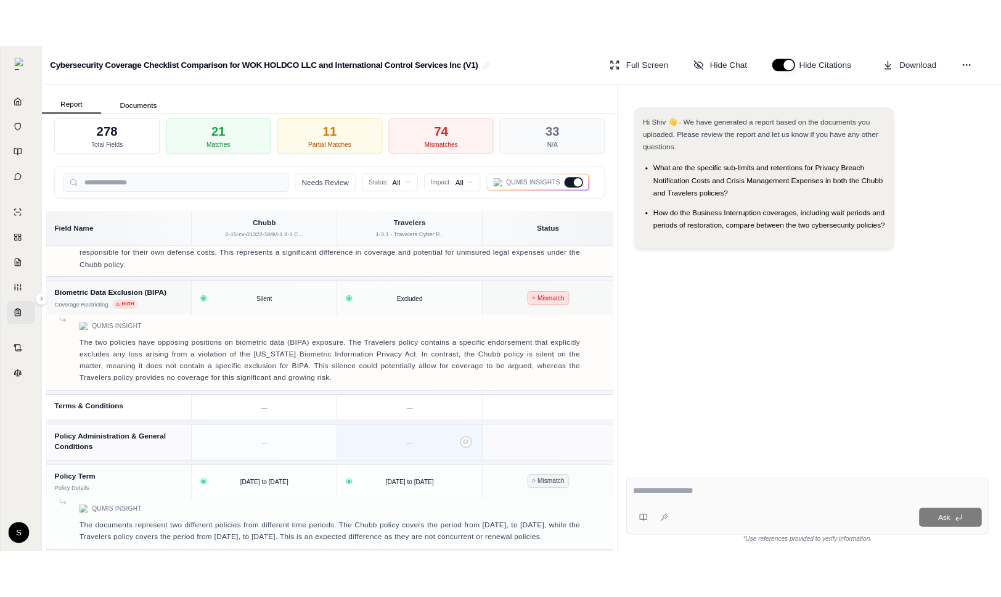
scroll to position [11509, 0]
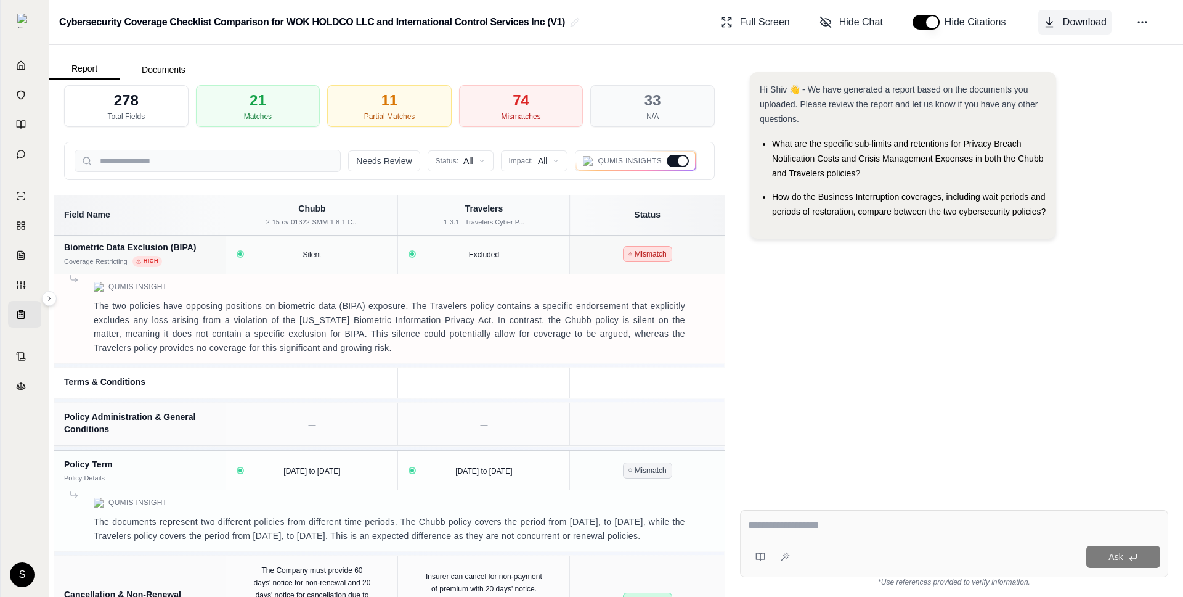
click at [1062, 16] on button "Download" at bounding box center [1074, 22] width 73 height 25
click at [945, 447] on div "Hi Shiv 👋 - We have generated a report based on the documents you uploaded. Ple…" at bounding box center [954, 276] width 428 height 428
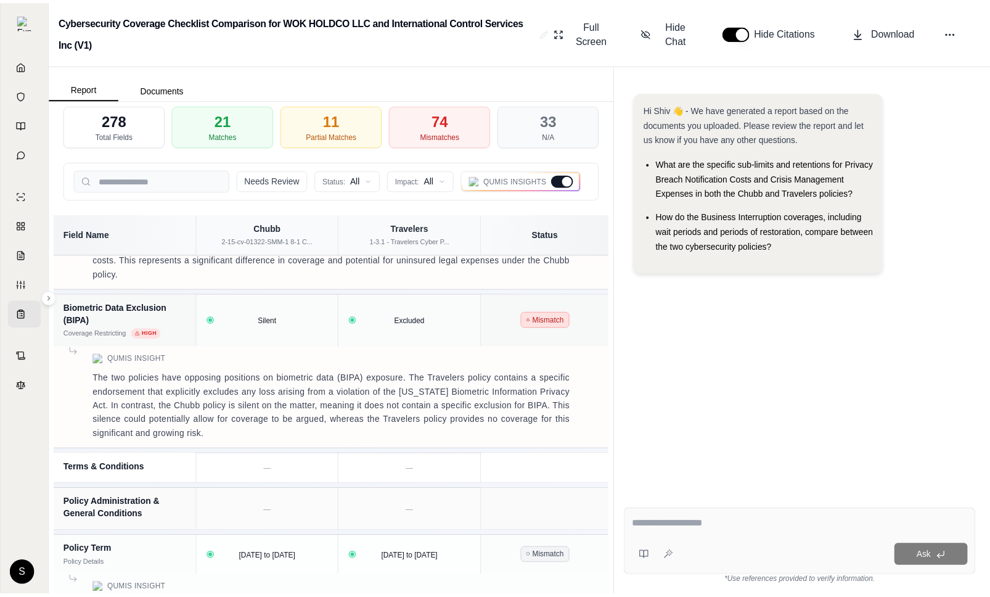
scroll to position [14157, 0]
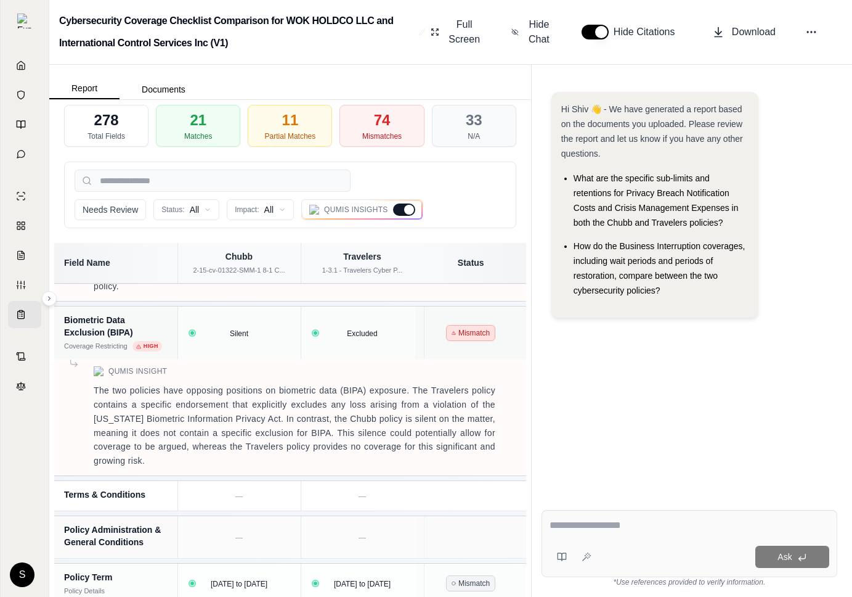
drag, startPoint x: 850, startPoint y: 365, endPoint x: 1094, endPoint y: 363, distance: 244.0
click at [852, 363] on html "Home Vault Prompts Chats Single Policy Comparisons Claims Custom Report Coverag…" at bounding box center [426, 298] width 852 height 597
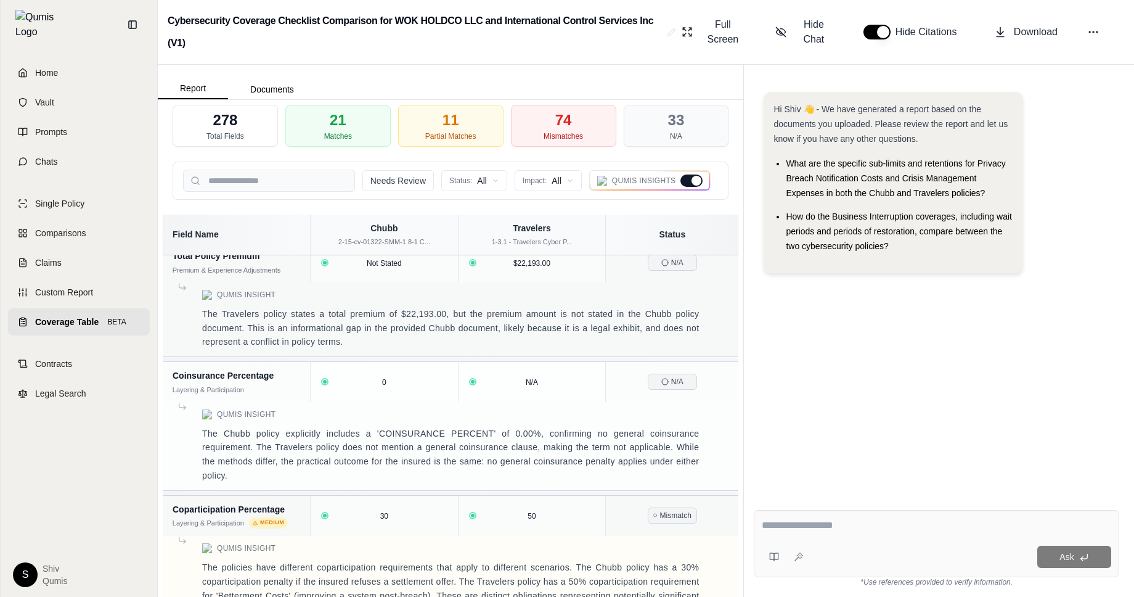
scroll to position [8112, 0]
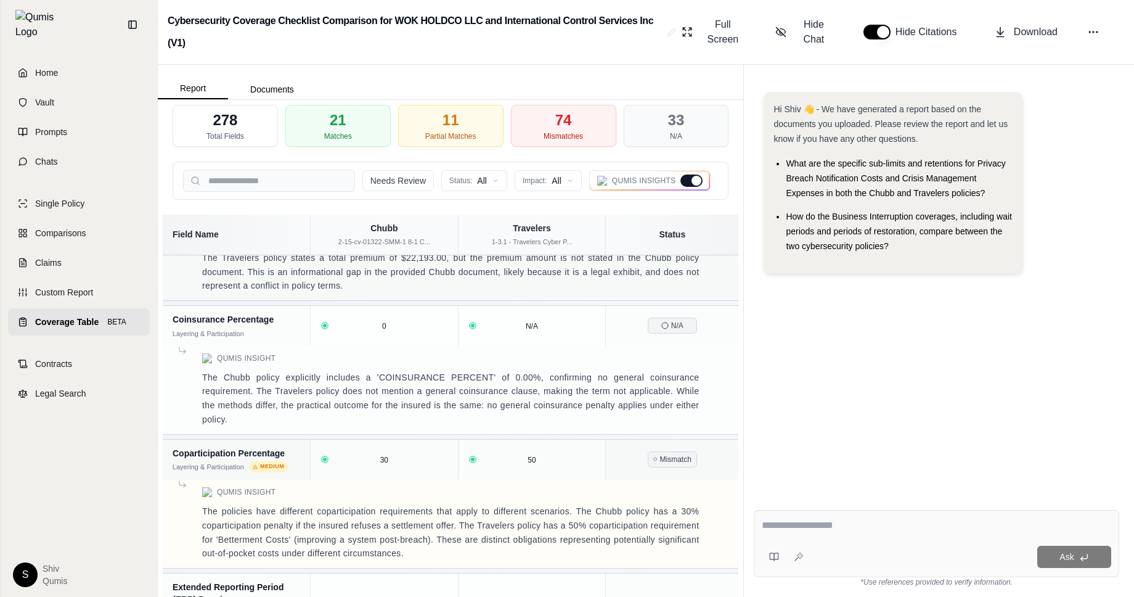
click at [15, 314] on link "Coverage Table BETA" at bounding box center [79, 321] width 142 height 27
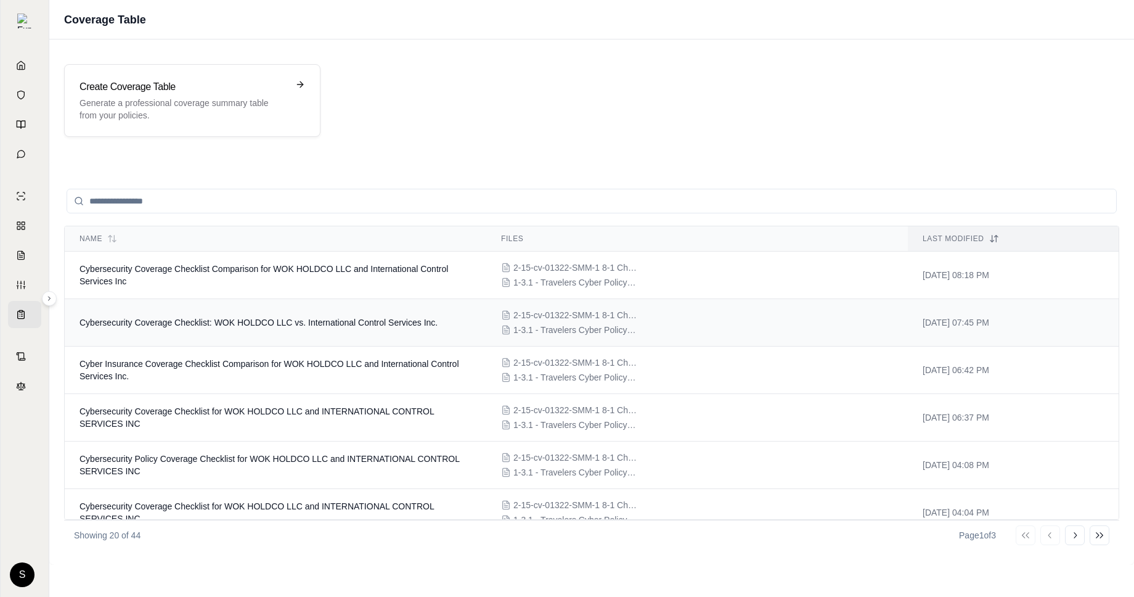
click at [207, 322] on span "Cybersecurity Coverage Checklist: WOK HOLDCO LLC vs. International Control Serv…" at bounding box center [258, 322] width 358 height 10
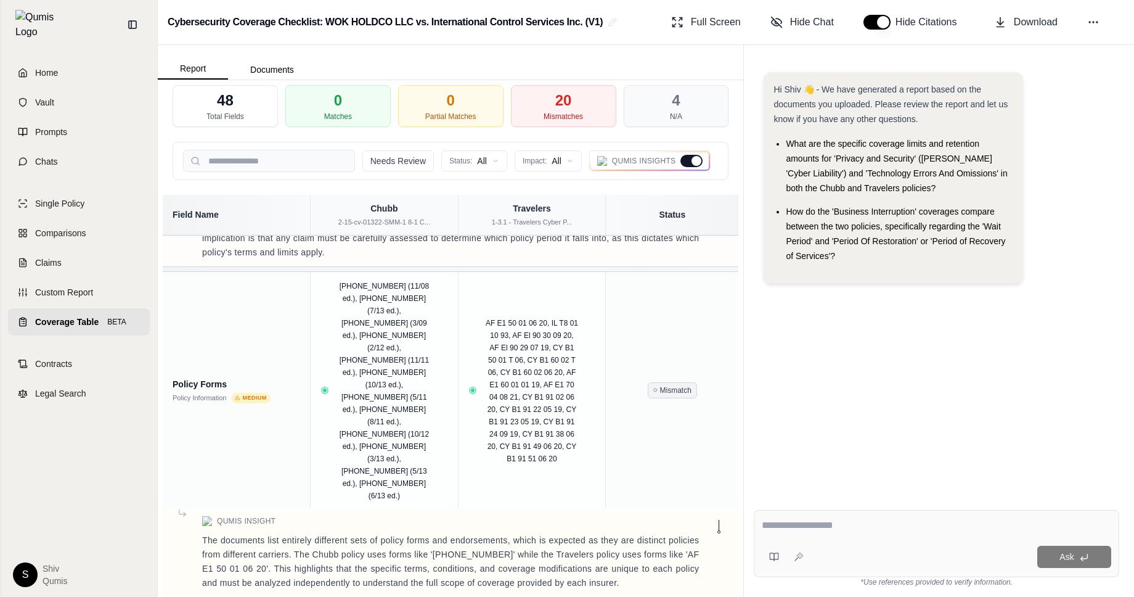
scroll to position [860, 0]
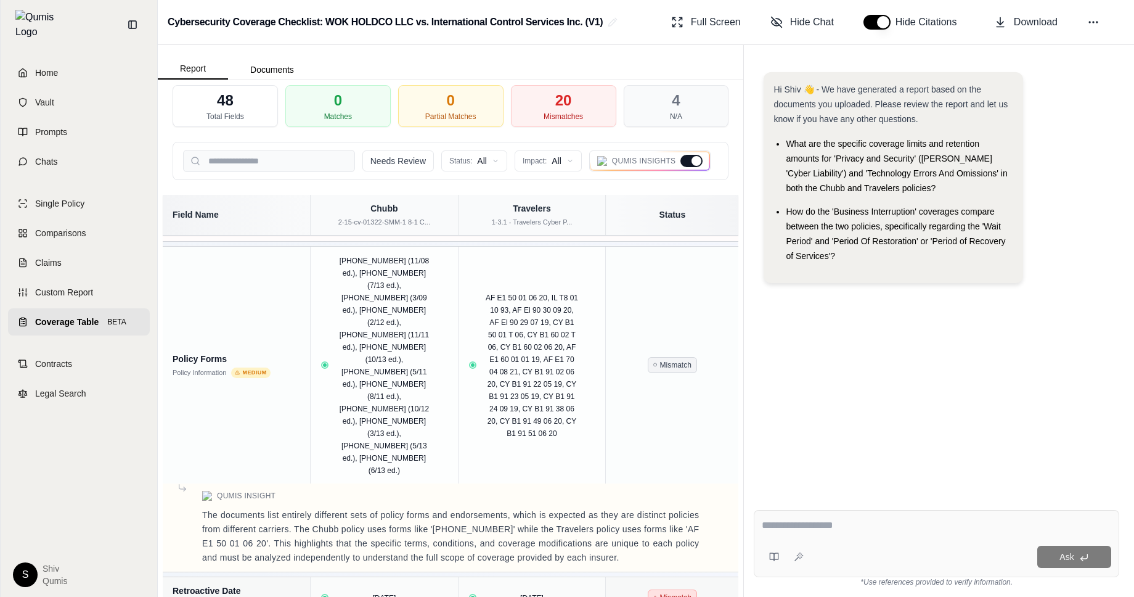
click at [24, 317] on icon at bounding box center [23, 322] width 10 height 10
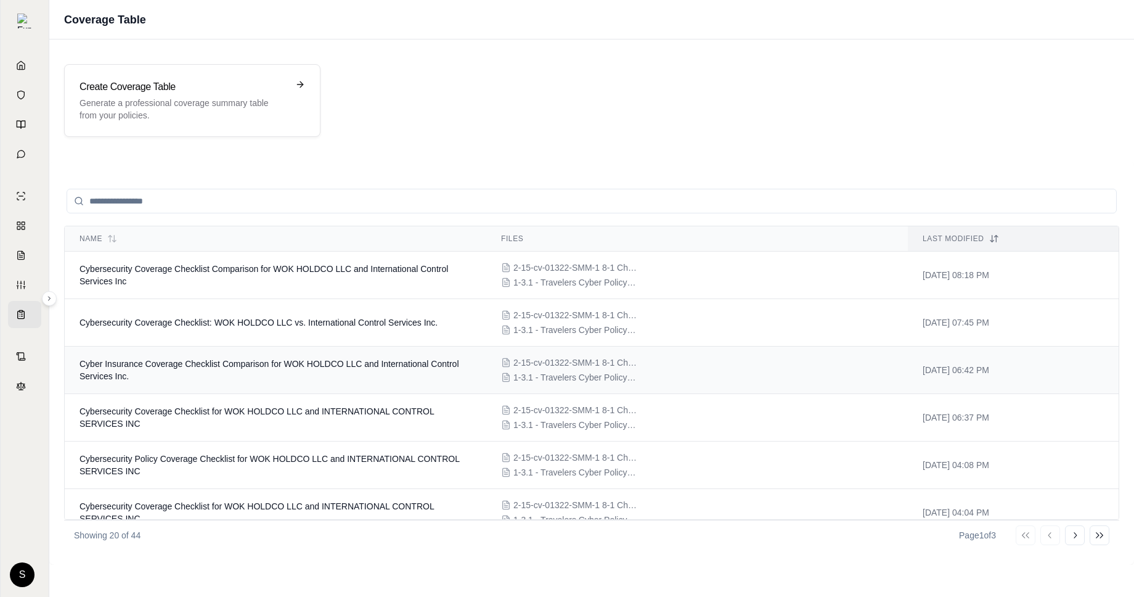
click at [235, 384] on td "Cyber Insurance Coverage Checklist Comparison for WOK HOLDCO LLC and Internatio…" at bounding box center [276, 369] width 422 height 47
